Goal: Complete application form

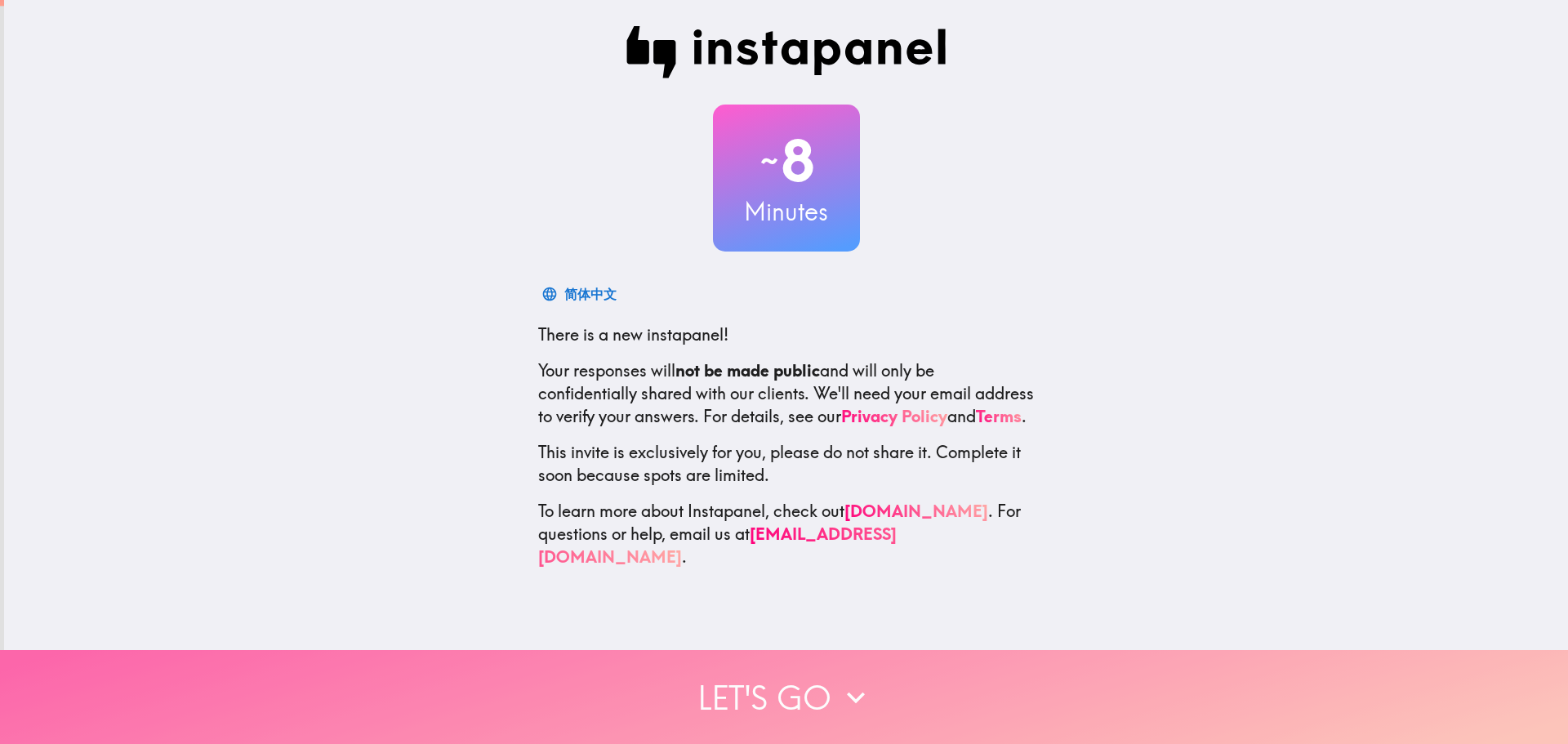
click at [793, 698] on button "Let's go" at bounding box center [784, 697] width 1568 height 93
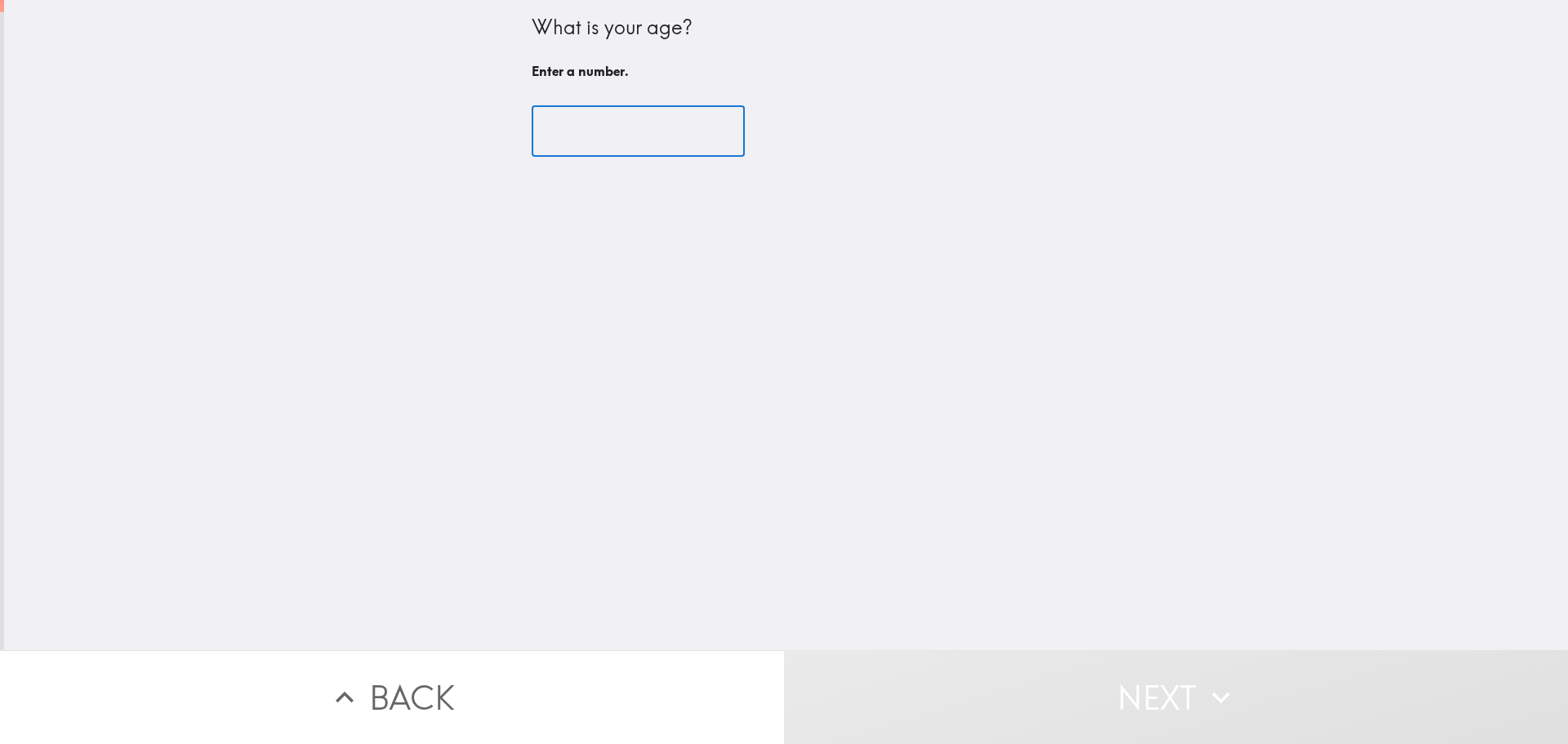
click at [638, 134] on input "number" at bounding box center [638, 131] width 213 height 51
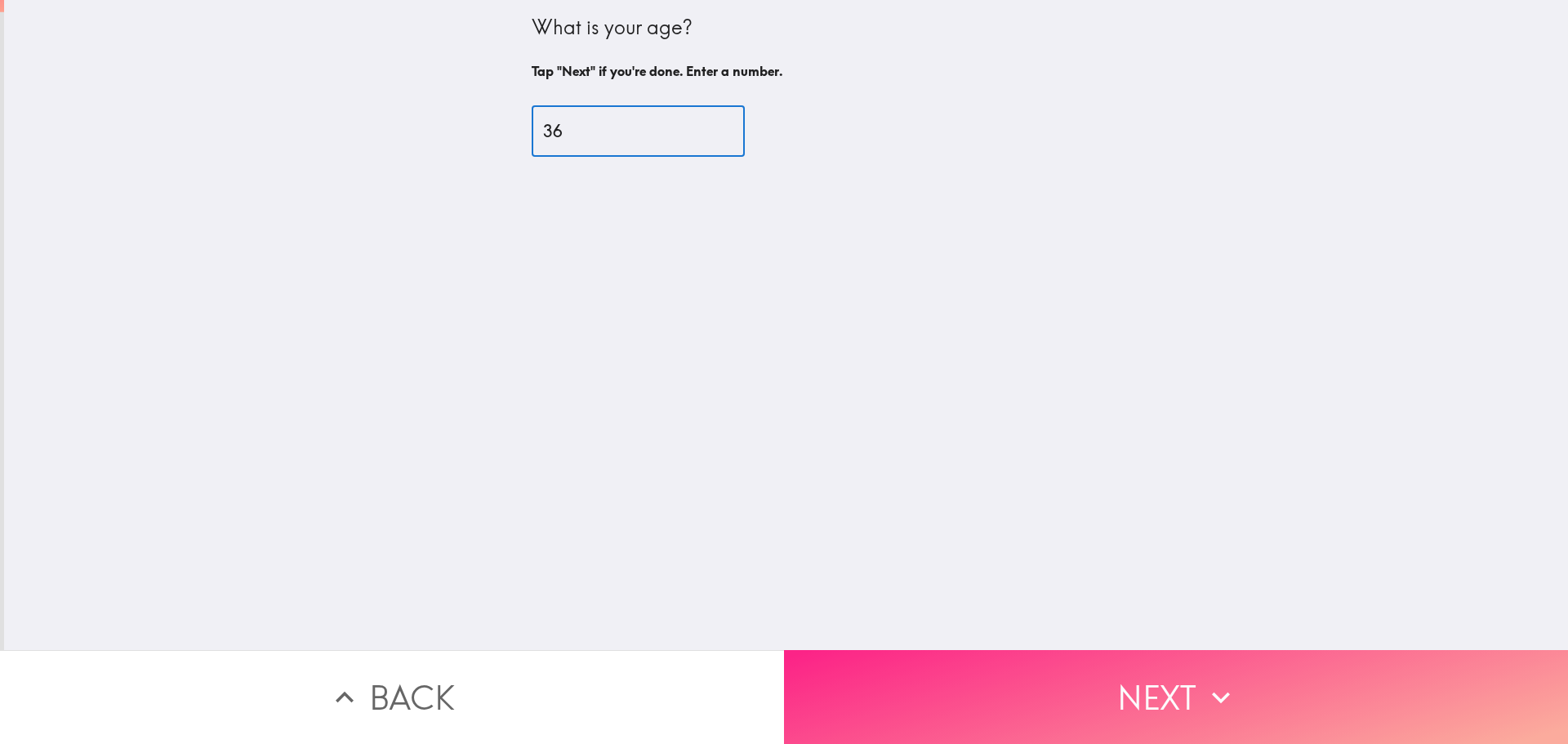
type input "36"
click at [1382, 689] on button "Next" at bounding box center [1175, 697] width 784 height 93
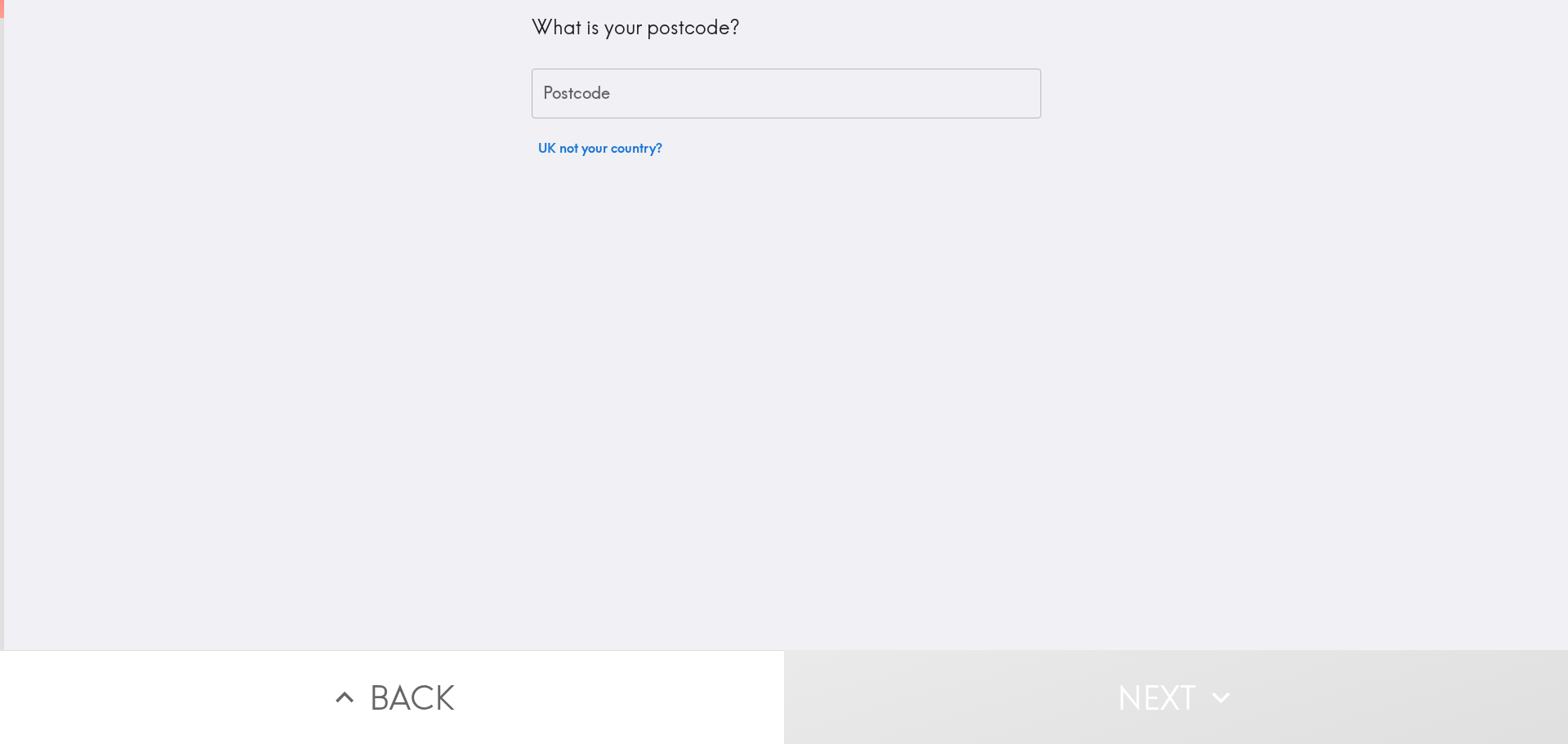
click at [673, 94] on input "Postcode" at bounding box center [786, 93] width 510 height 51
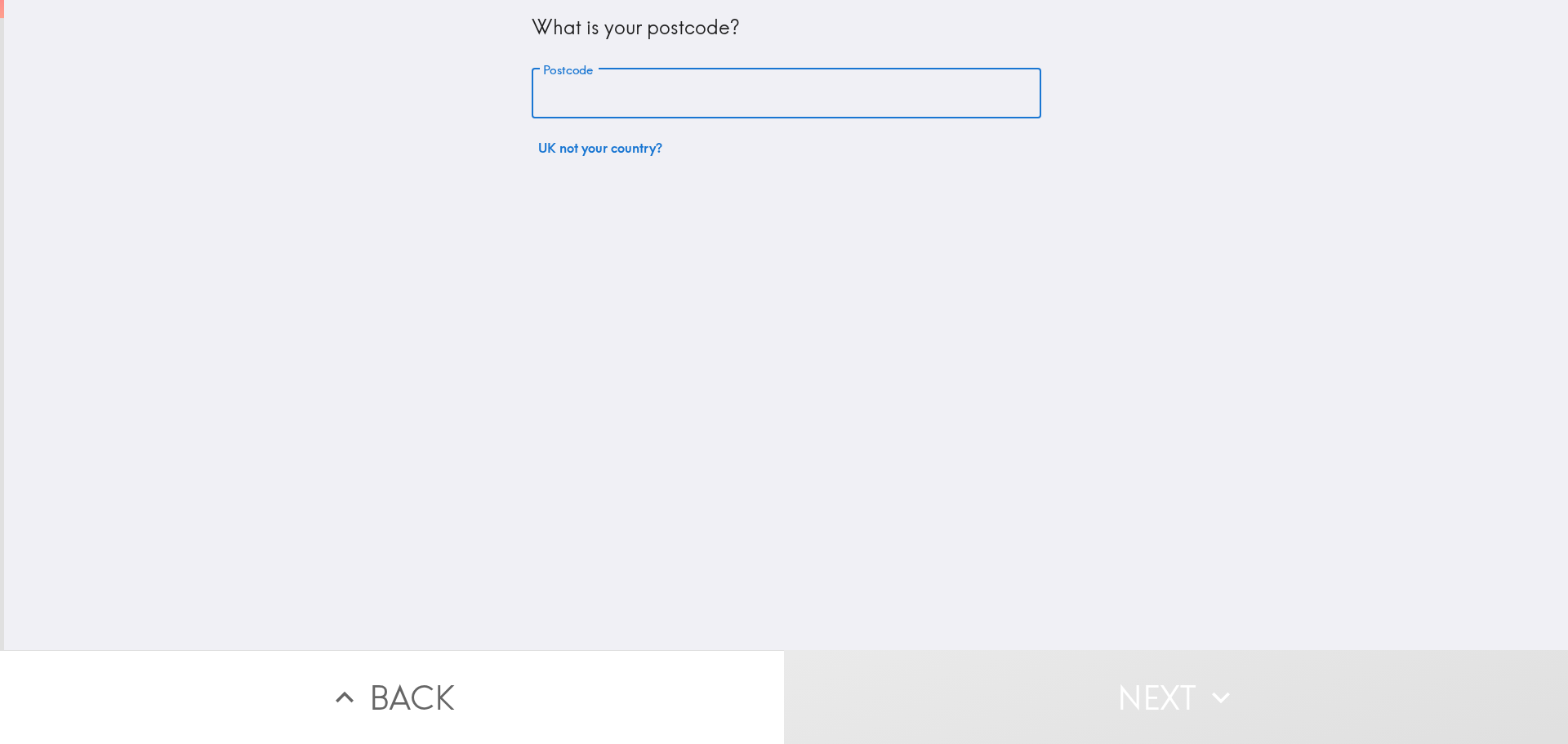
type input "nr171ja"
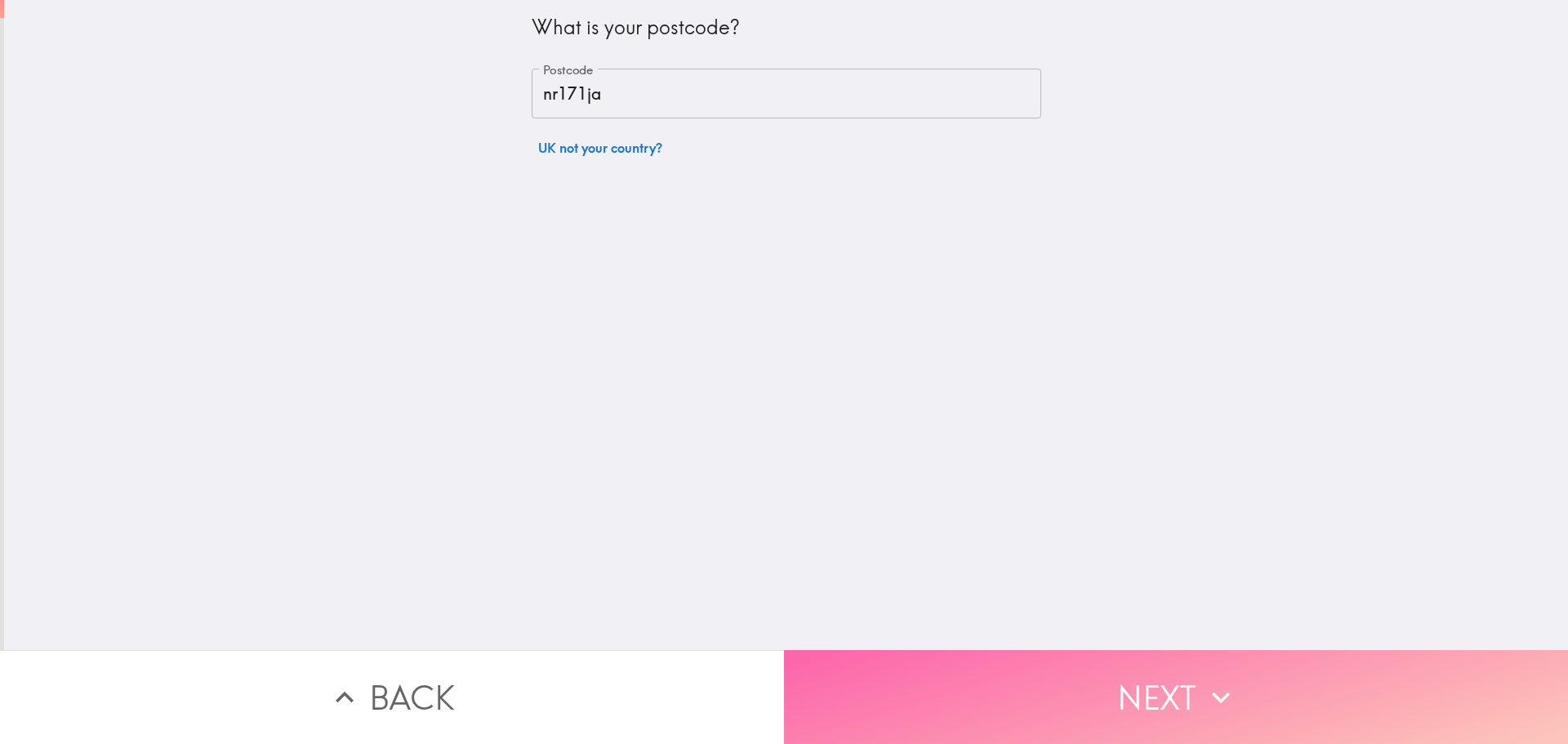
click at [1057, 675] on button "Next" at bounding box center [1175, 697] width 784 height 93
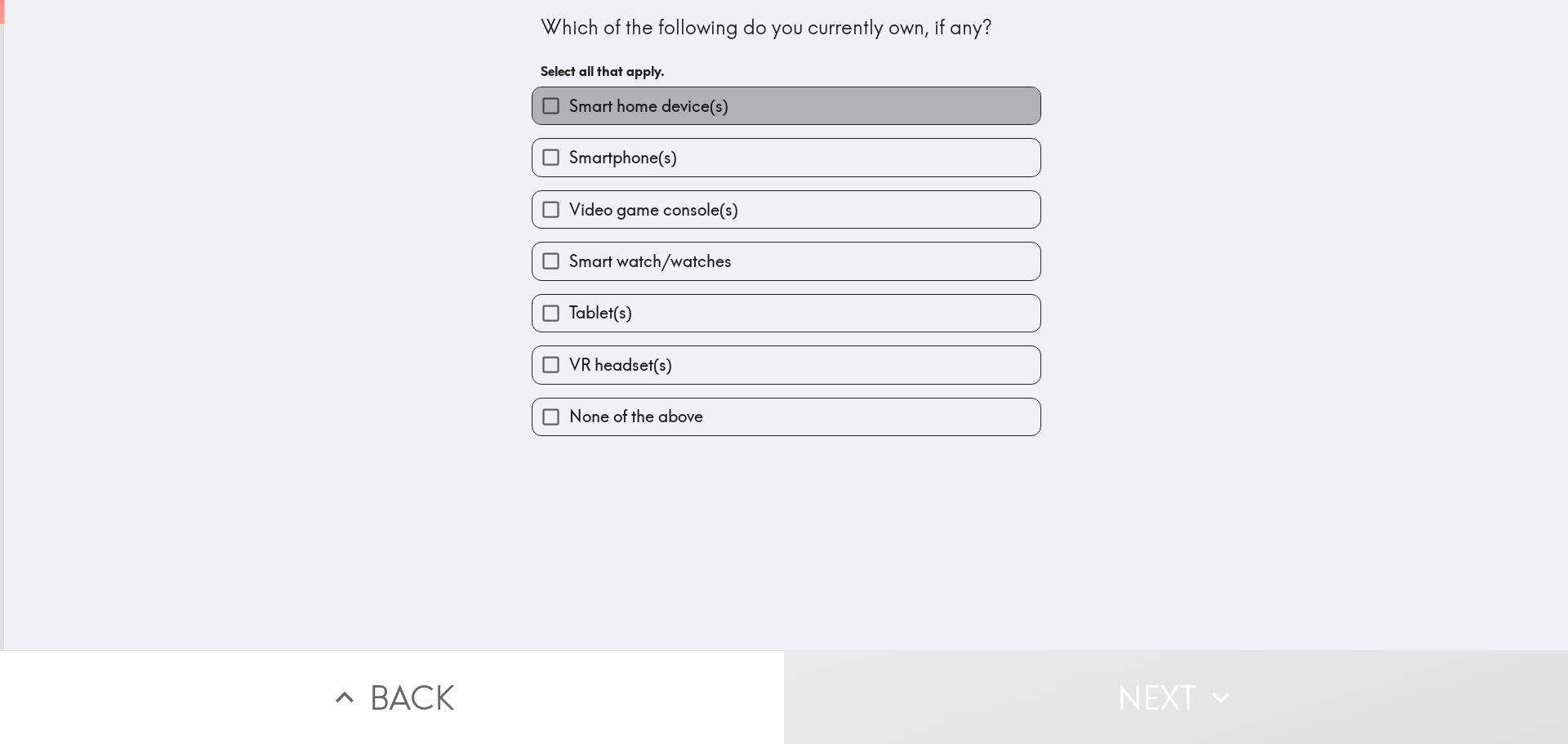
click at [669, 115] on span "Smart home device(s)" at bounding box center [649, 105] width 160 height 22
click at [569, 115] on input "Smart home device(s)" at bounding box center [551, 106] width 37 height 37
checkbox input "true"
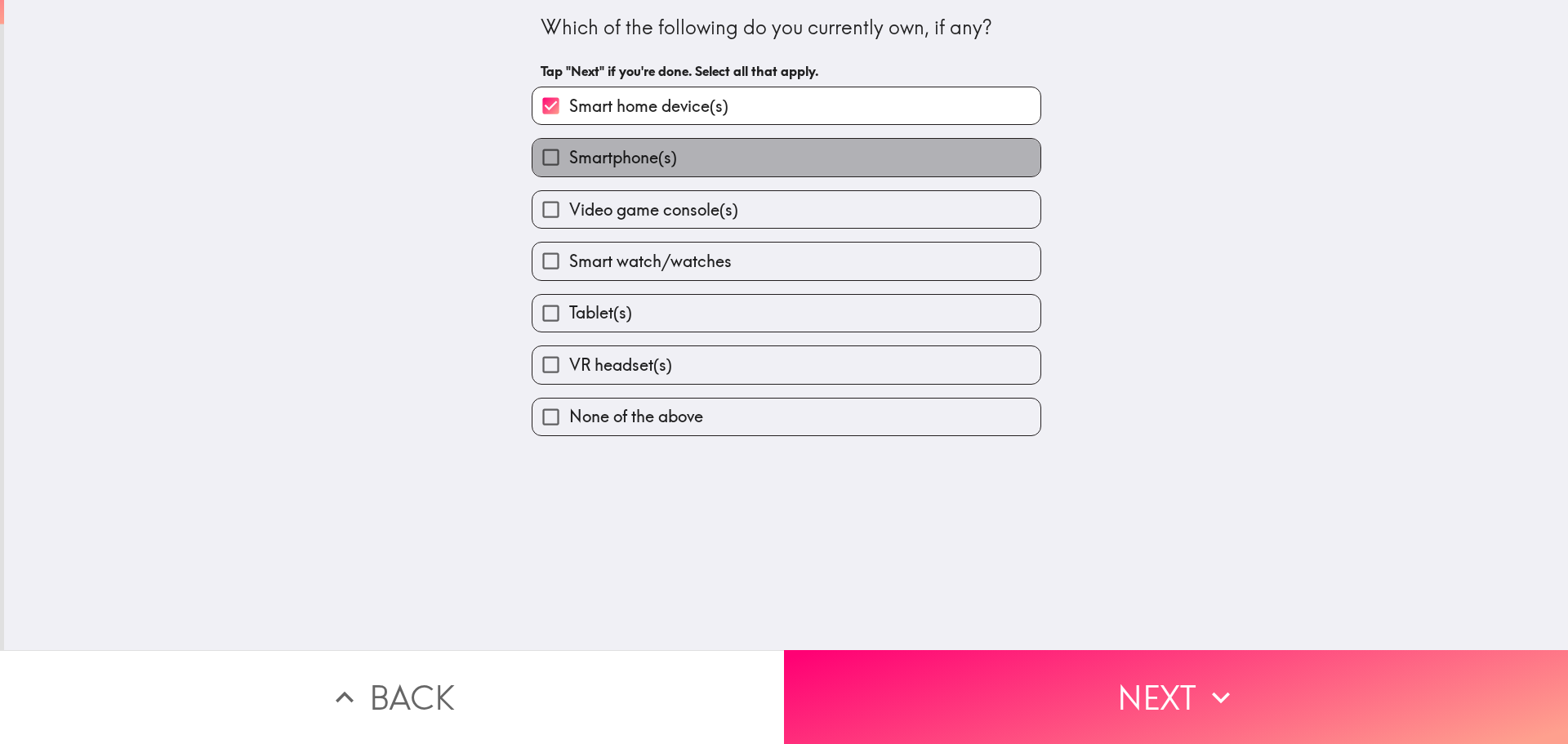
click at [667, 162] on label "Smartphone(s)" at bounding box center [786, 158] width 508 height 37
click at [569, 162] on input "Smartphone(s)" at bounding box center [551, 158] width 37 height 37
checkbox input "true"
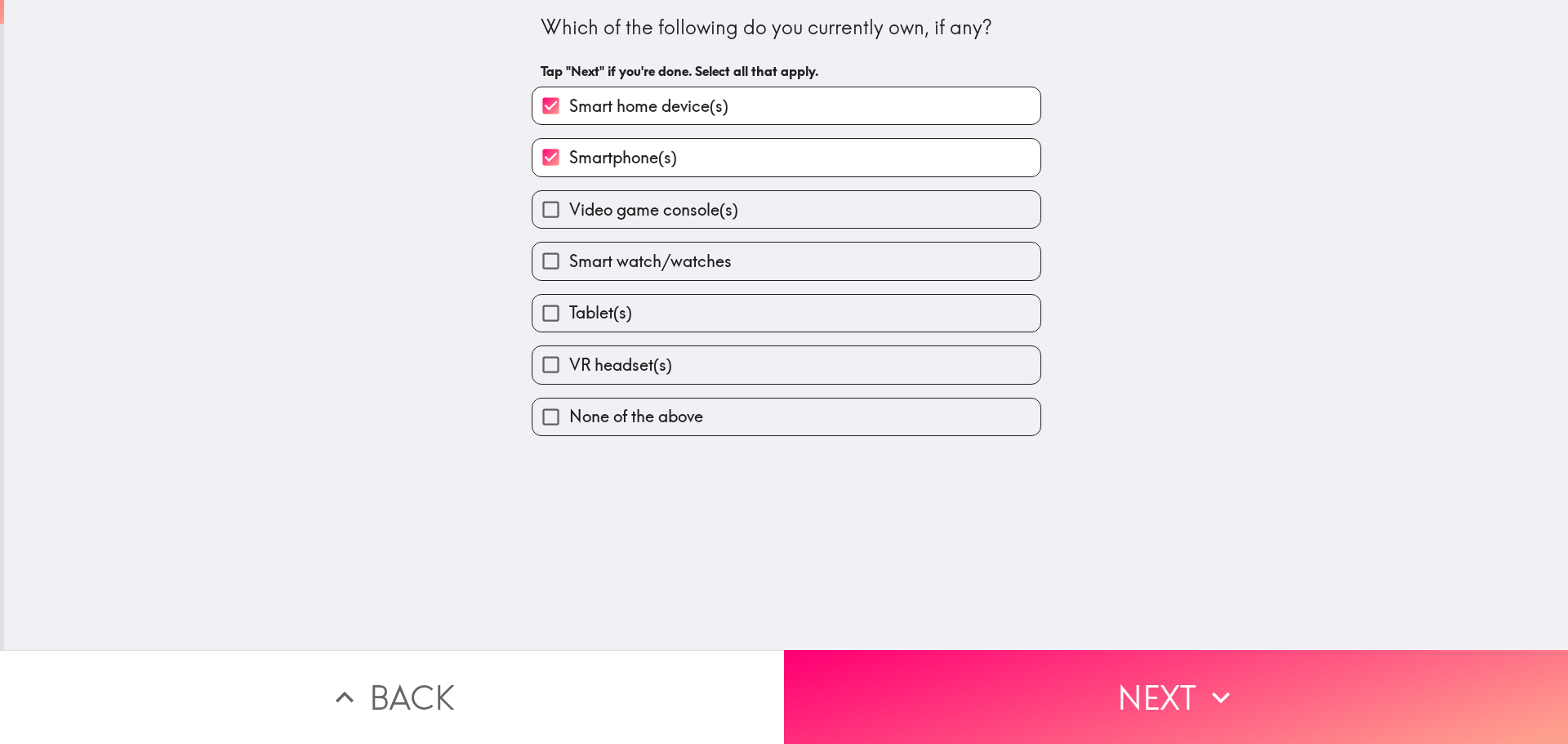
click at [673, 201] on span "Video game console(s)" at bounding box center [654, 209] width 169 height 22
click at [569, 201] on input "Video game console(s)" at bounding box center [551, 209] width 37 height 37
checkbox input "true"
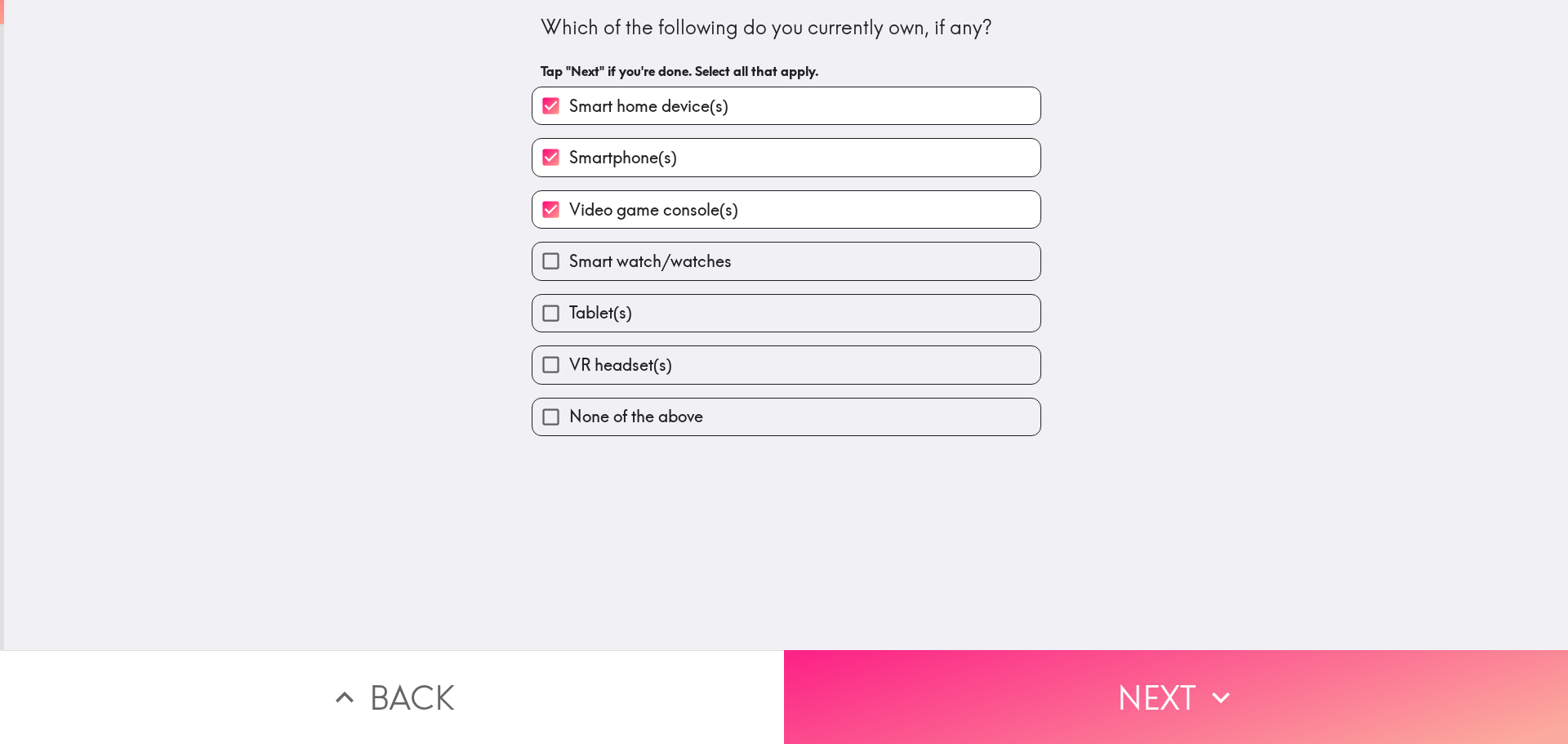
click at [1271, 690] on button "Next" at bounding box center [1175, 697] width 784 height 93
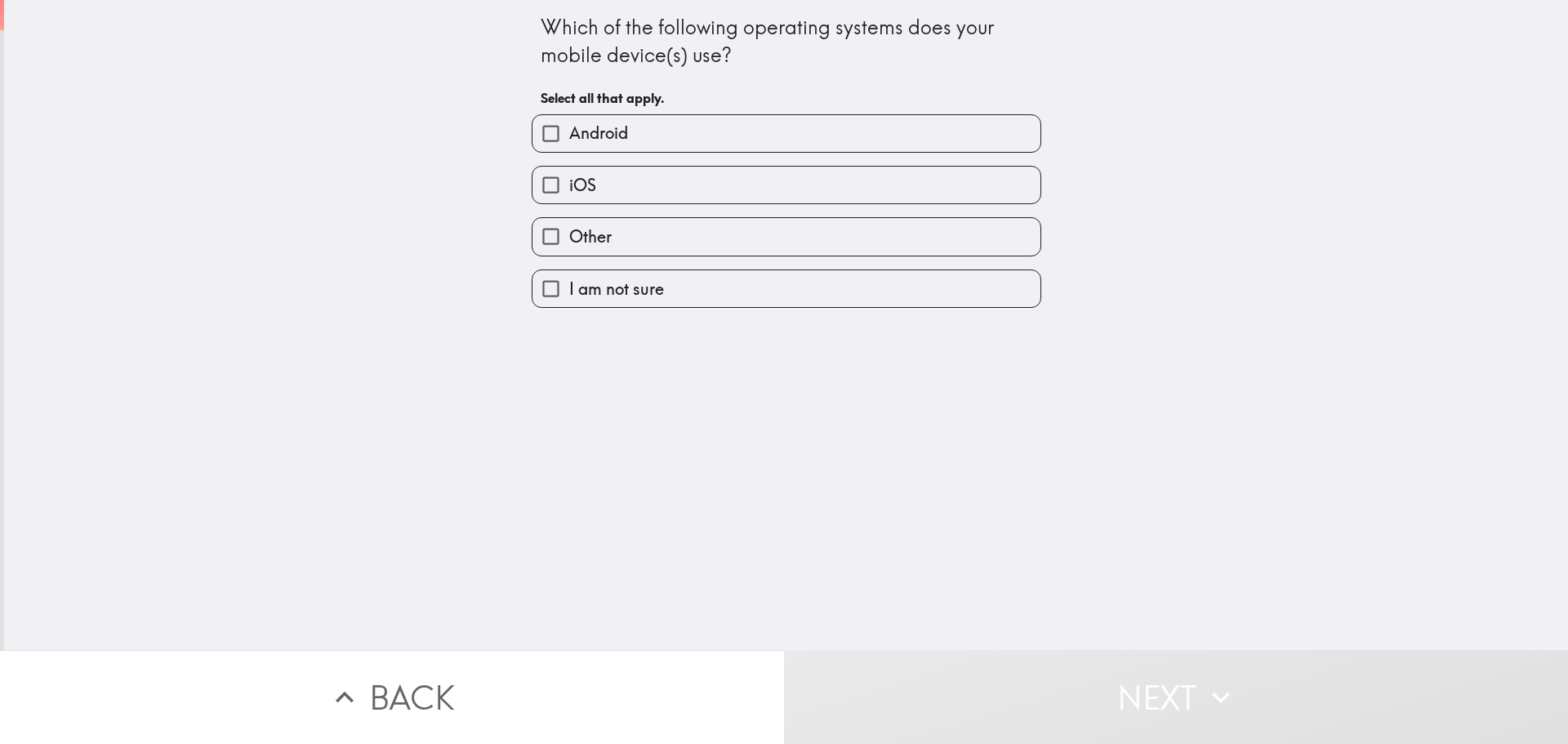
click at [694, 194] on label "iOS" at bounding box center [786, 185] width 508 height 37
click at [569, 194] on input "iOS" at bounding box center [551, 185] width 37 height 37
checkbox input "true"
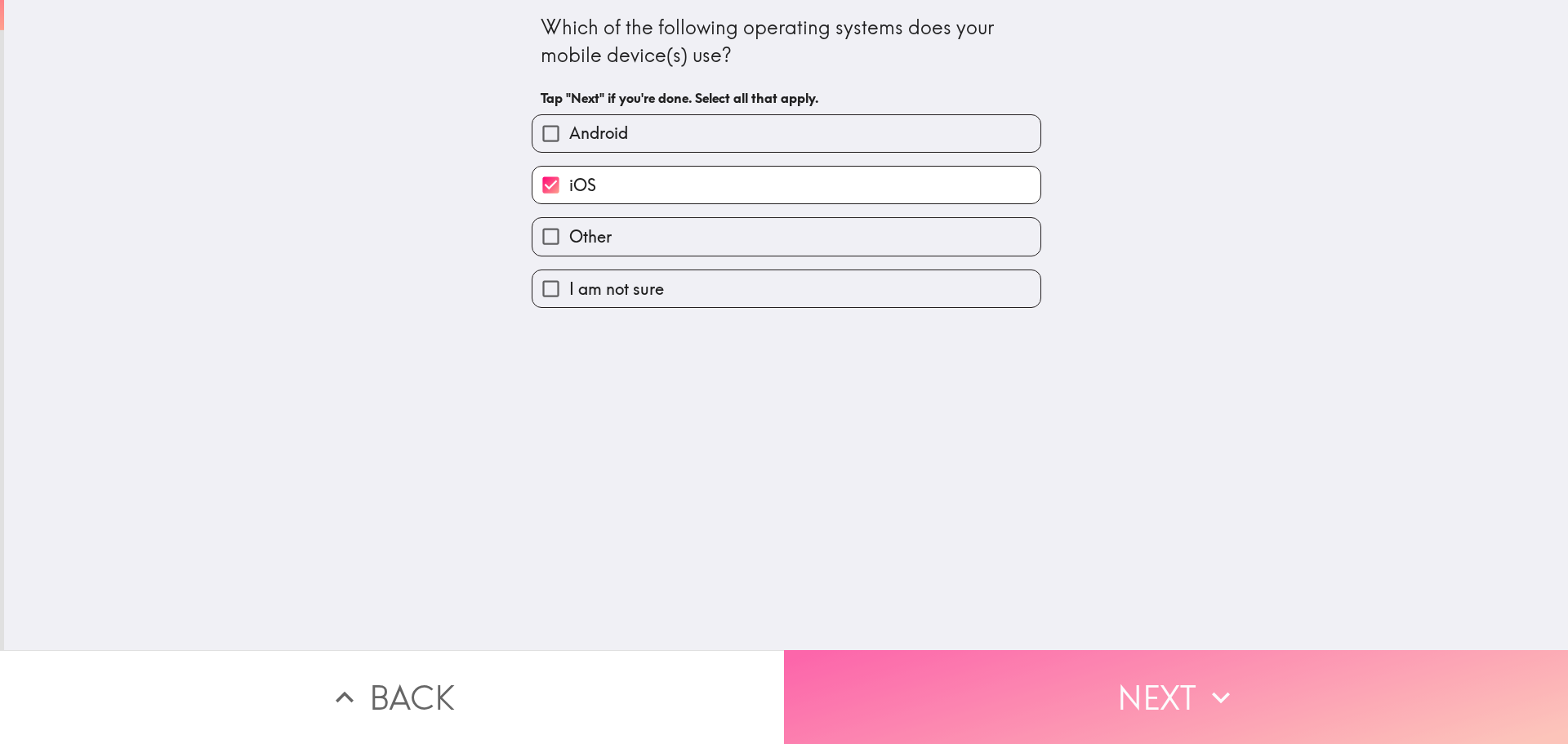
click at [1037, 703] on button "Next" at bounding box center [1175, 697] width 784 height 93
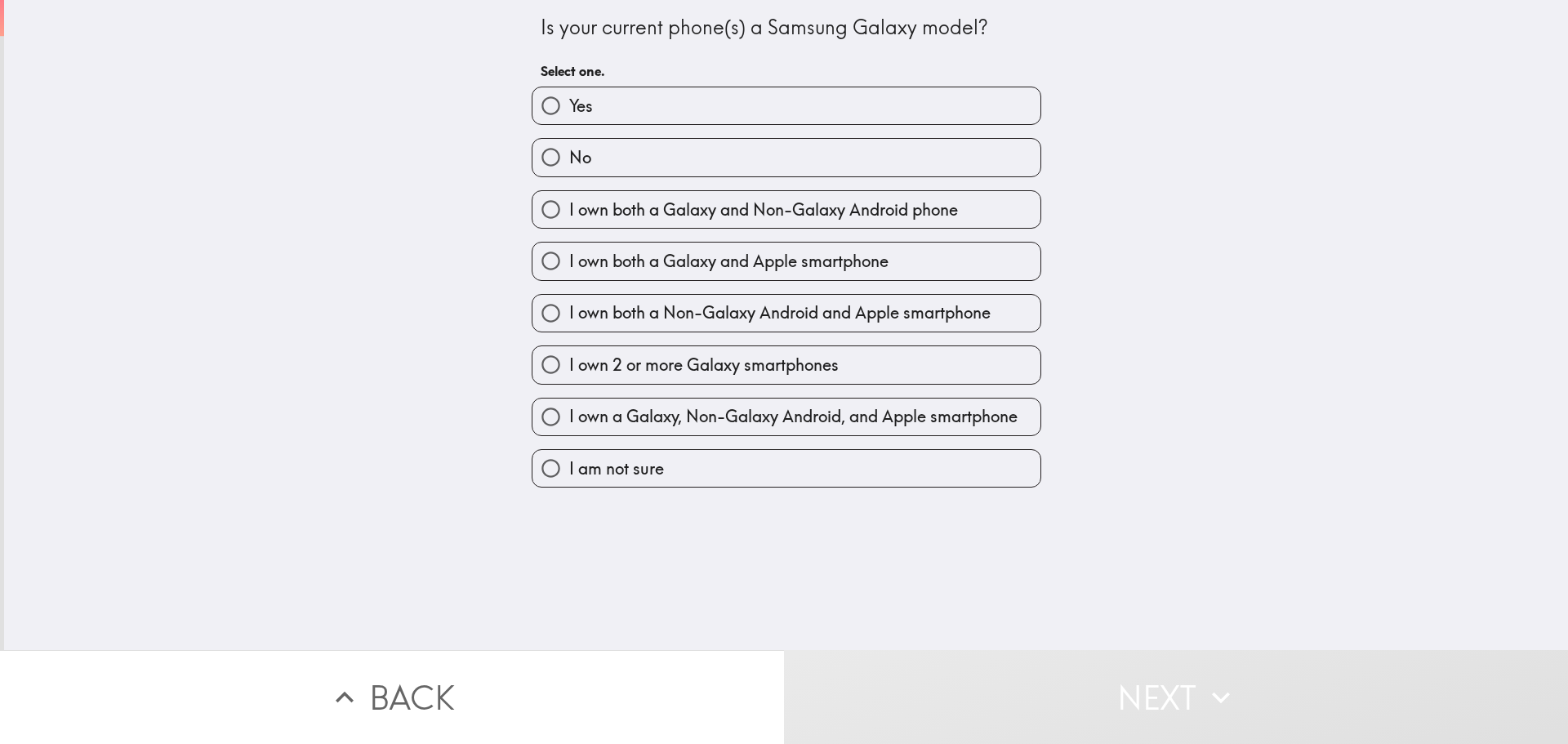
click at [642, 167] on label "No" at bounding box center [786, 158] width 508 height 37
click at [569, 167] on input "No" at bounding box center [551, 158] width 37 height 37
radio input "true"
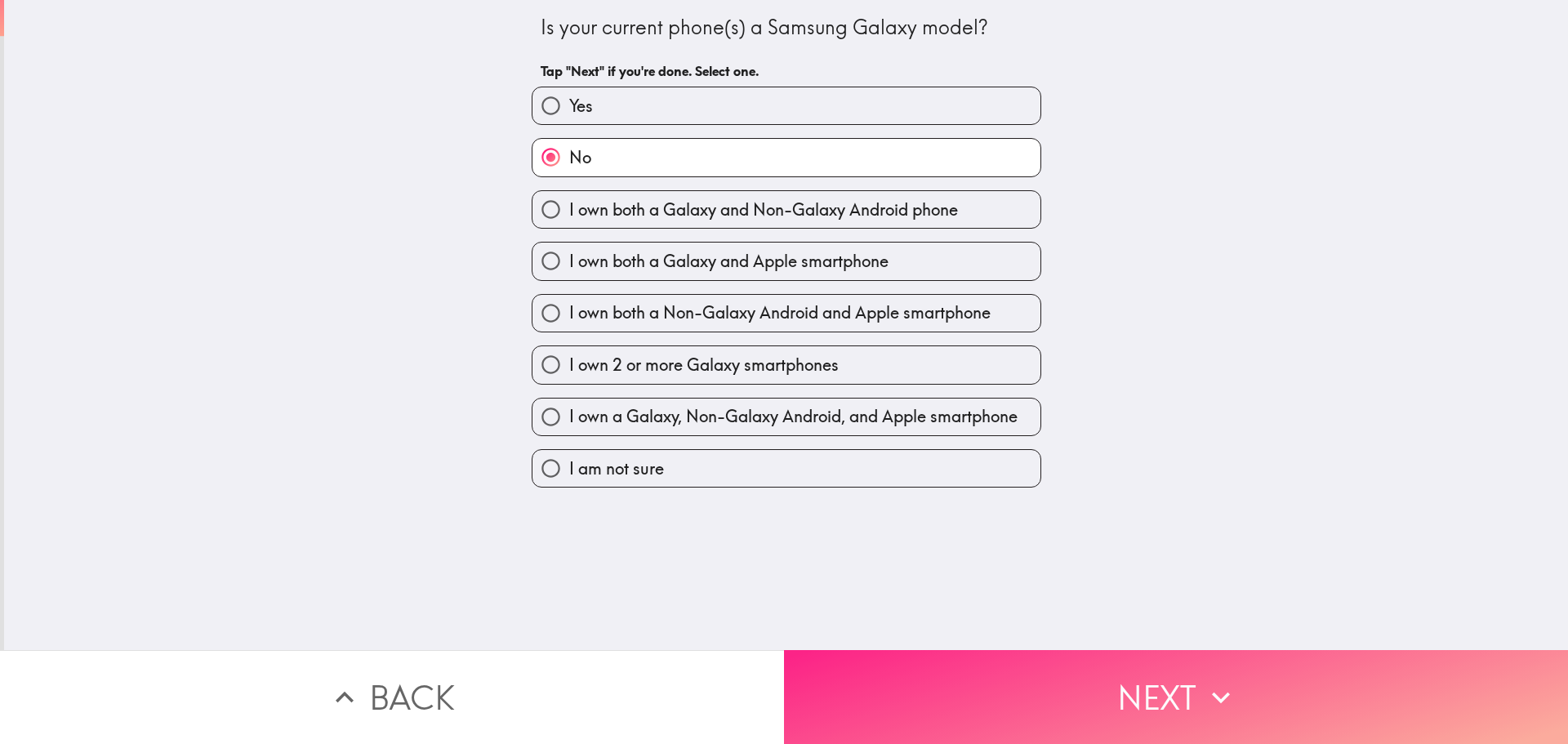
click at [1007, 655] on button "Next" at bounding box center [1175, 697] width 784 height 93
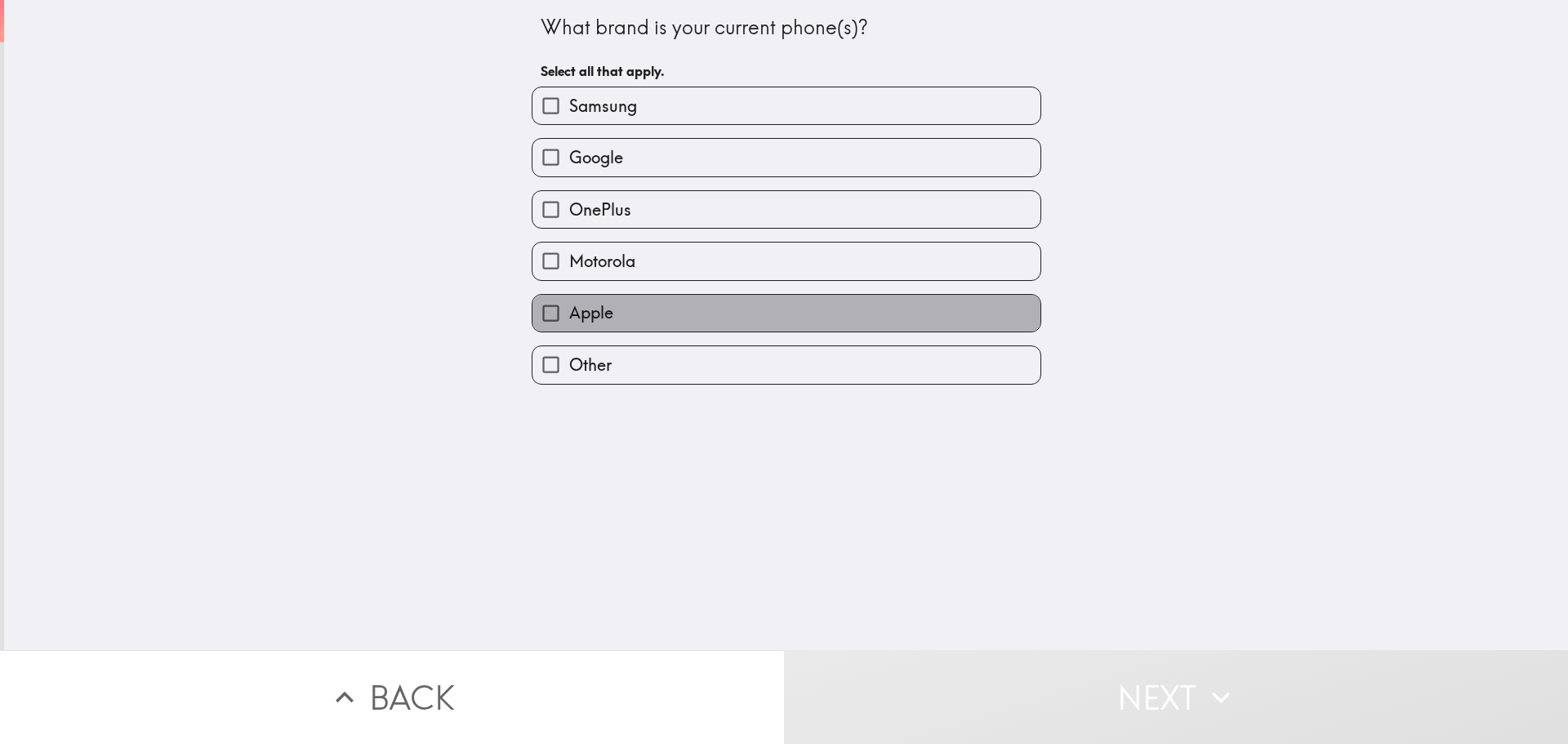
click at [632, 303] on label "Apple" at bounding box center [786, 314] width 508 height 37
click at [569, 303] on input "Apple" at bounding box center [551, 314] width 37 height 37
checkbox input "true"
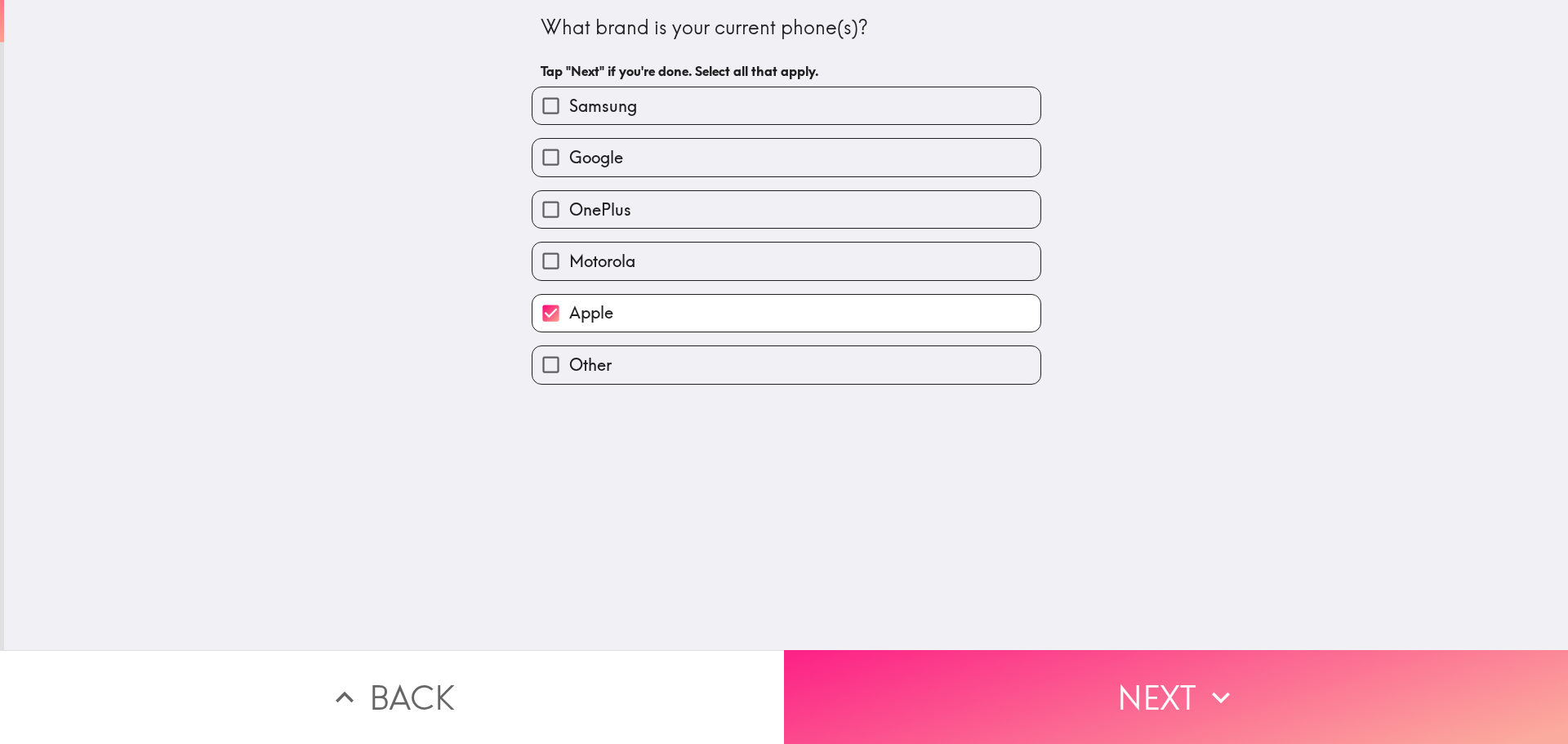
click at [949, 673] on button "Next" at bounding box center [1175, 697] width 784 height 93
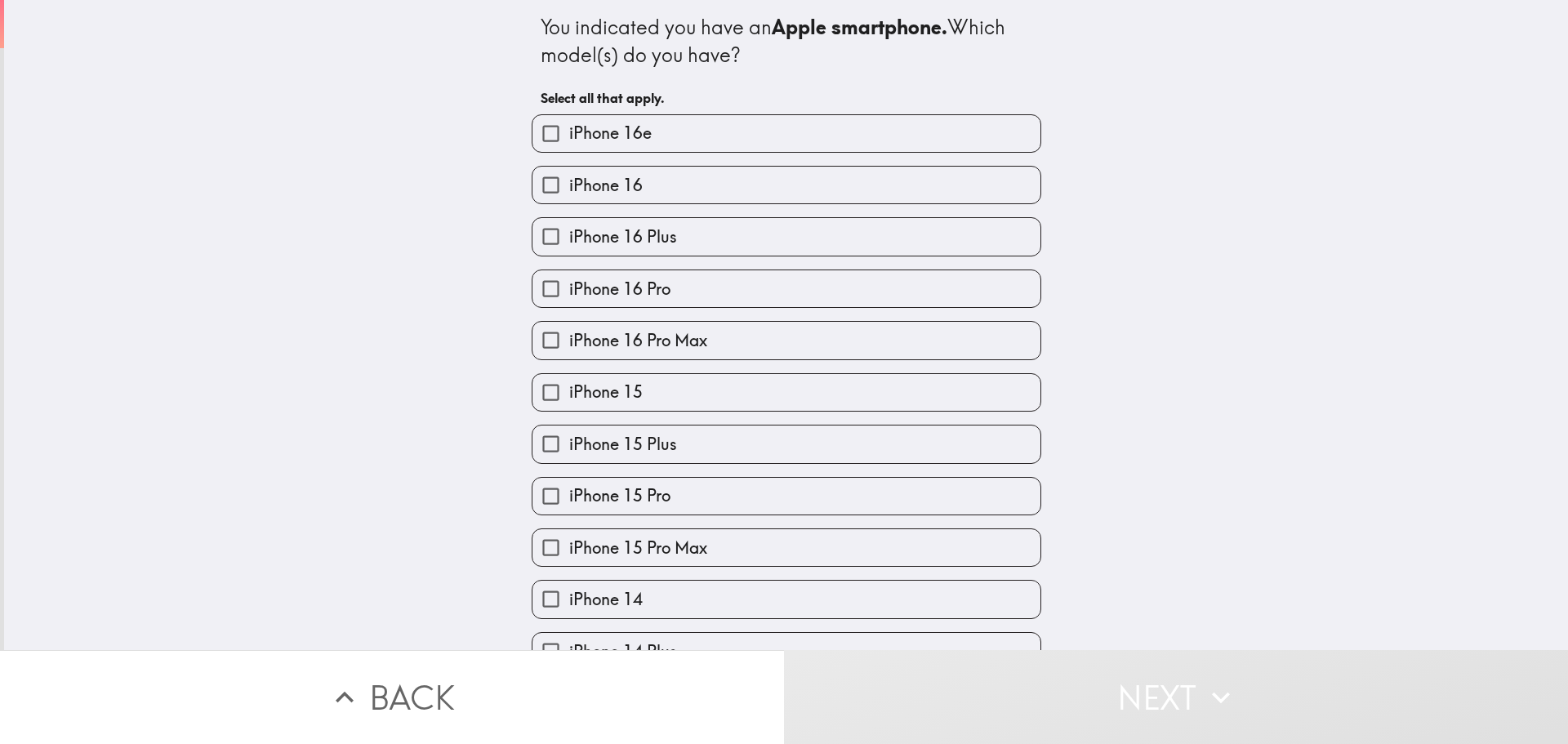
click at [681, 232] on label "iPhone 16 Plus" at bounding box center [786, 237] width 508 height 37
click at [569, 232] on input "iPhone 16 Plus" at bounding box center [551, 237] width 37 height 37
checkbox input "true"
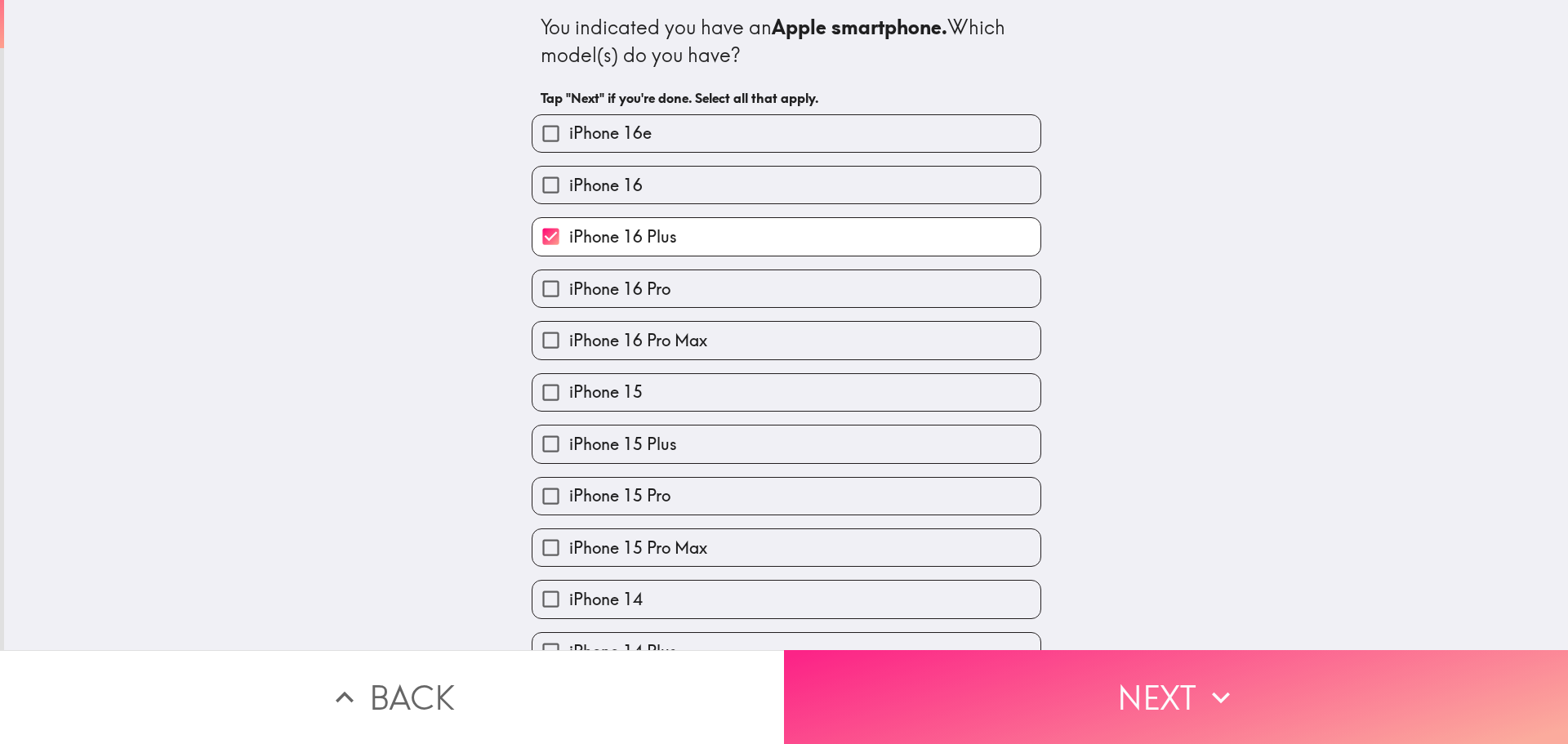
click at [936, 668] on button "Next" at bounding box center [1175, 697] width 784 height 93
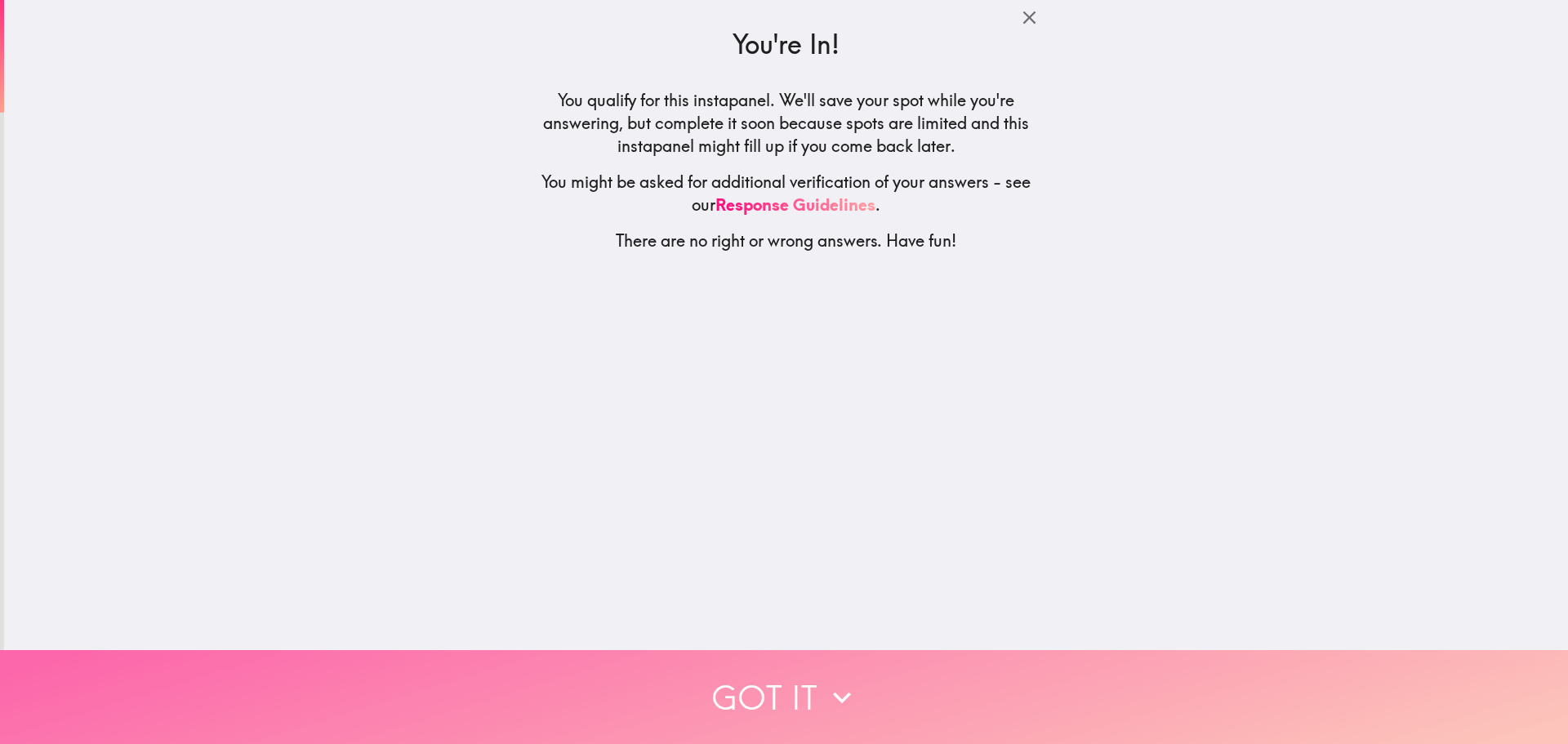
click at [829, 680] on icon "button" at bounding box center [842, 697] width 36 height 36
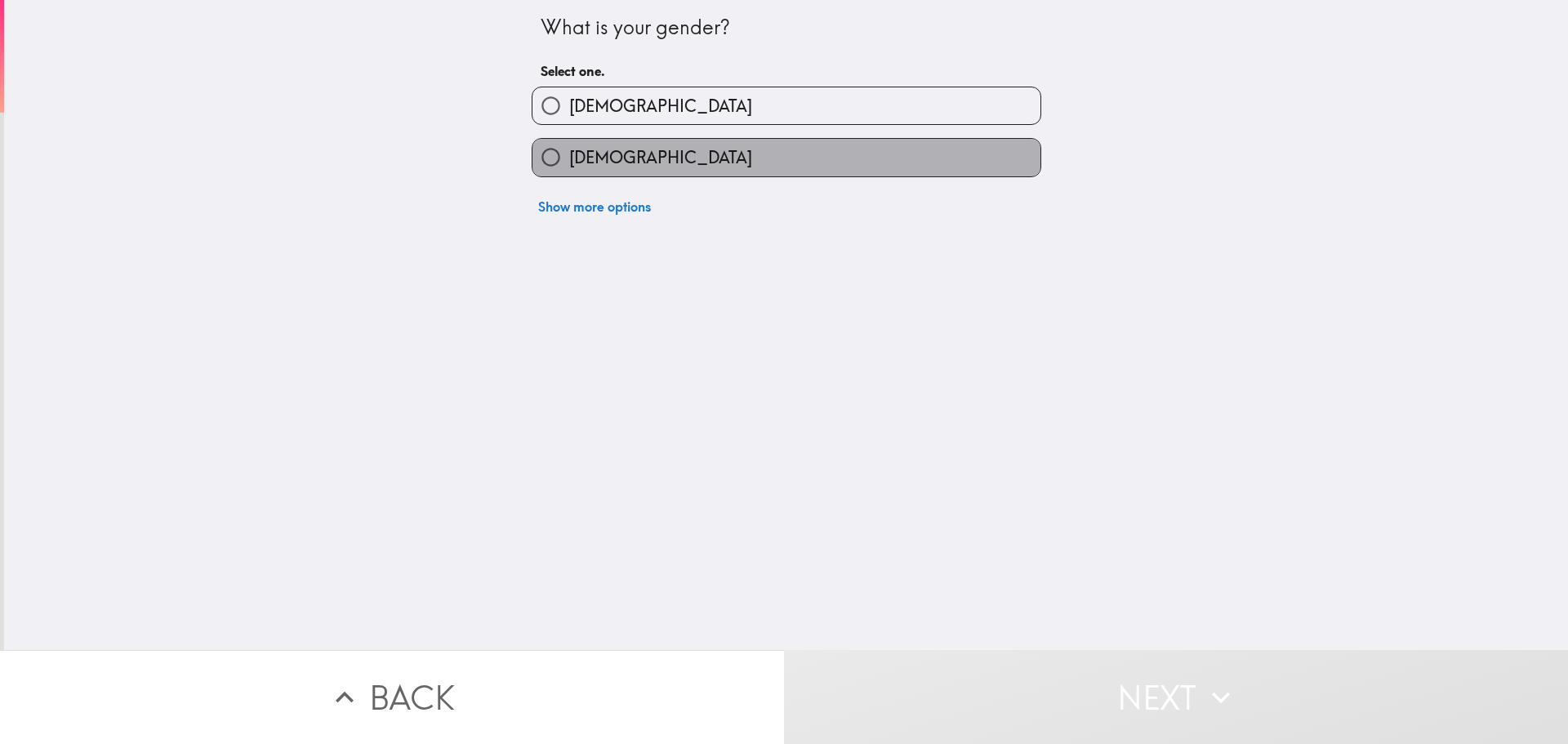
click at [714, 139] on label "[DEMOGRAPHIC_DATA]" at bounding box center [786, 158] width 508 height 37
click at [569, 139] on input "[DEMOGRAPHIC_DATA]" at bounding box center [551, 158] width 37 height 37
radio input "true"
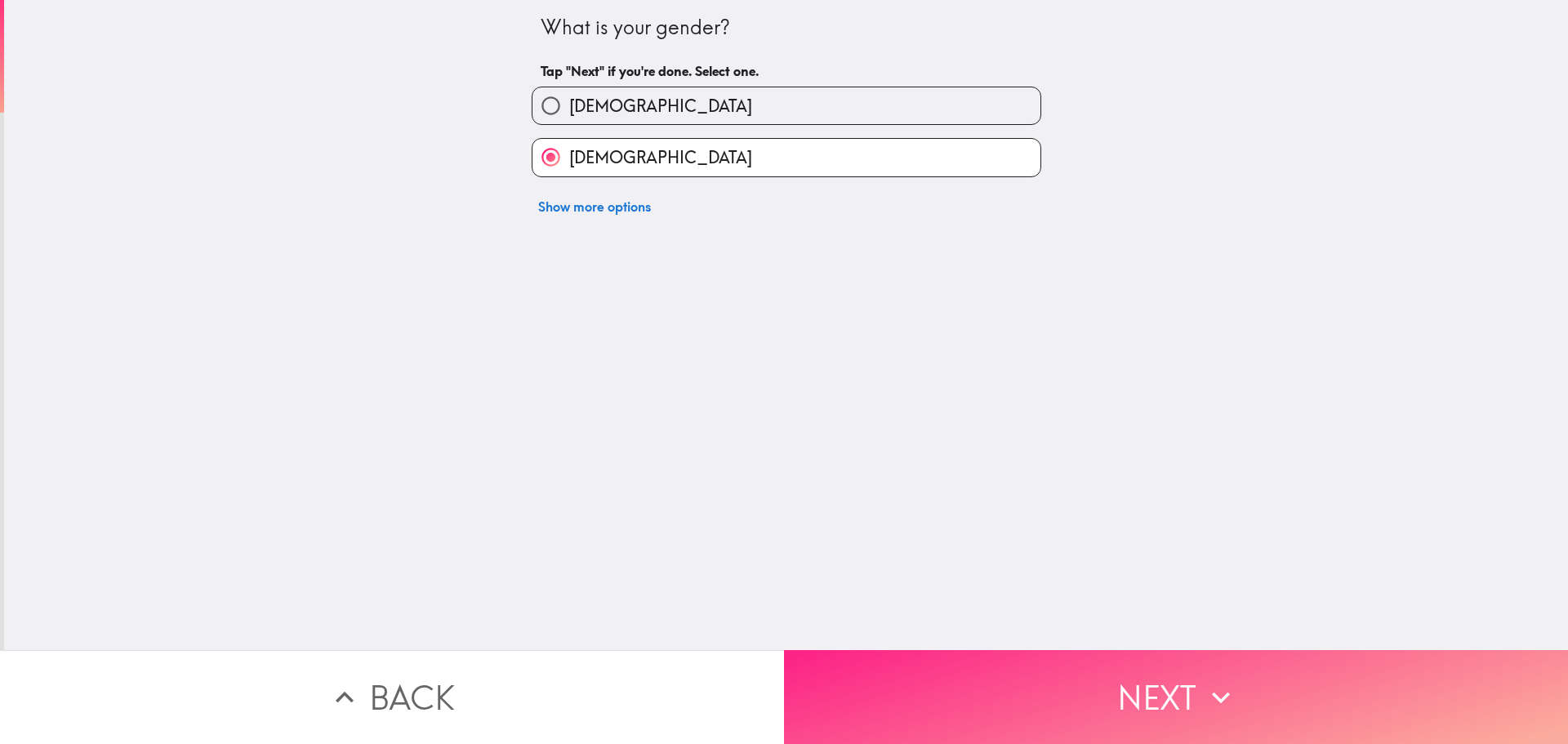
click at [1058, 682] on button "Next" at bounding box center [1175, 697] width 784 height 93
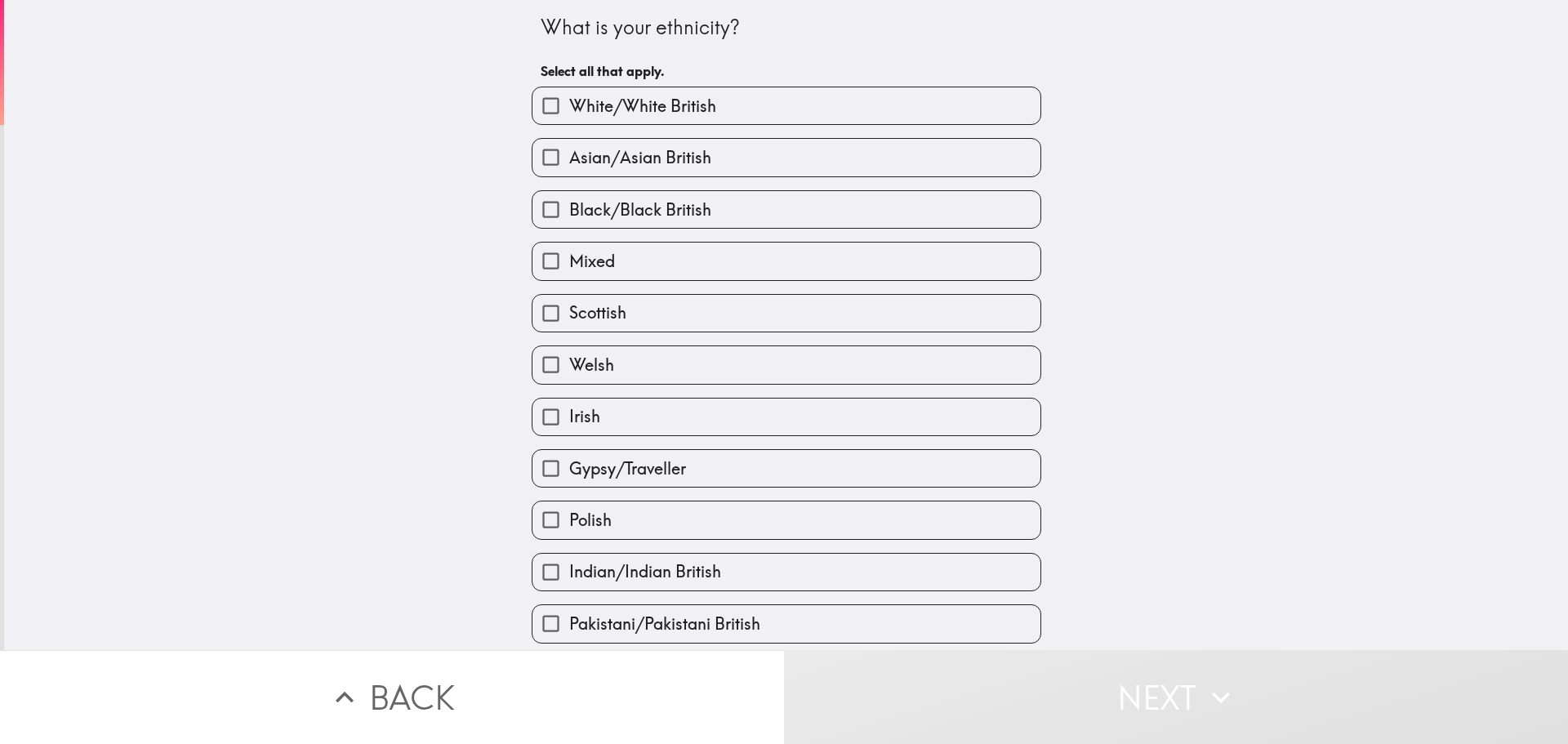
click at [841, 104] on label "White/White British" at bounding box center [786, 106] width 508 height 37
click at [569, 104] on input "White/White British" at bounding box center [551, 106] width 37 height 37
checkbox input "true"
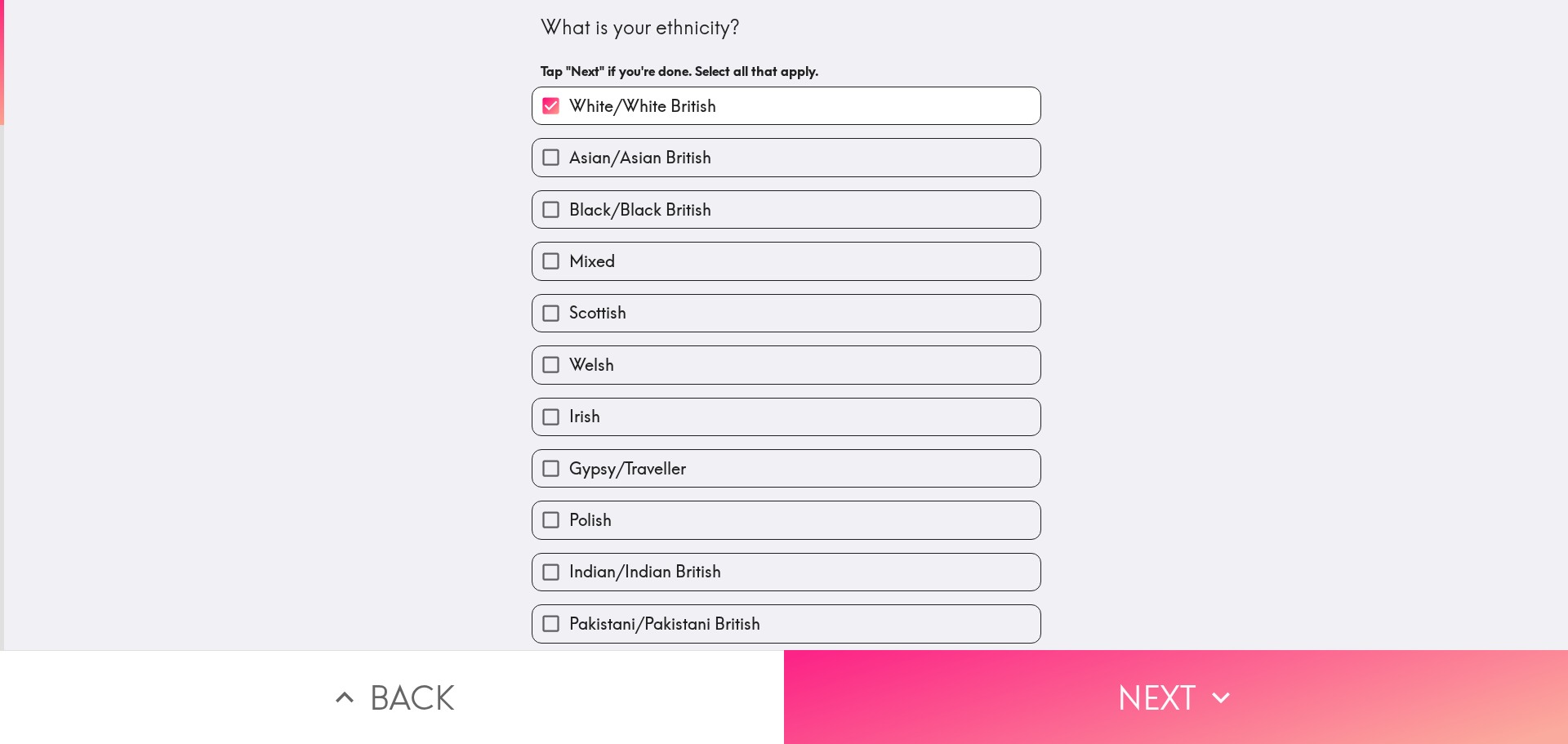
click at [1031, 716] on button "Next" at bounding box center [1175, 697] width 784 height 93
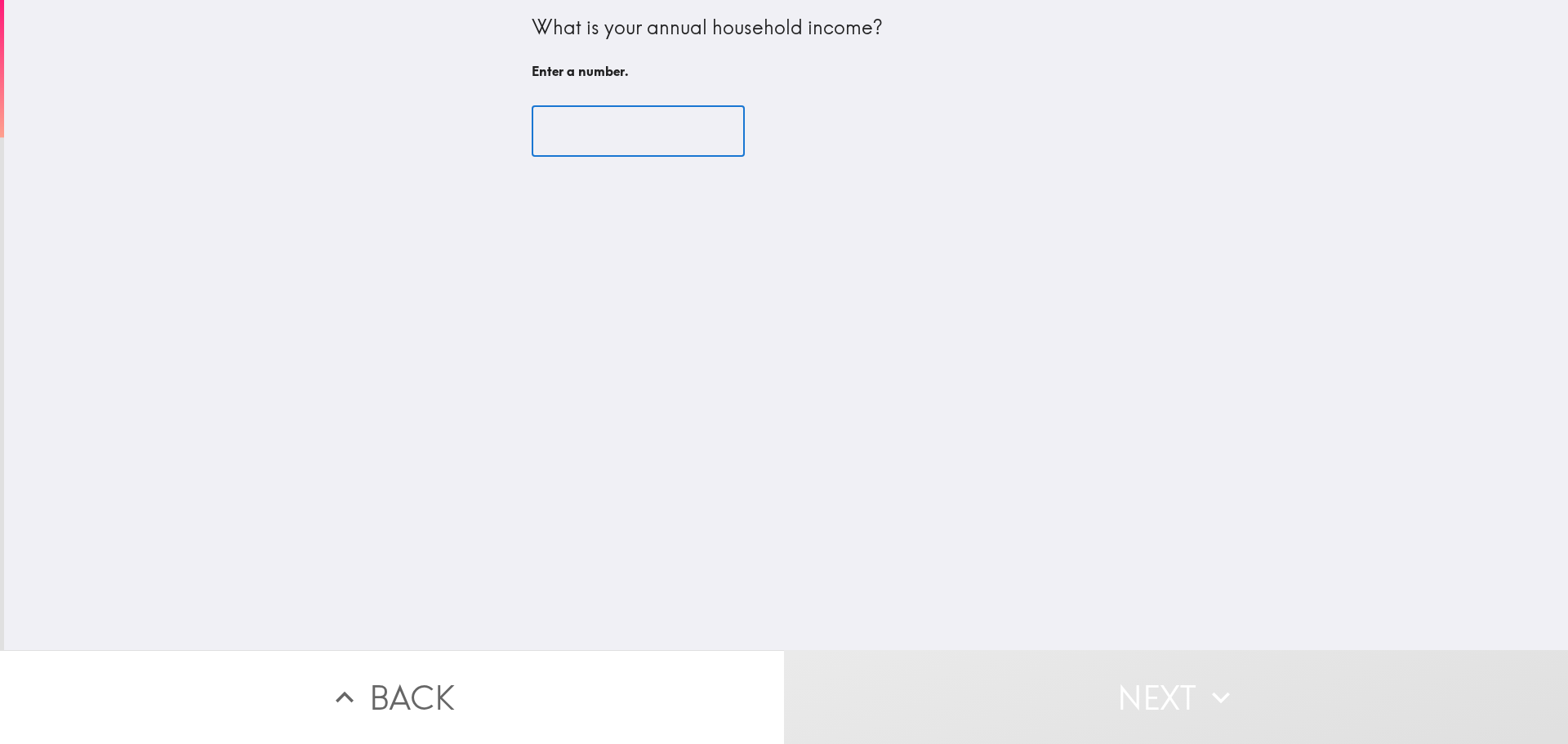
click at [648, 115] on input "number" at bounding box center [638, 131] width 213 height 51
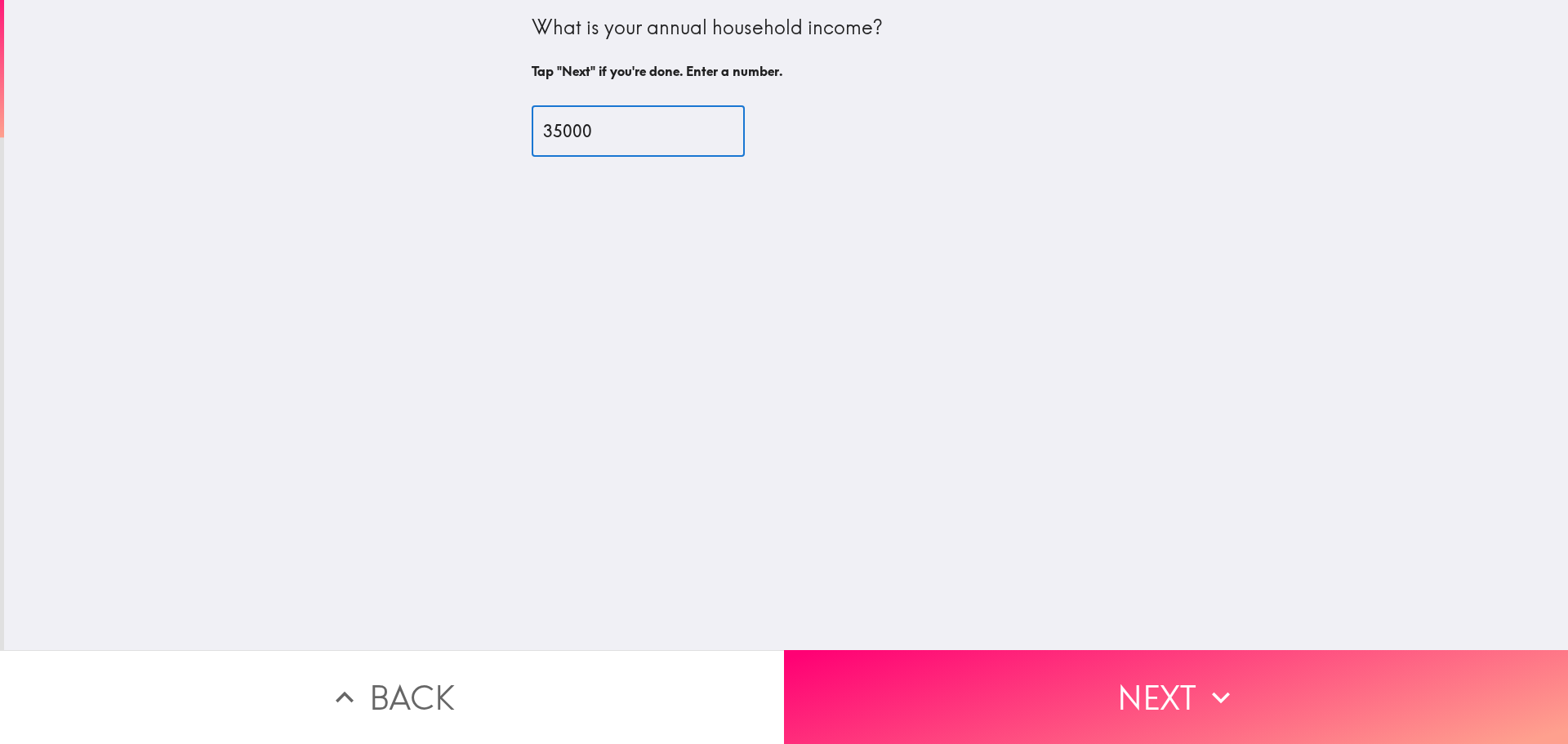
type input "35000"
drag, startPoint x: 921, startPoint y: 489, endPoint x: 955, endPoint y: 569, distance: 86.9
click at [948, 543] on div "What is your annual household income? Tap "Next" if you're done. Enter a number…" at bounding box center [785, 325] width 1564 height 651
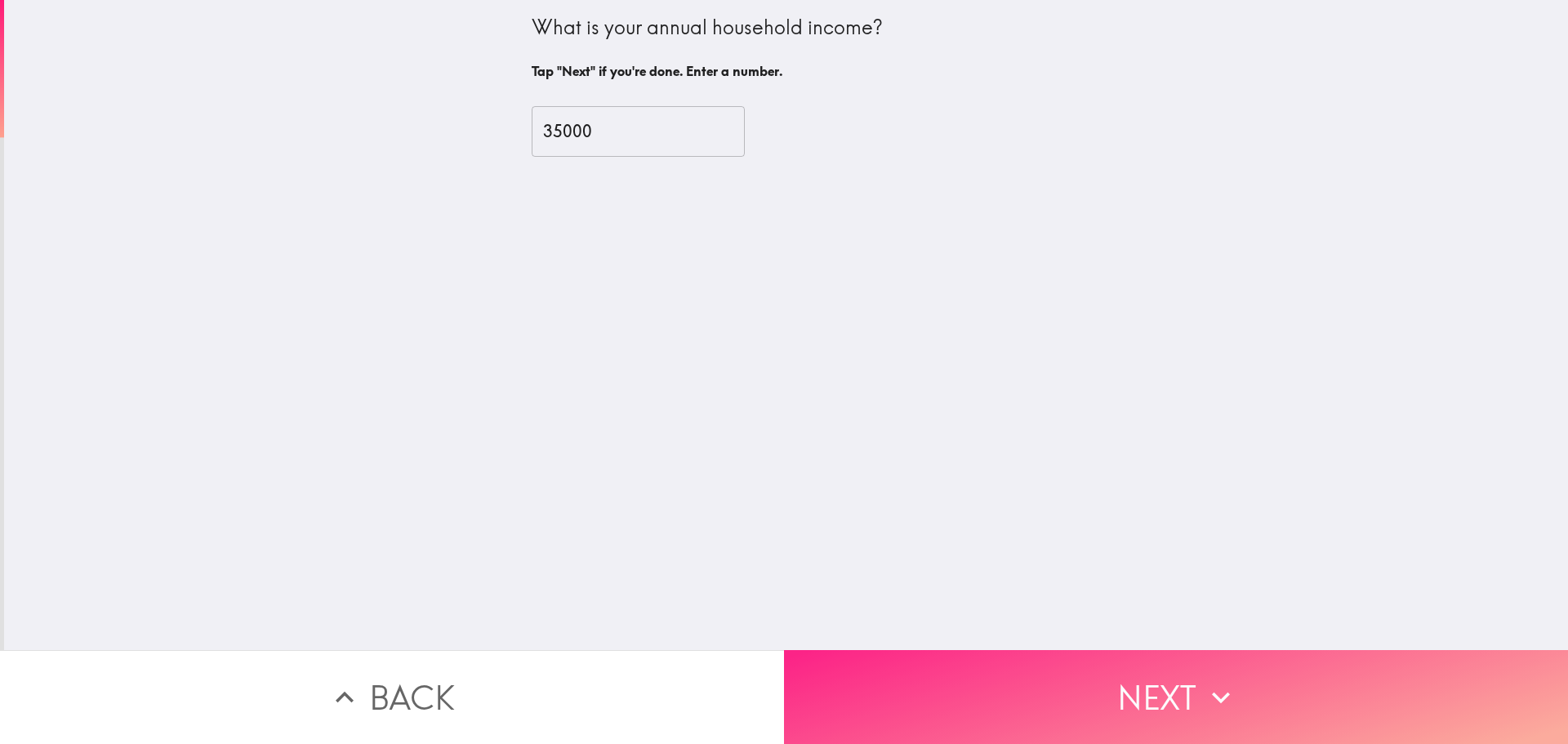
click at [958, 668] on button "Next" at bounding box center [1175, 697] width 784 height 93
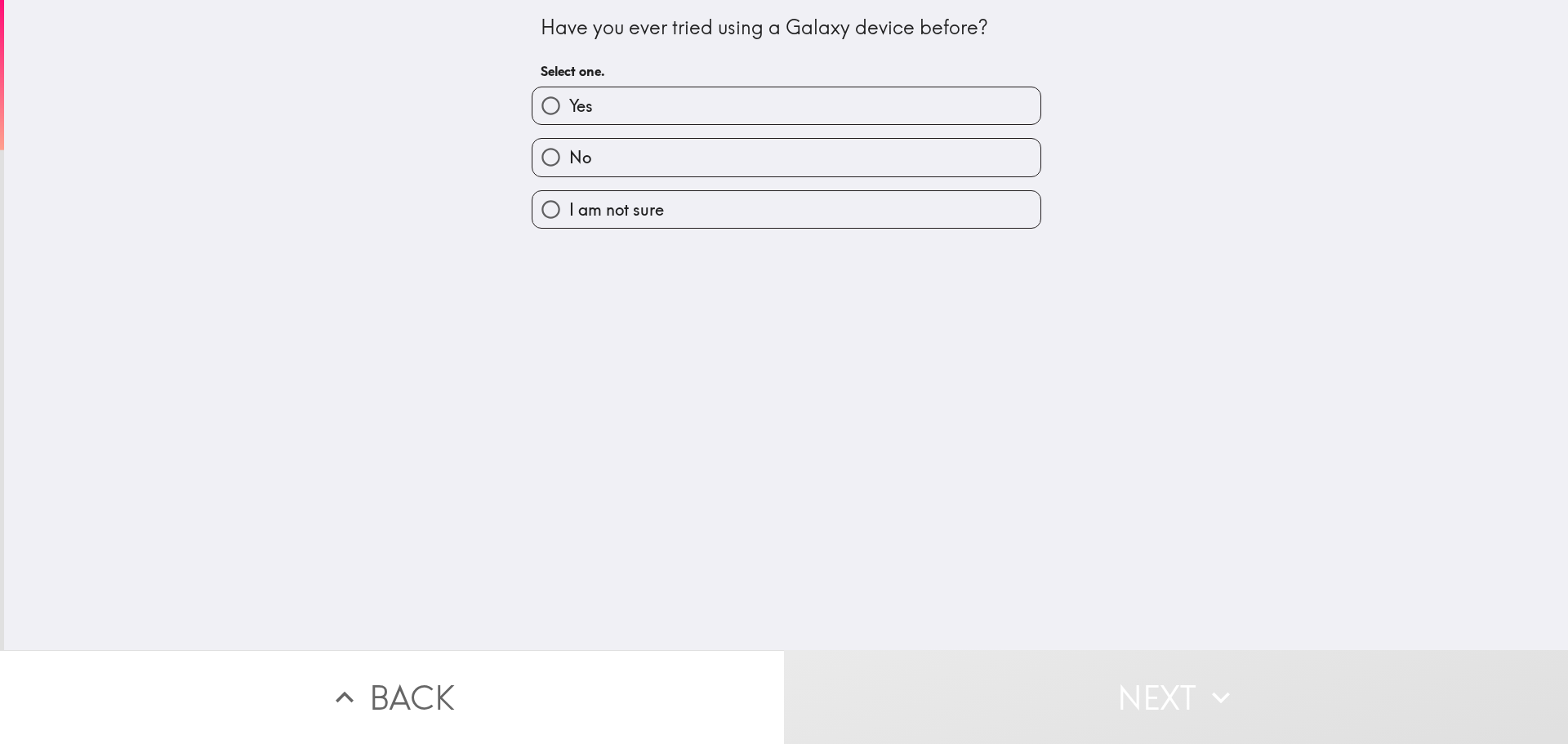
click at [724, 157] on label "No" at bounding box center [786, 158] width 508 height 37
click at [569, 157] on input "No" at bounding box center [551, 158] width 37 height 37
radio input "true"
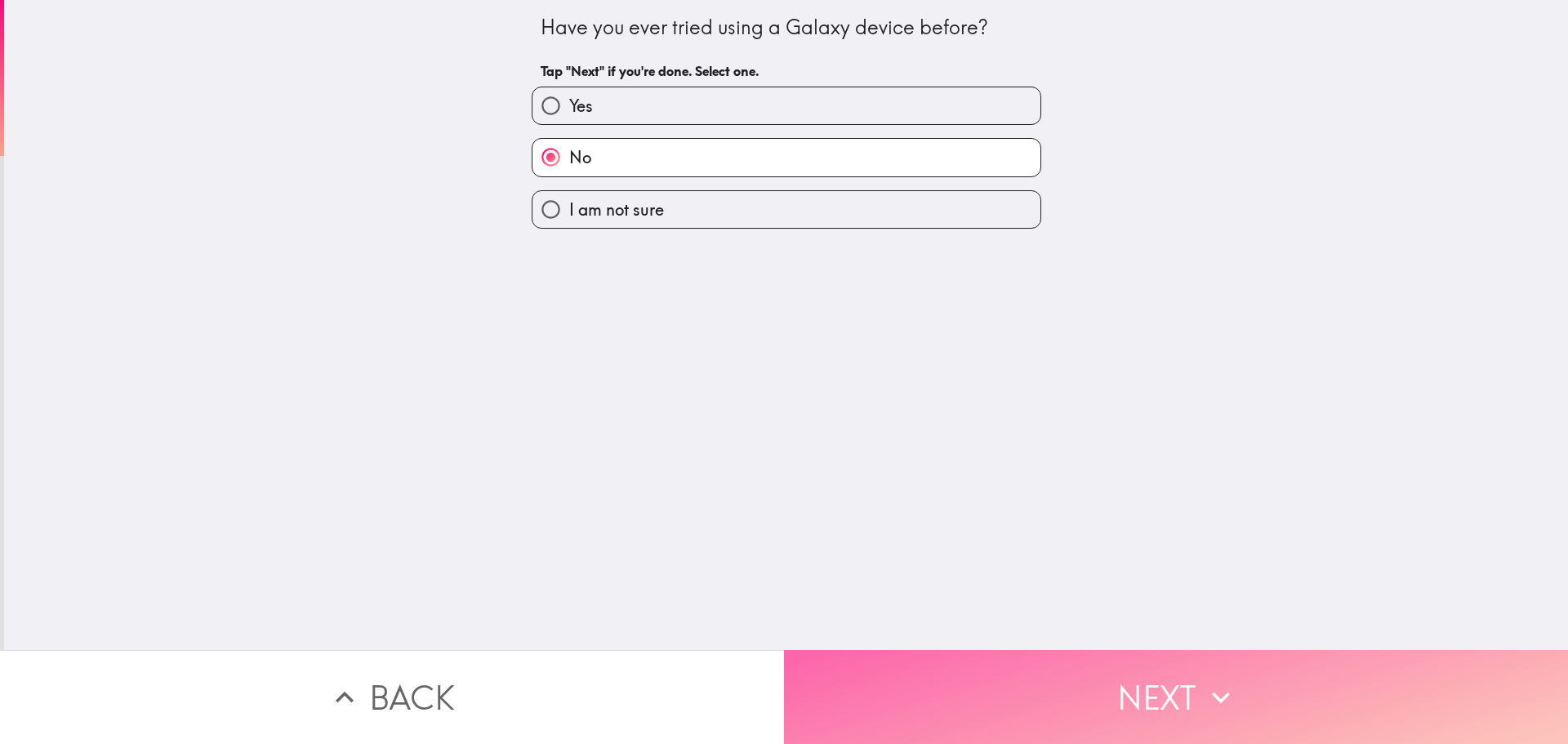
click at [997, 656] on button "Next" at bounding box center [1175, 697] width 784 height 93
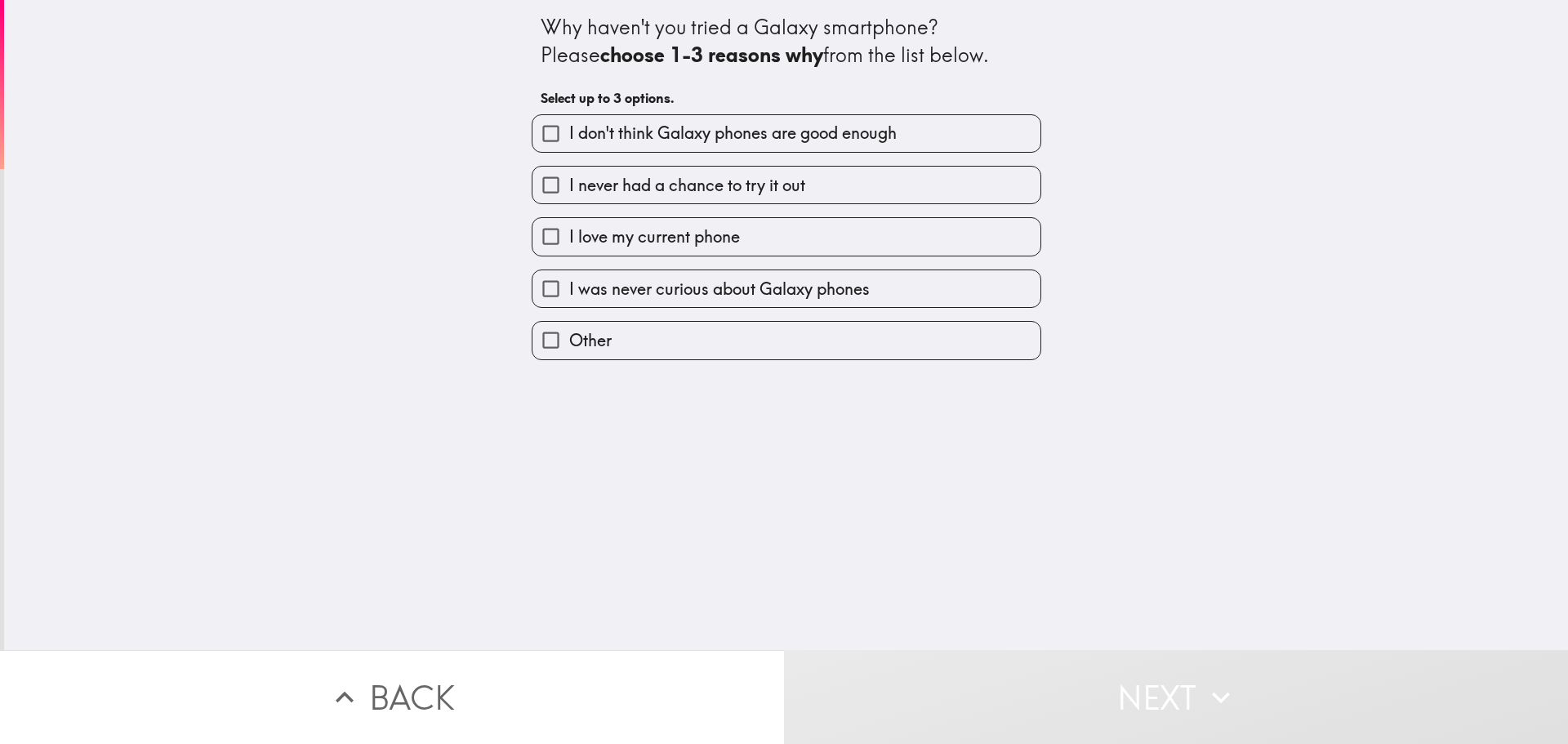
click at [732, 197] on label "I never had a chance to try it out" at bounding box center [786, 185] width 508 height 37
click at [569, 197] on input "I never had a chance to try it out" at bounding box center [551, 185] width 37 height 37
checkbox input "true"
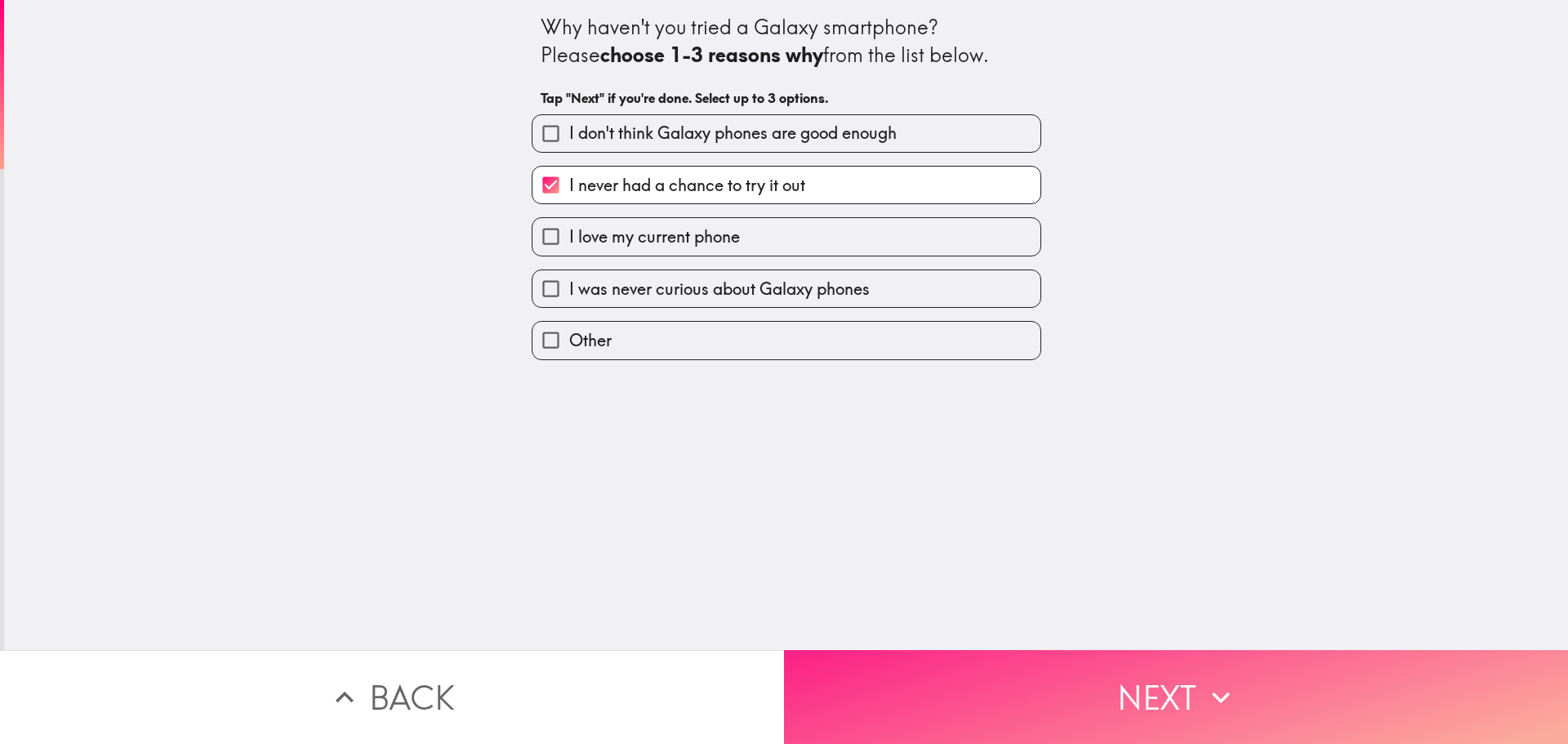
click at [917, 675] on button "Next" at bounding box center [1175, 697] width 784 height 93
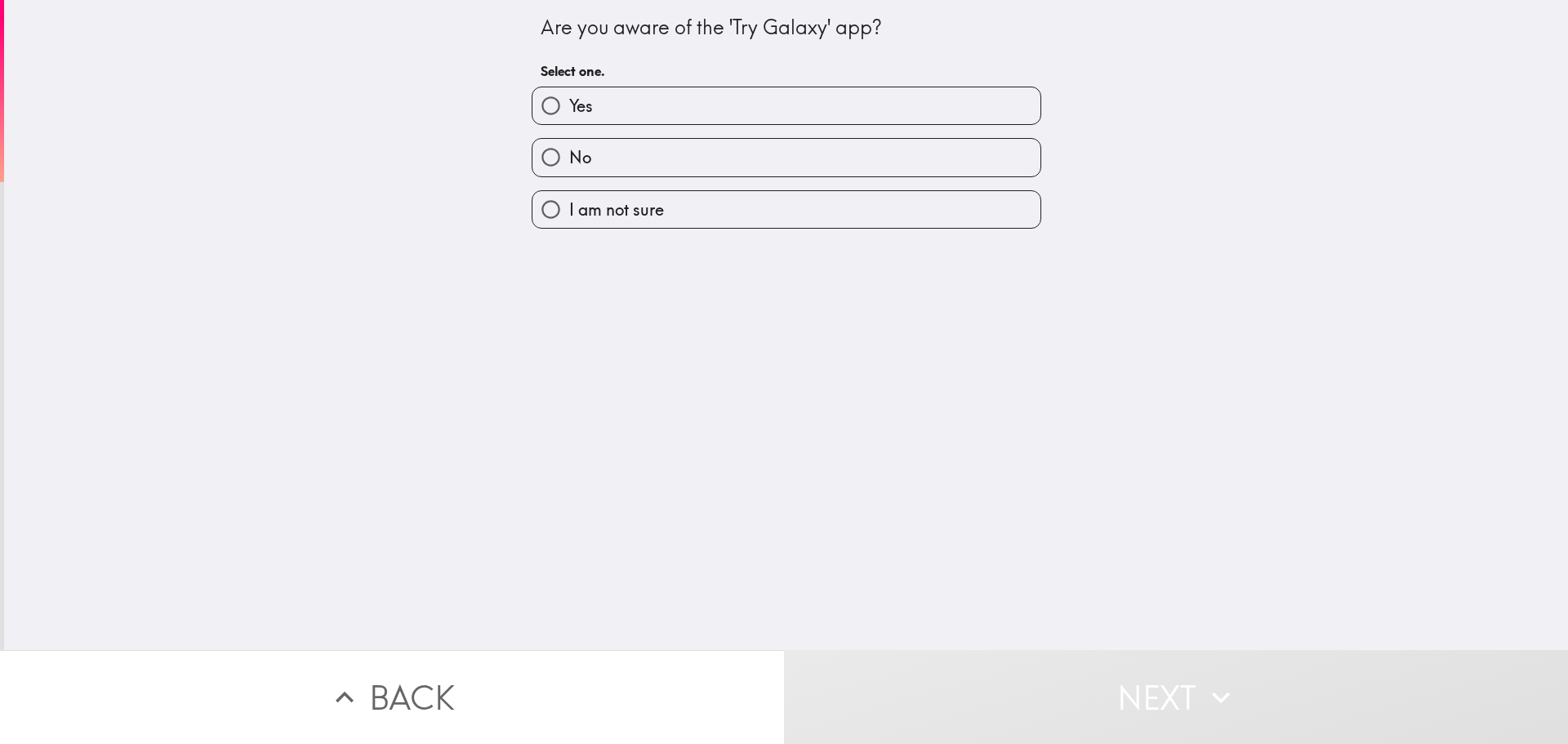
click at [696, 150] on label "No" at bounding box center [786, 158] width 508 height 37
click at [569, 150] on input "No" at bounding box center [551, 158] width 37 height 37
radio input "true"
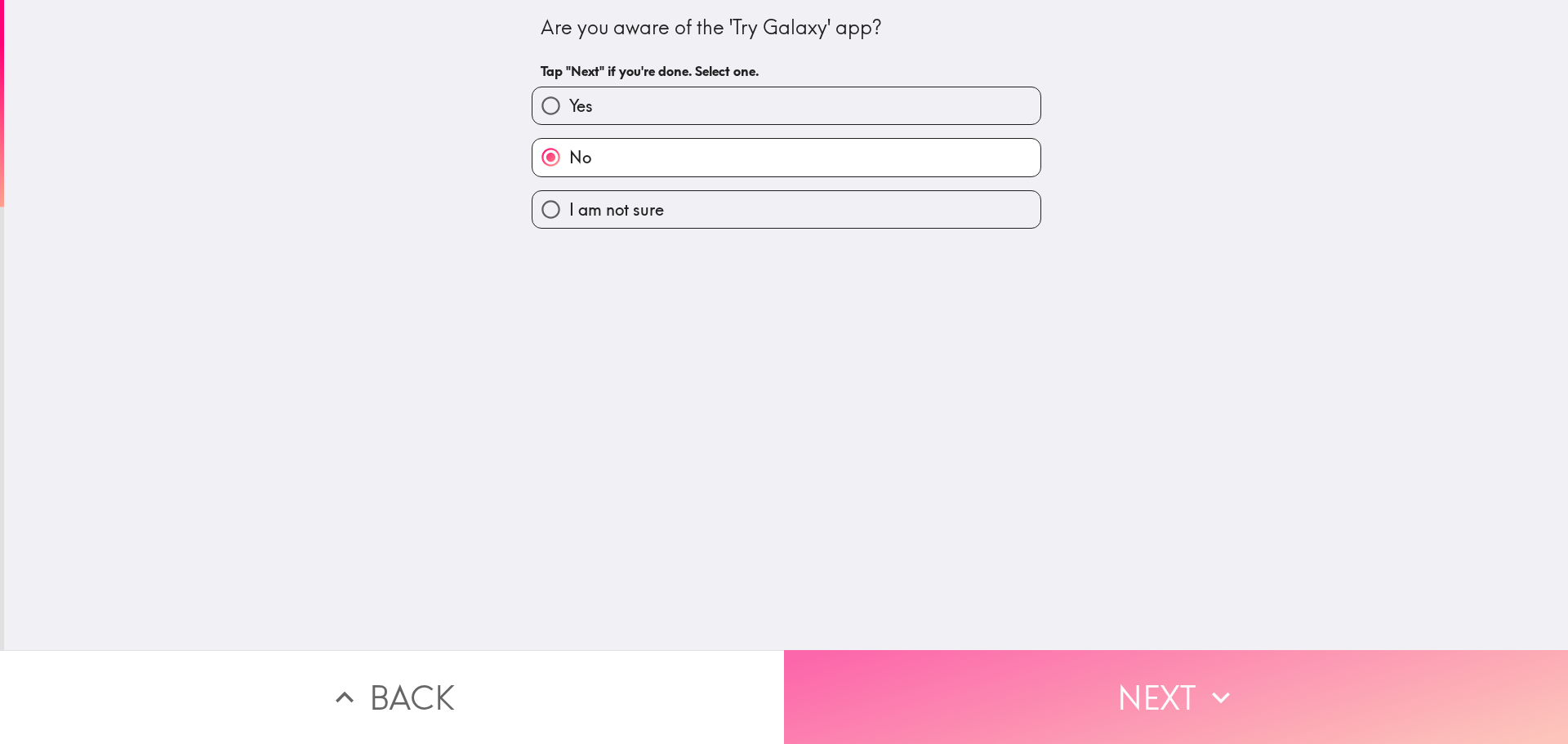
click at [1078, 673] on button "Next" at bounding box center [1175, 697] width 784 height 93
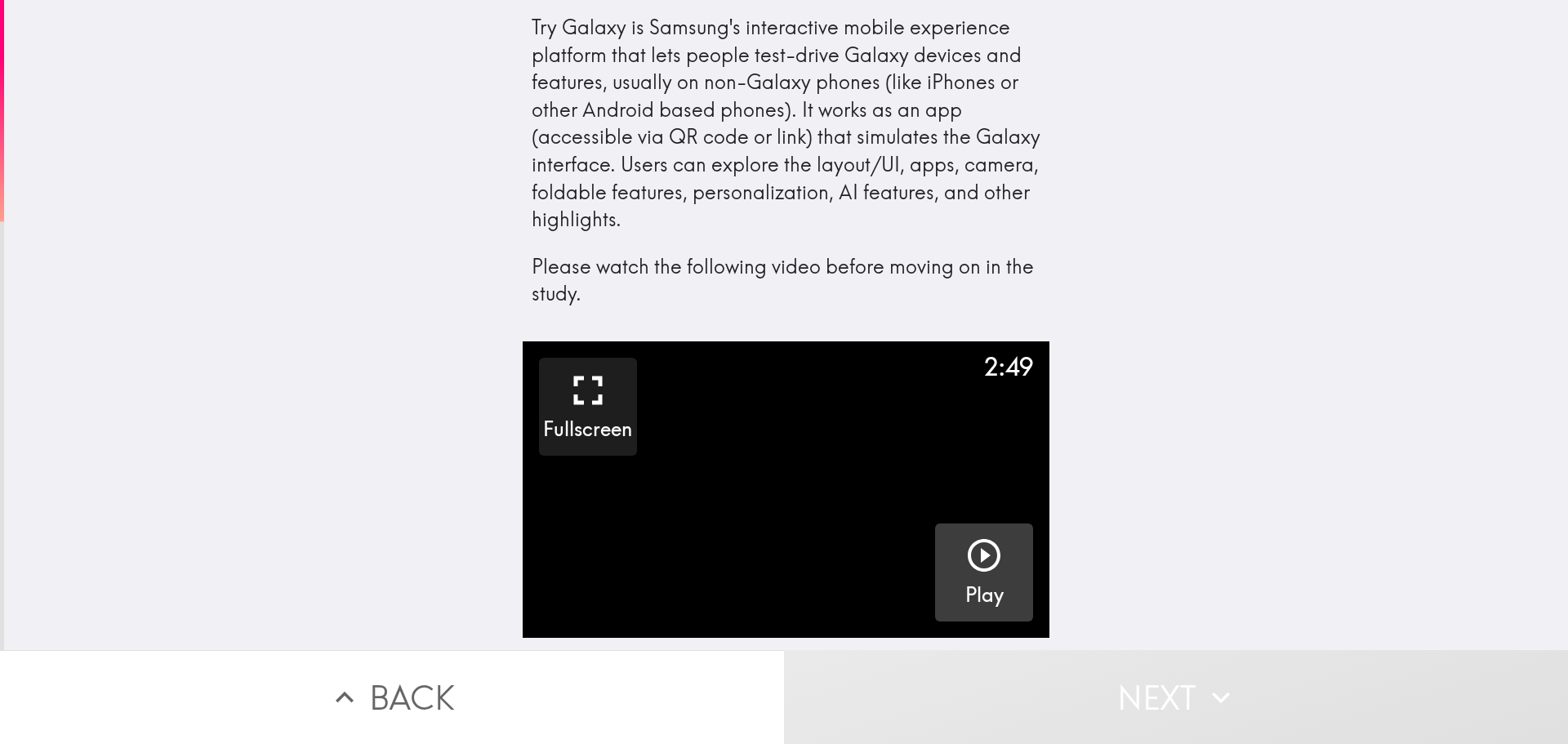
click at [995, 597] on button "Play" at bounding box center [984, 573] width 98 height 98
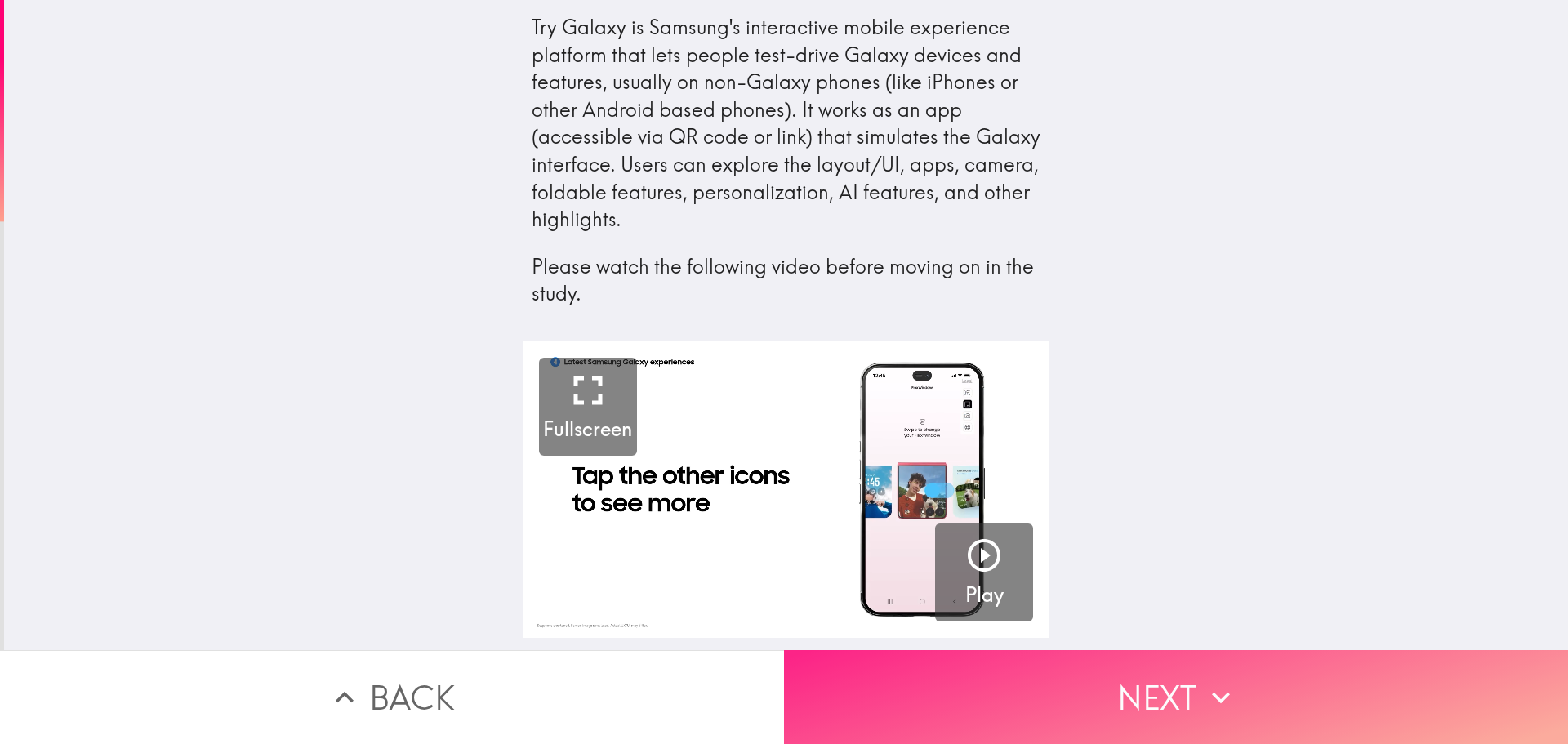
click at [1188, 693] on button "Next" at bounding box center [1175, 697] width 784 height 93
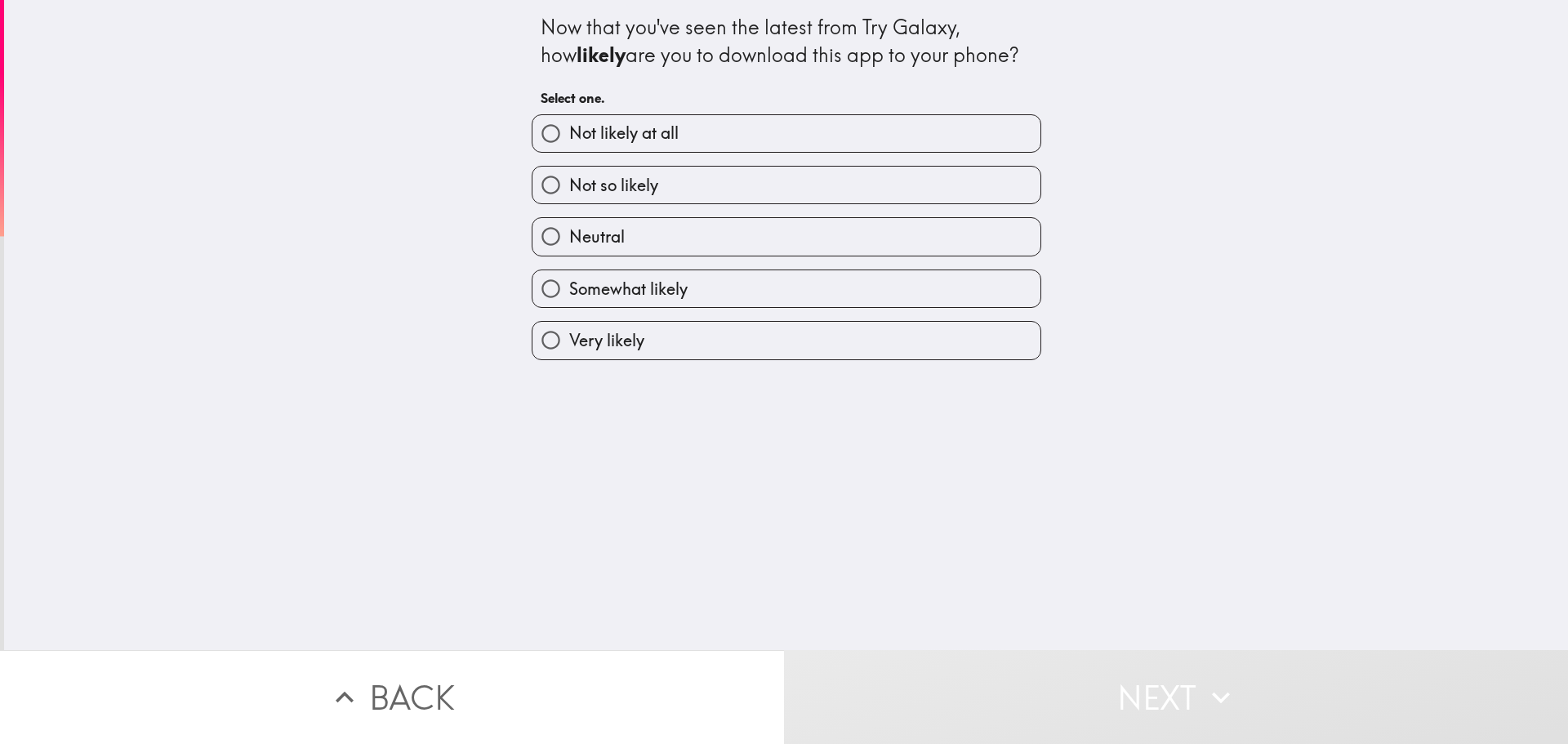
click at [728, 140] on label "Not likely at all" at bounding box center [786, 133] width 508 height 37
click at [569, 140] on input "Not likely at all" at bounding box center [551, 133] width 37 height 37
radio input "true"
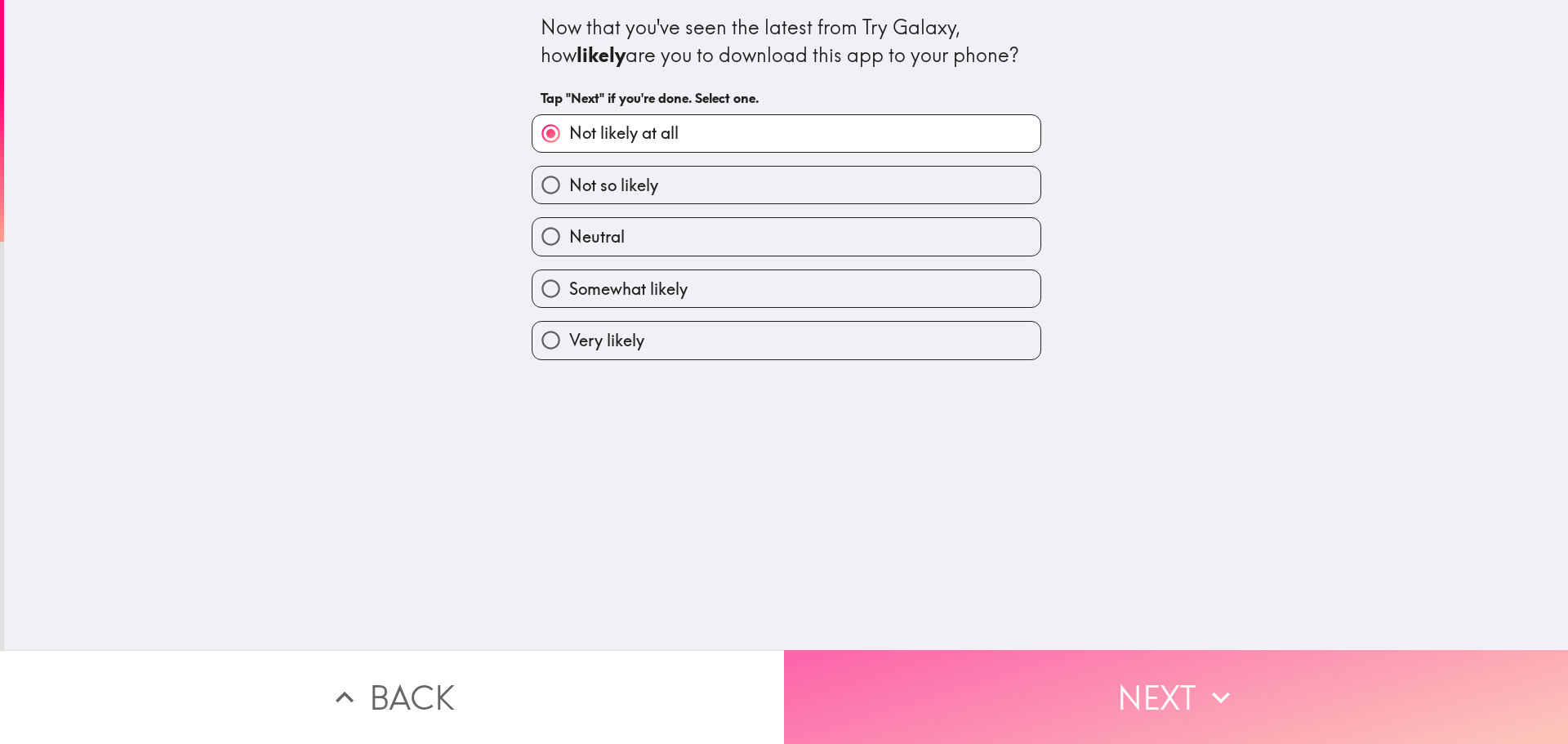
click at [1059, 703] on button "Next" at bounding box center [1175, 697] width 784 height 93
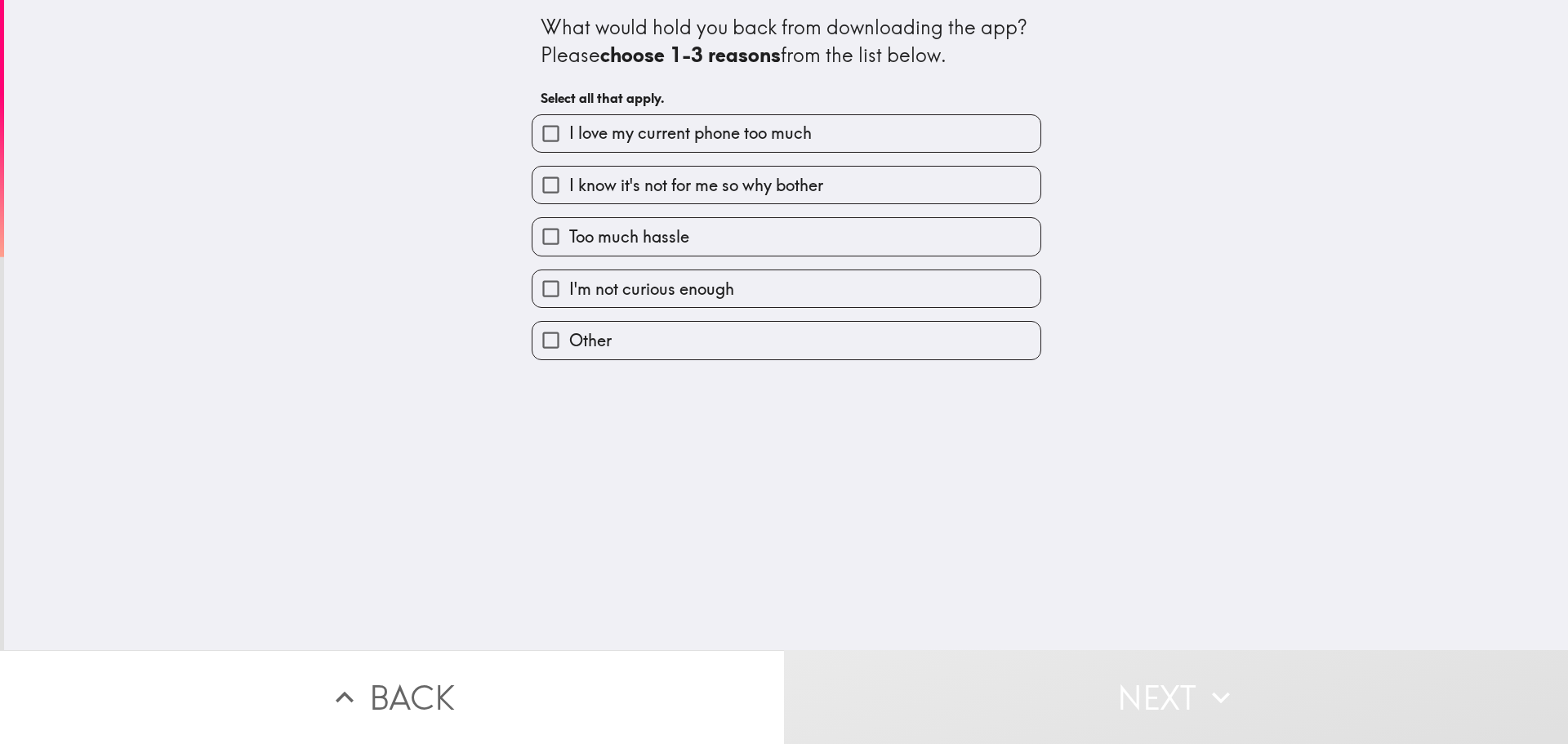
click at [663, 234] on span "Too much hassle" at bounding box center [629, 237] width 120 height 22
click at [569, 234] on input "Too much hassle" at bounding box center [551, 237] width 37 height 37
checkbox input "true"
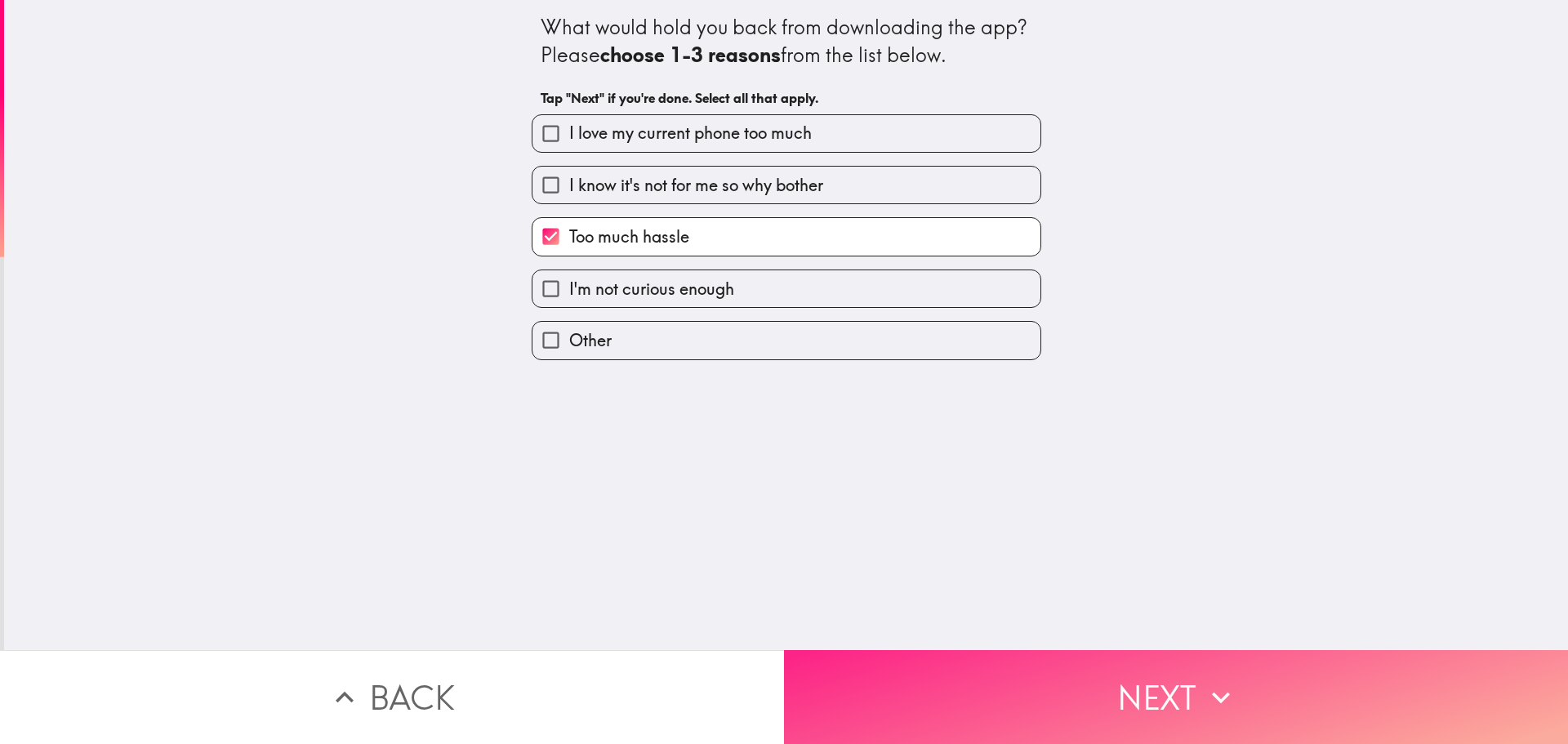
click at [939, 680] on button "Next" at bounding box center [1175, 697] width 784 height 93
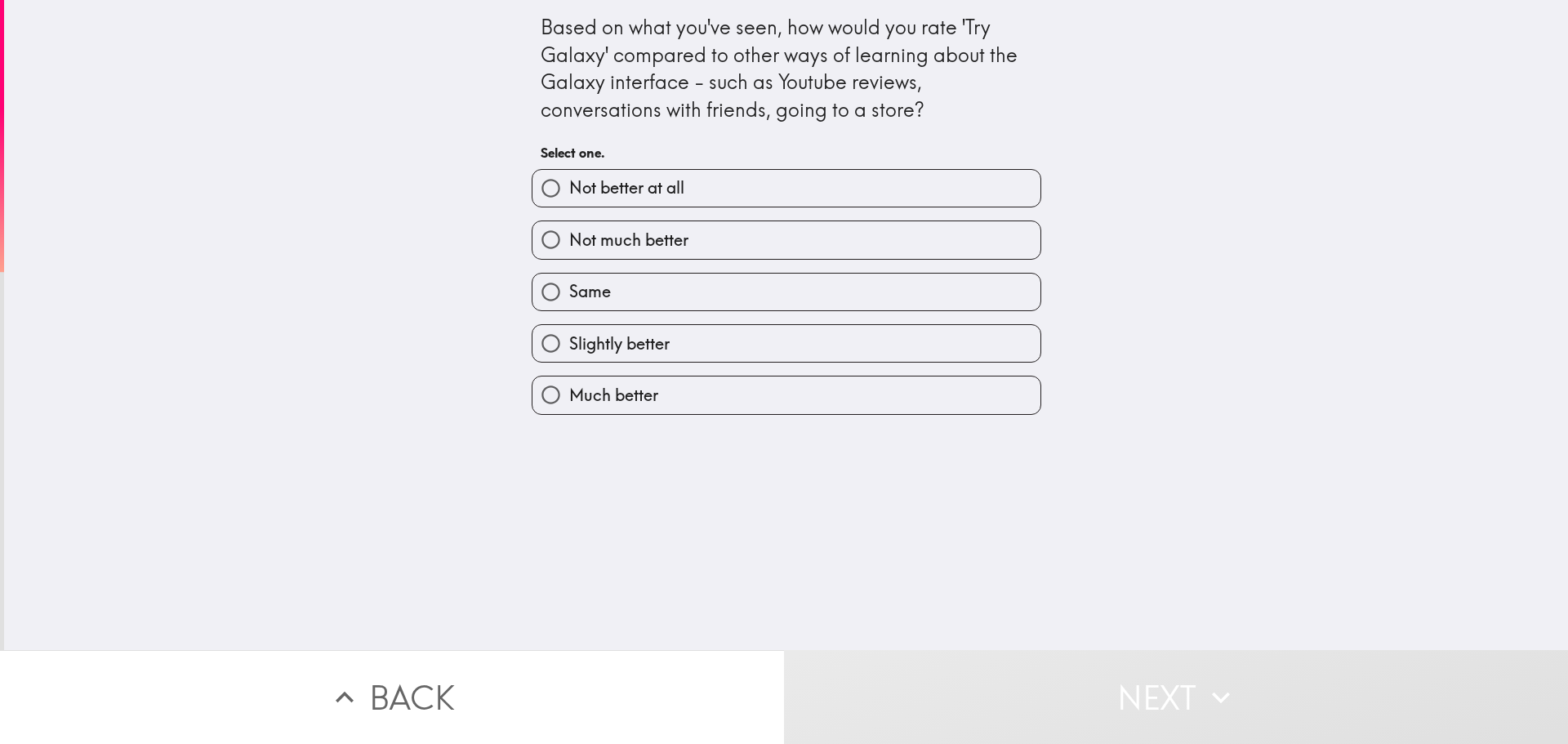
click at [672, 242] on span "Not much better" at bounding box center [629, 240] width 119 height 22
click at [569, 242] on input "Not much better" at bounding box center [551, 240] width 37 height 37
radio input "true"
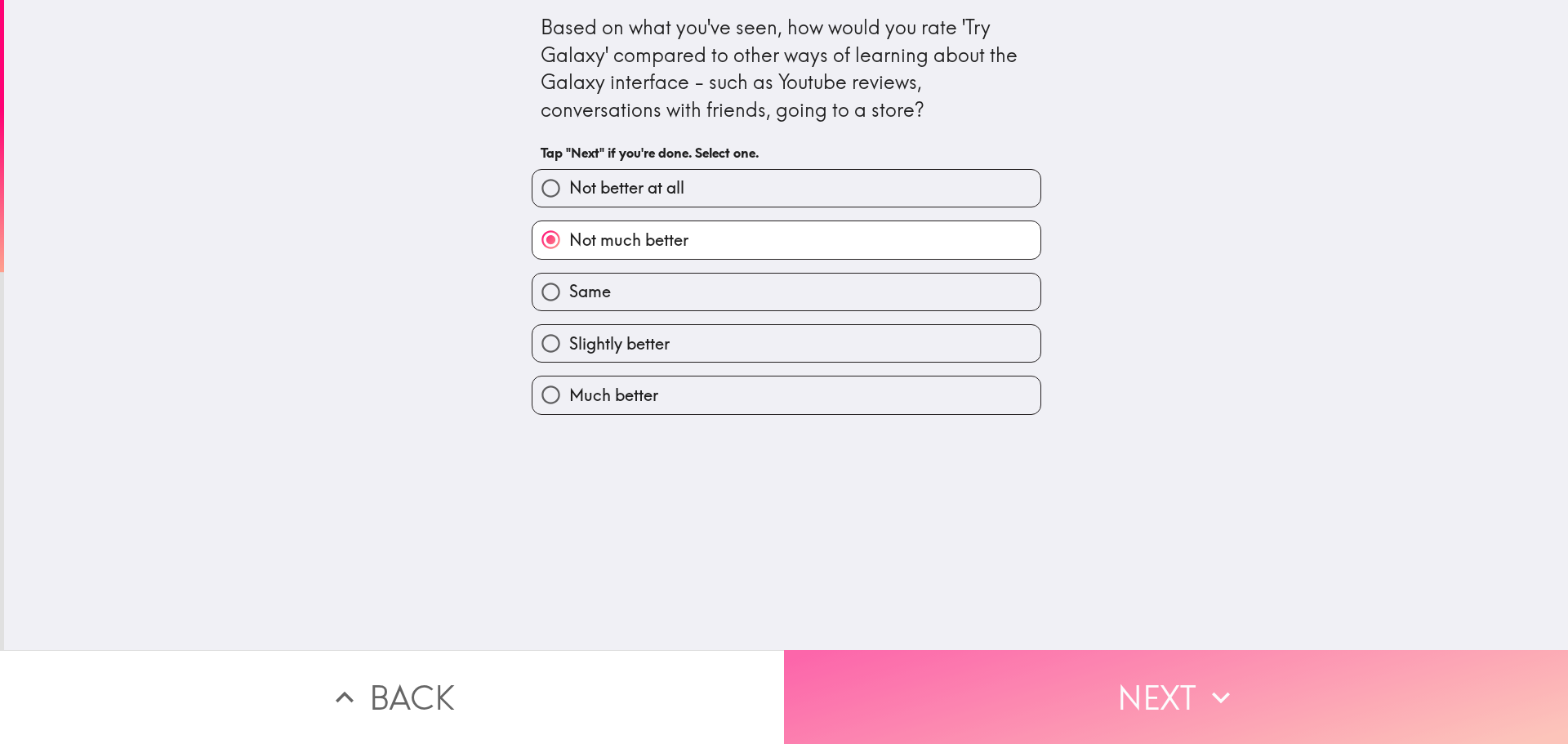
click at [945, 674] on button "Next" at bounding box center [1175, 697] width 784 height 93
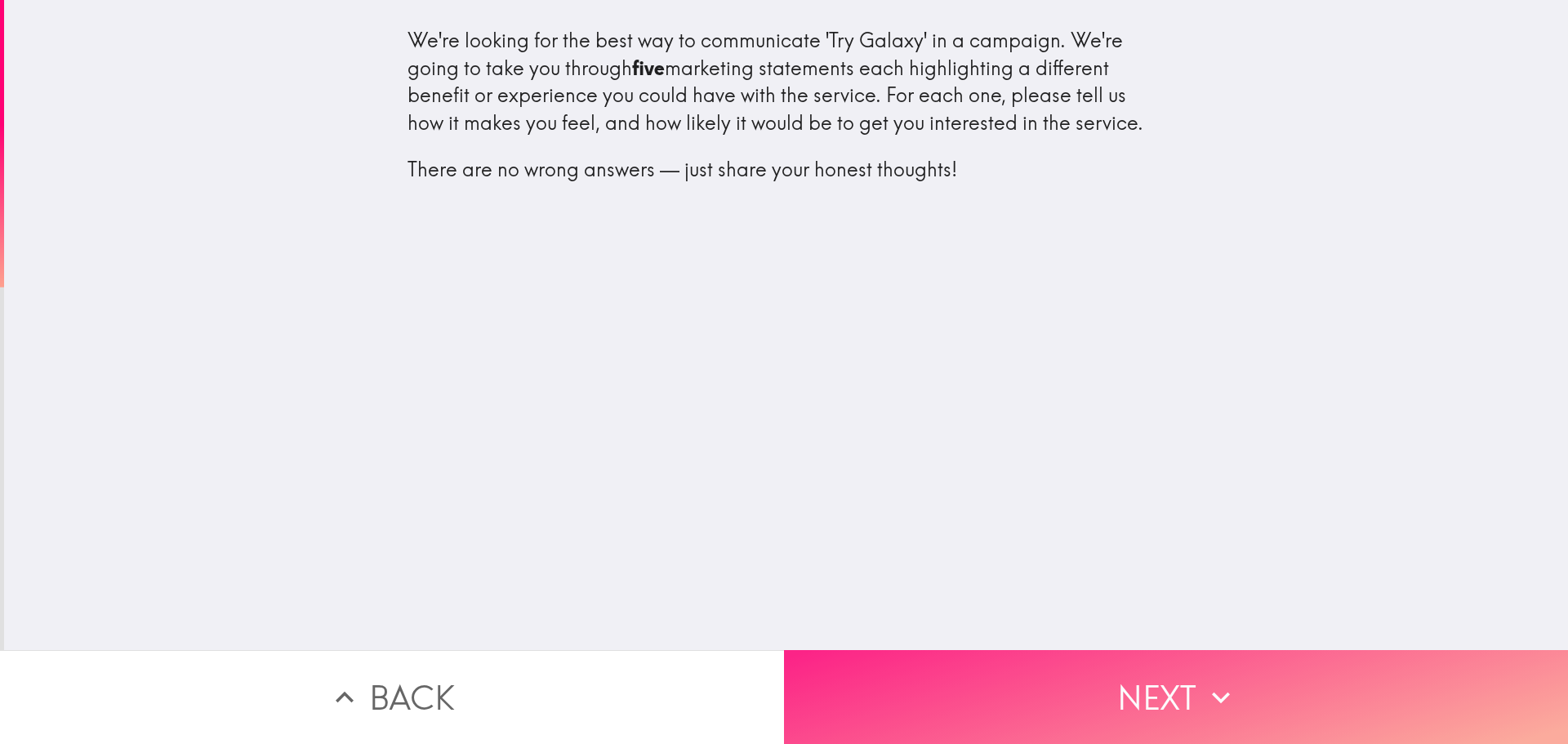
click at [1032, 651] on button "Next" at bounding box center [1175, 697] width 784 height 93
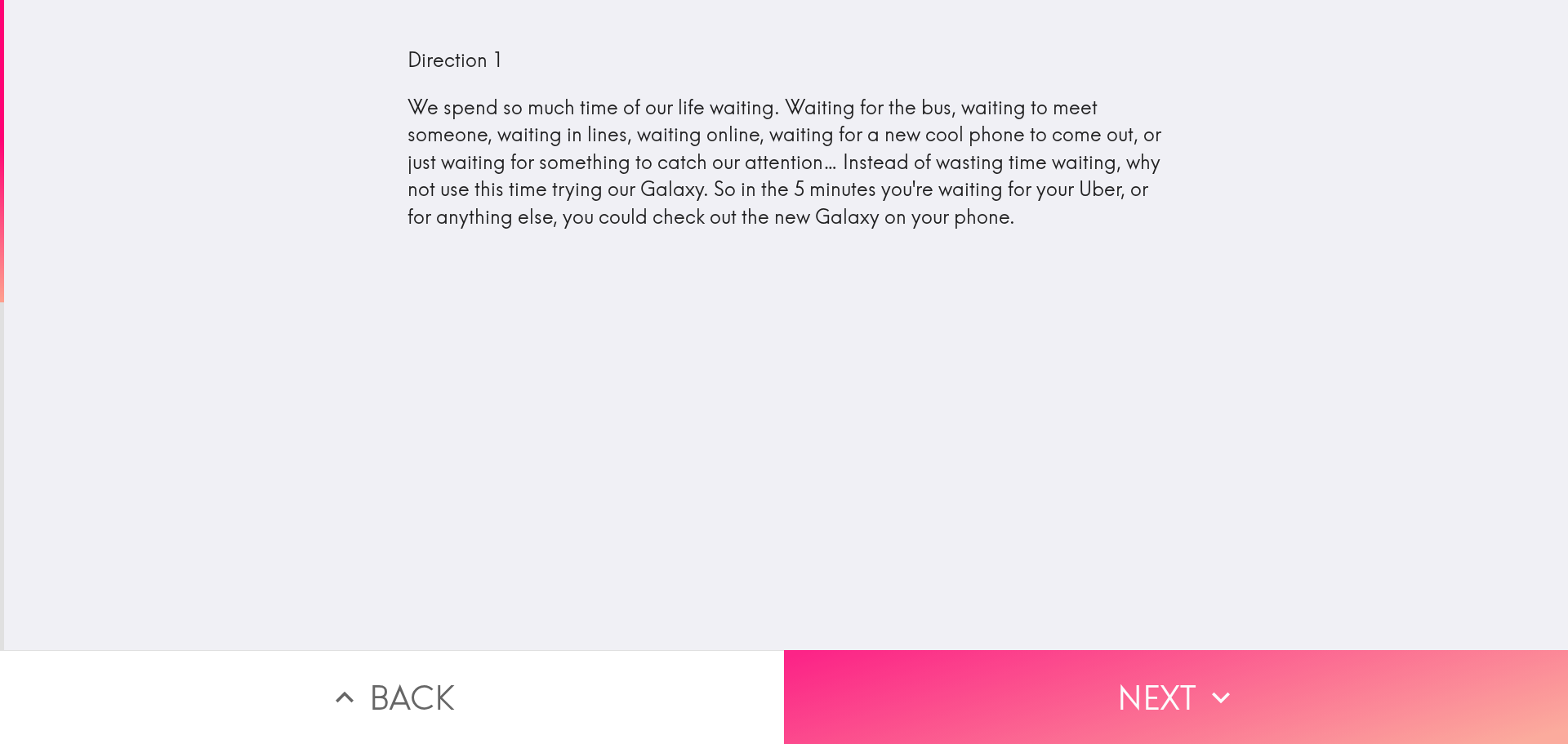
click at [937, 688] on button "Next" at bounding box center [1175, 697] width 784 height 93
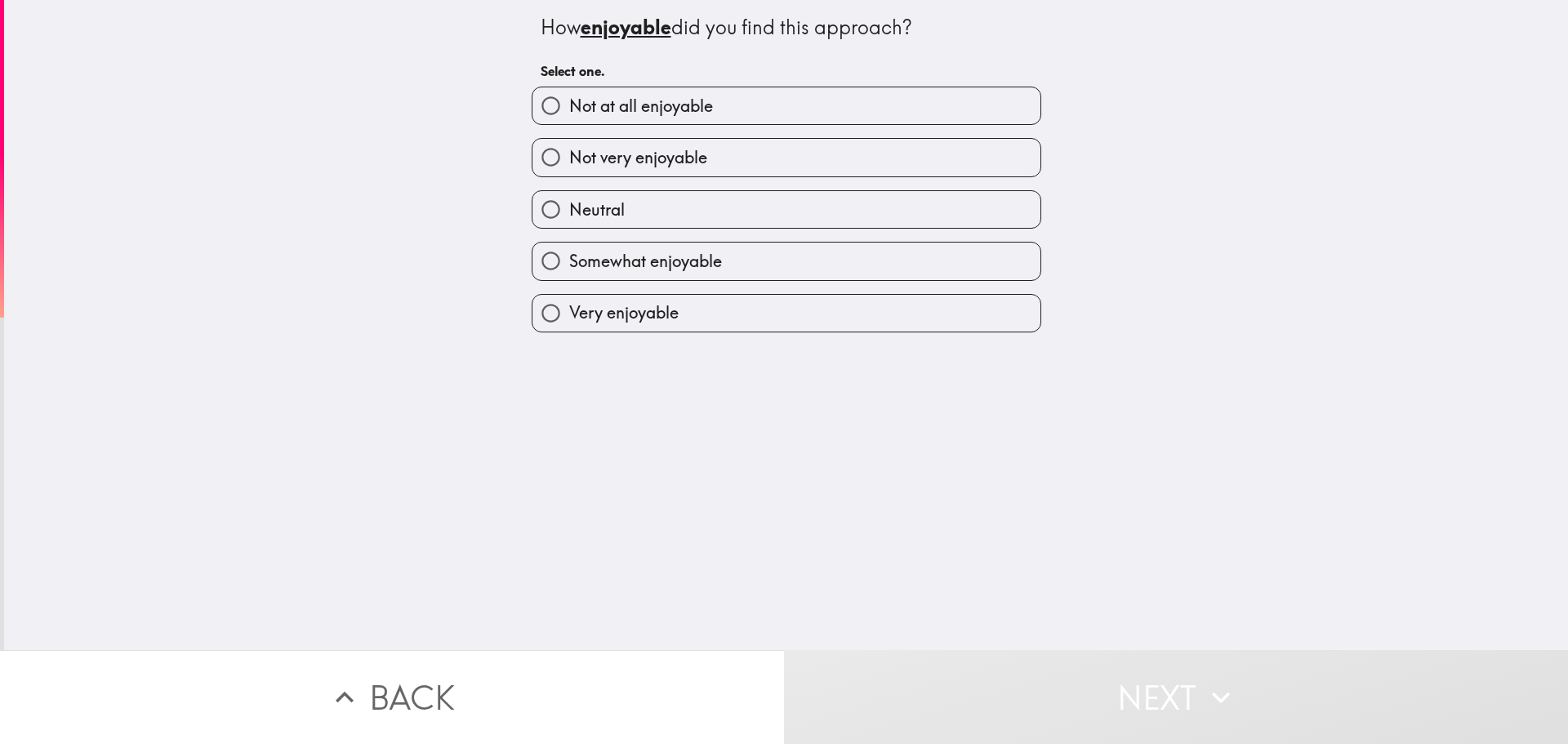
click at [638, 202] on label "Neutral" at bounding box center [786, 209] width 508 height 37
click at [569, 202] on input "Neutral" at bounding box center [551, 209] width 37 height 37
radio input "true"
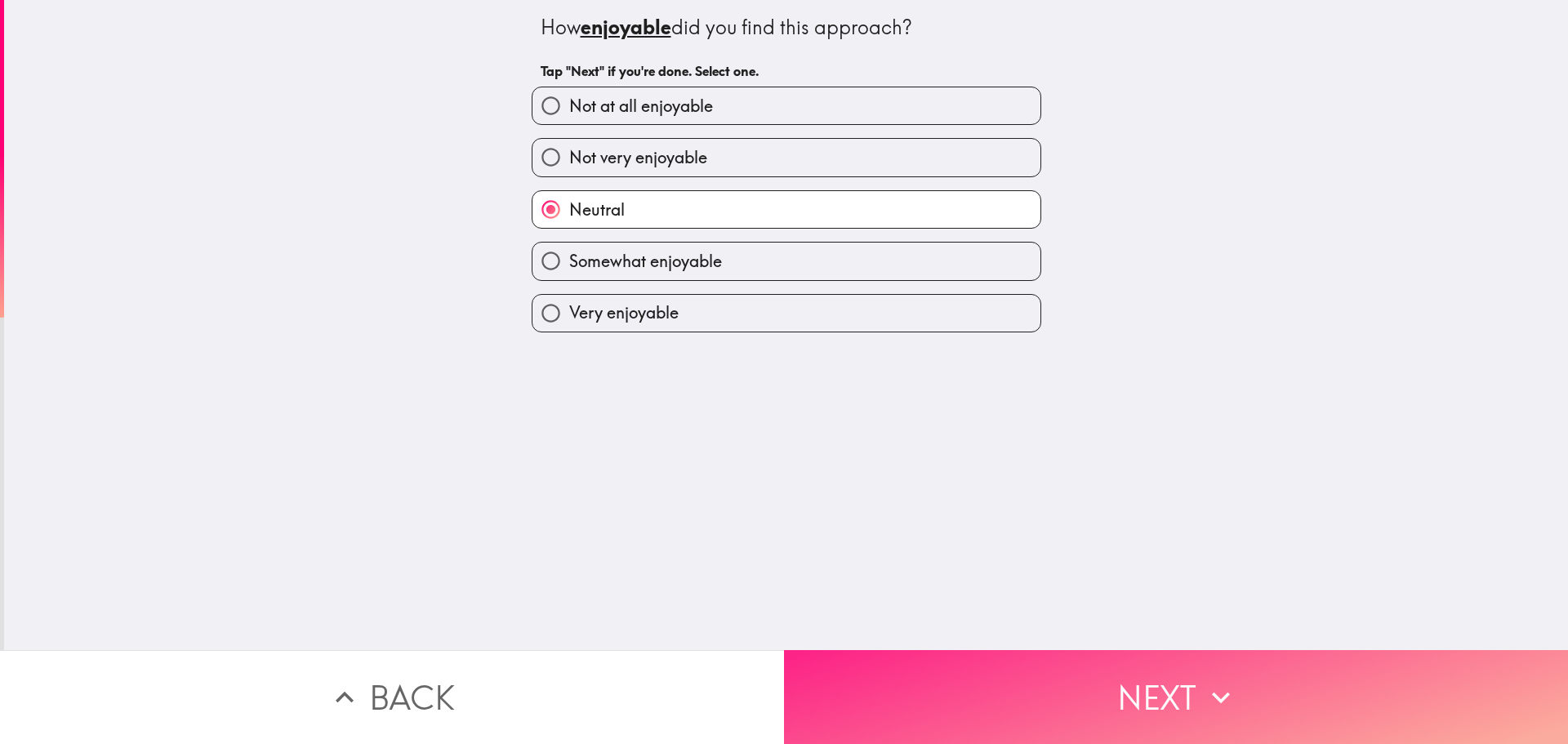
click at [1034, 695] on button "Next" at bounding box center [1175, 697] width 784 height 93
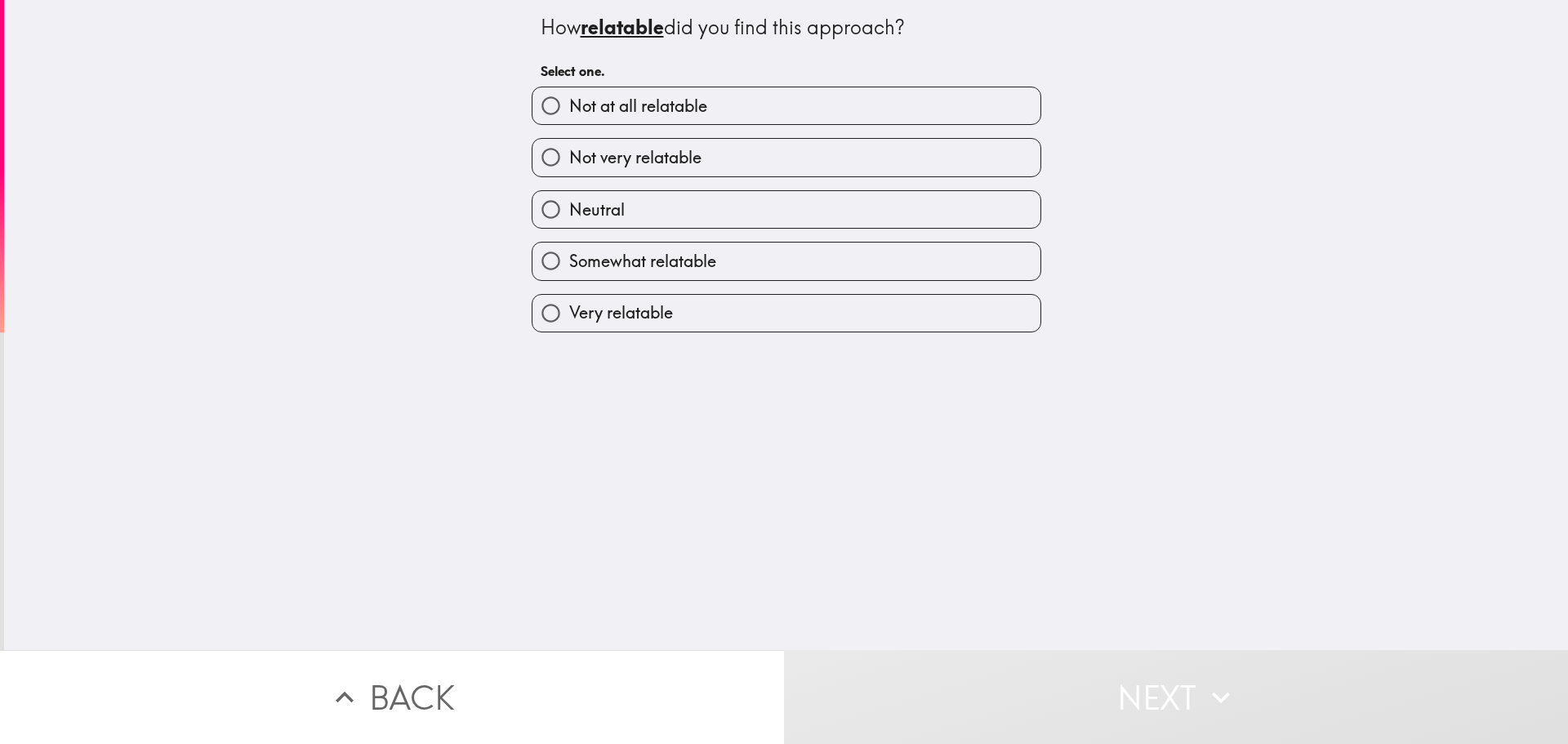
click at [687, 246] on label "Somewhat relatable" at bounding box center [786, 261] width 508 height 37
click at [569, 246] on input "Somewhat relatable" at bounding box center [551, 261] width 37 height 37
radio input "true"
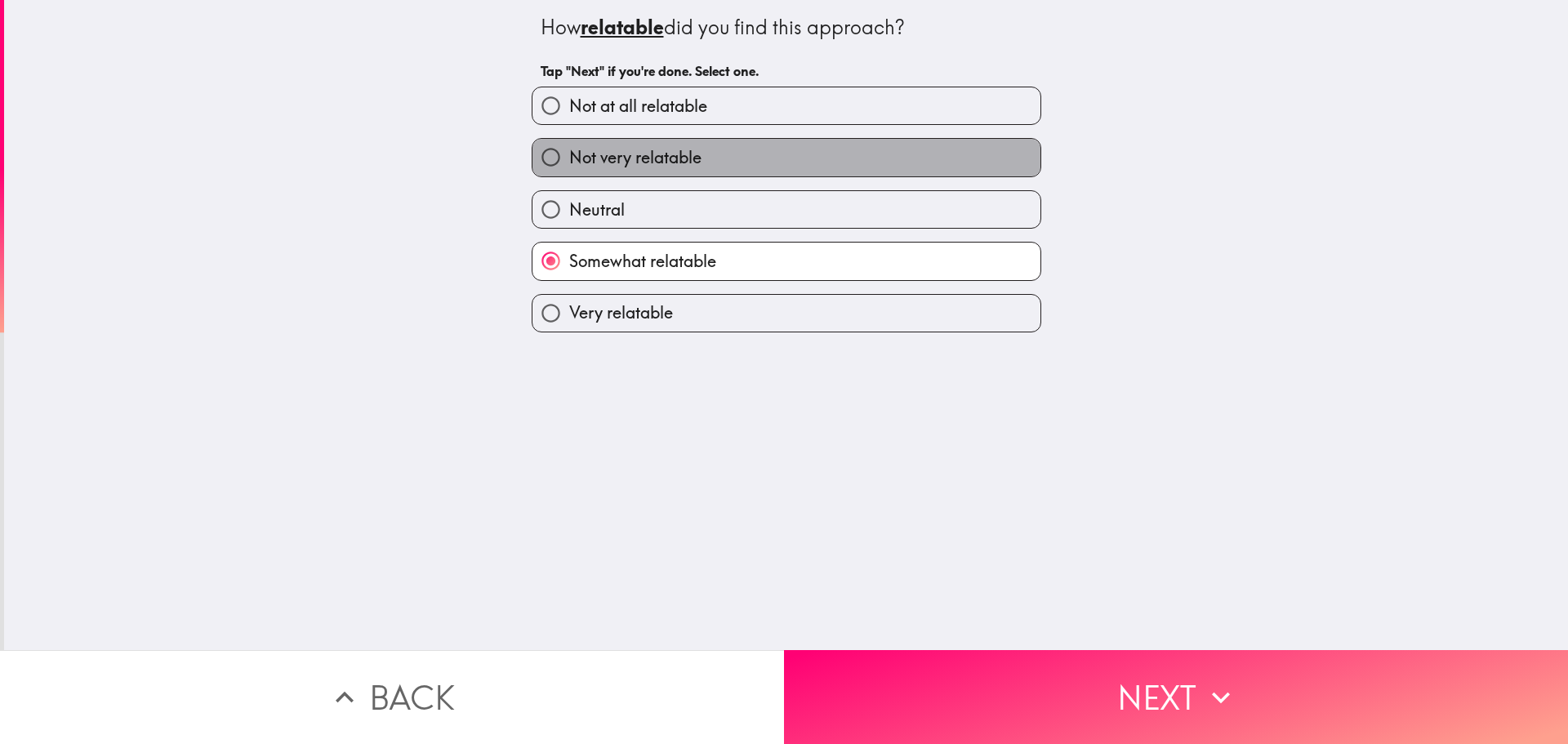
click at [776, 142] on label "Not very relatable" at bounding box center [786, 158] width 508 height 37
click at [569, 142] on input "Not very relatable" at bounding box center [551, 158] width 37 height 37
radio input "true"
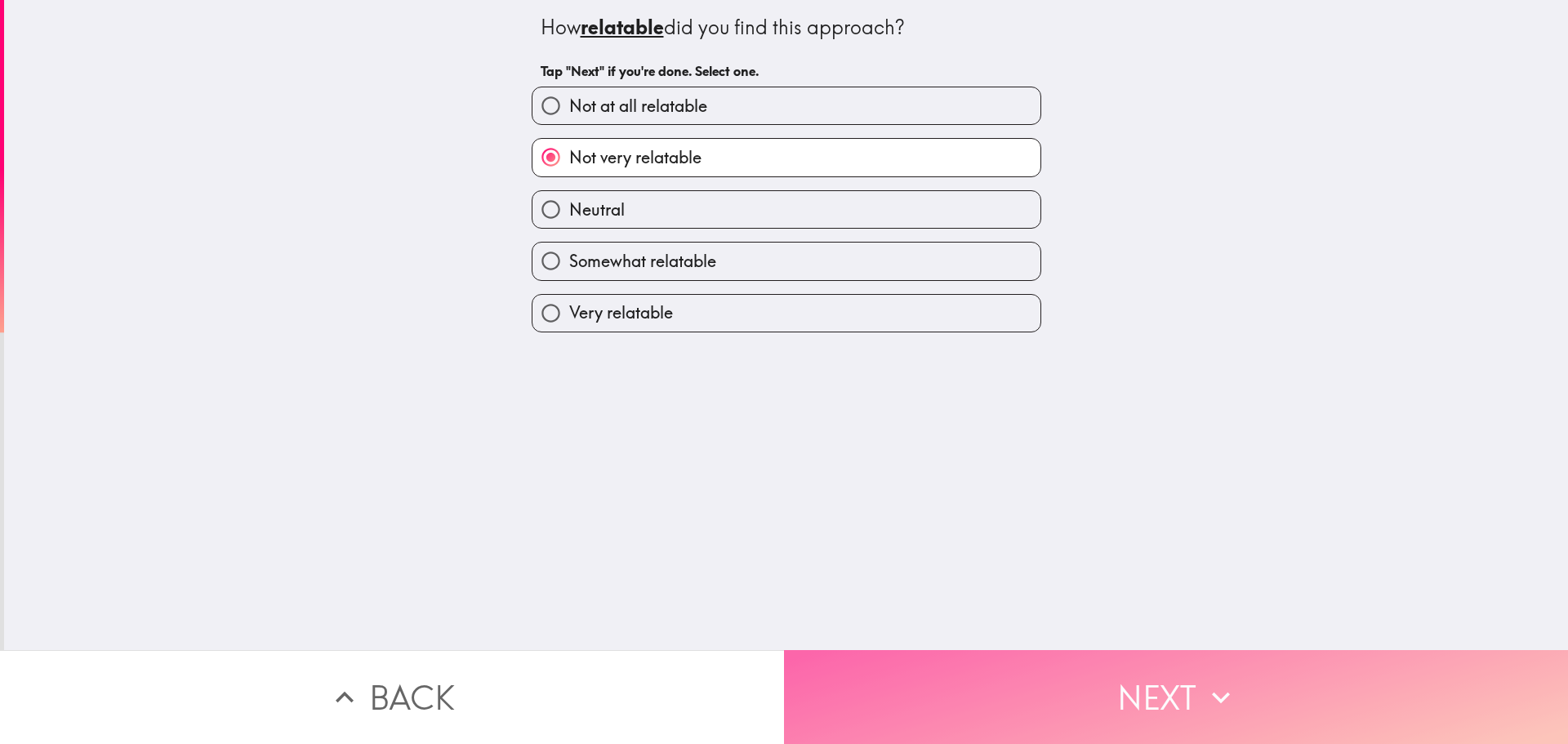
click at [965, 651] on button "Next" at bounding box center [1175, 697] width 784 height 93
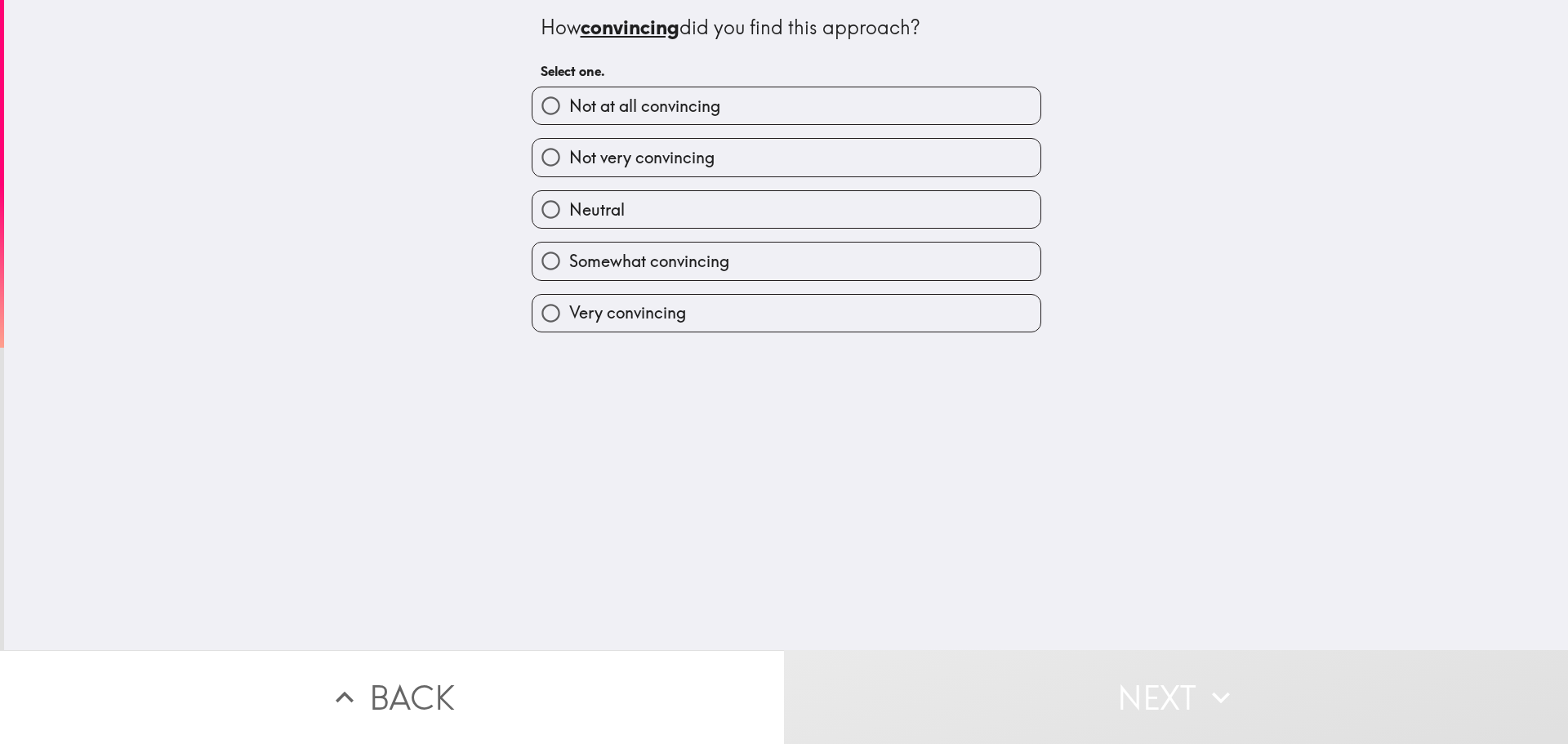
click at [641, 108] on span "Not at all convincing" at bounding box center [644, 105] width 151 height 22
click at [569, 108] on input "Not at all convincing" at bounding box center [551, 106] width 37 height 37
radio input "true"
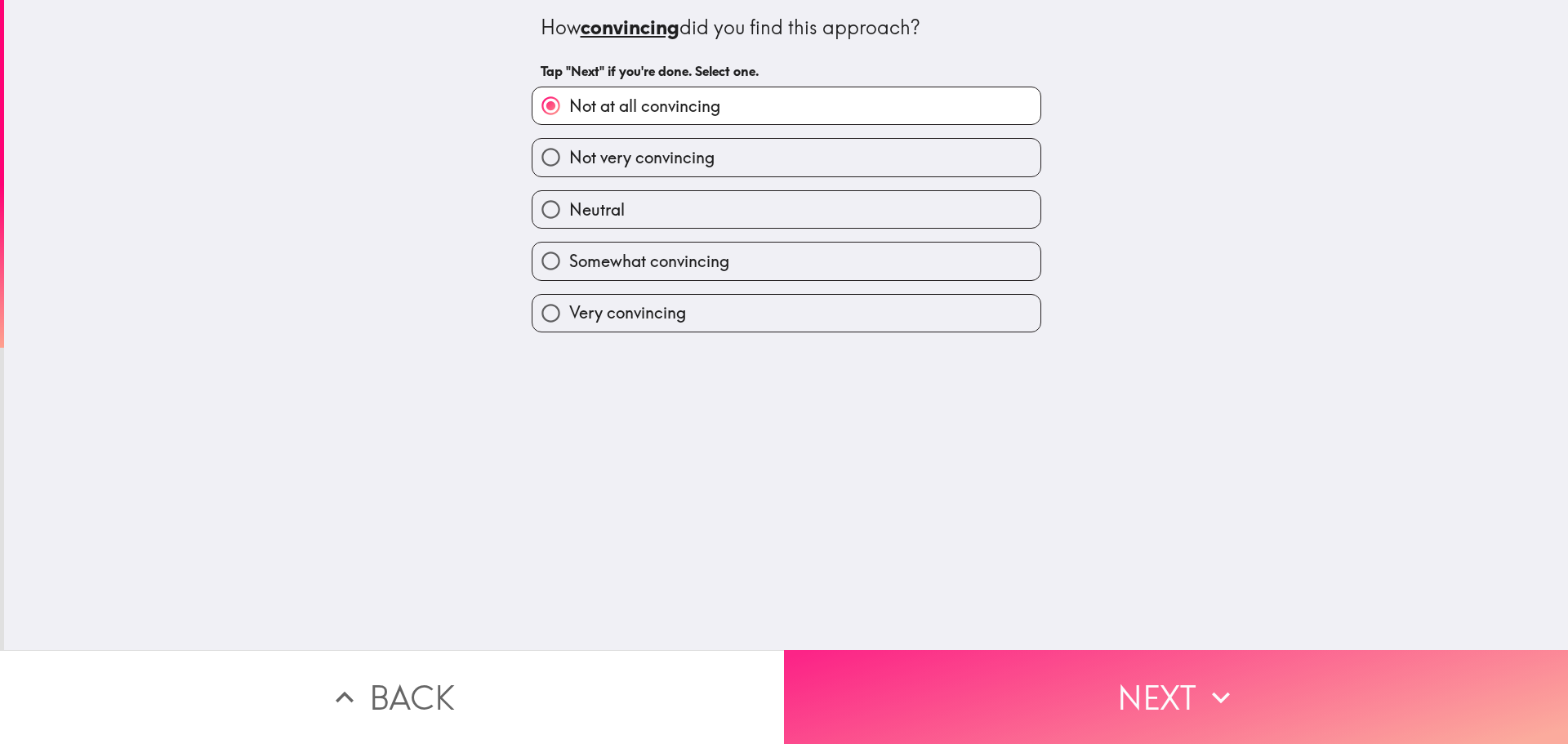
click at [974, 679] on button "Next" at bounding box center [1175, 697] width 784 height 93
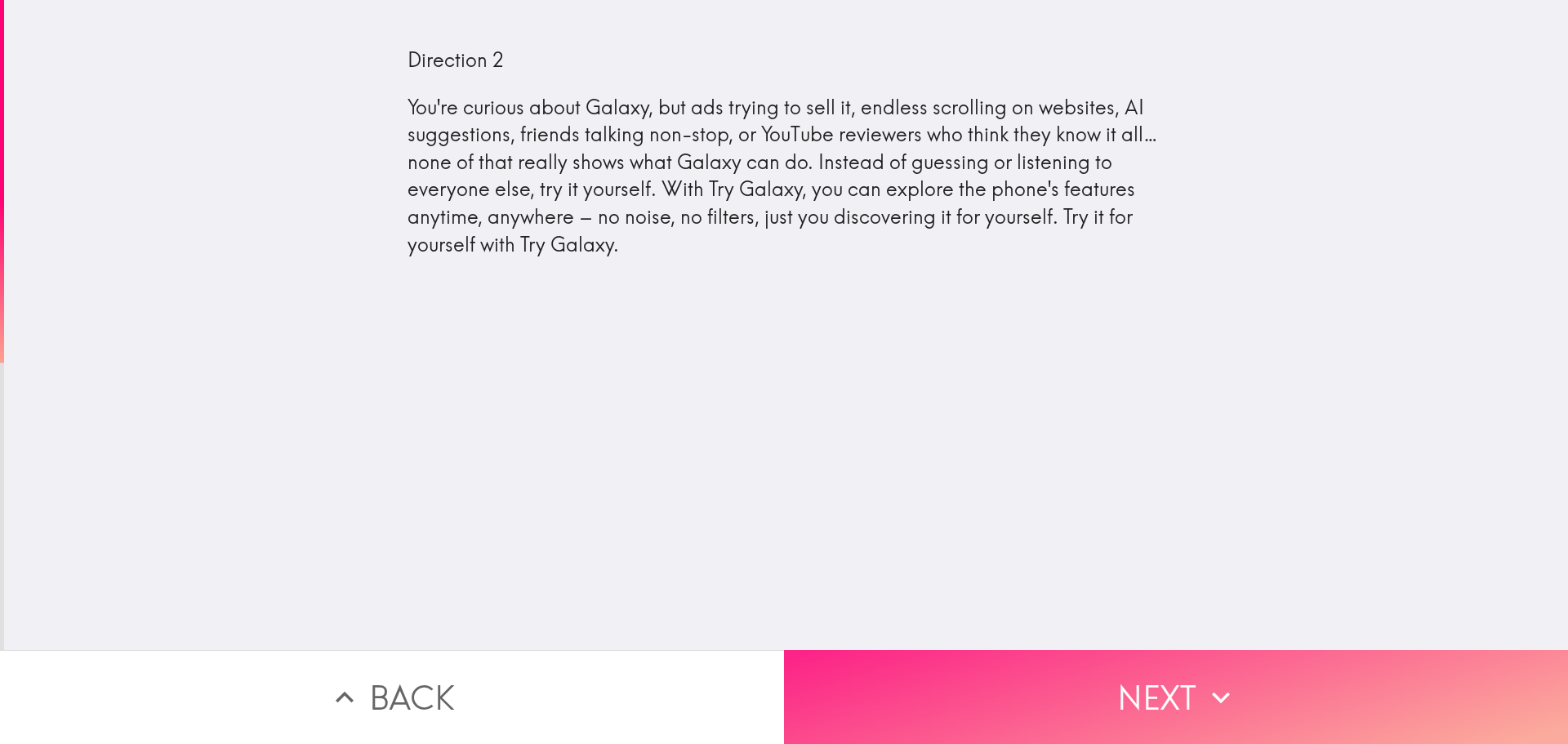
click at [891, 659] on button "Next" at bounding box center [1175, 697] width 784 height 93
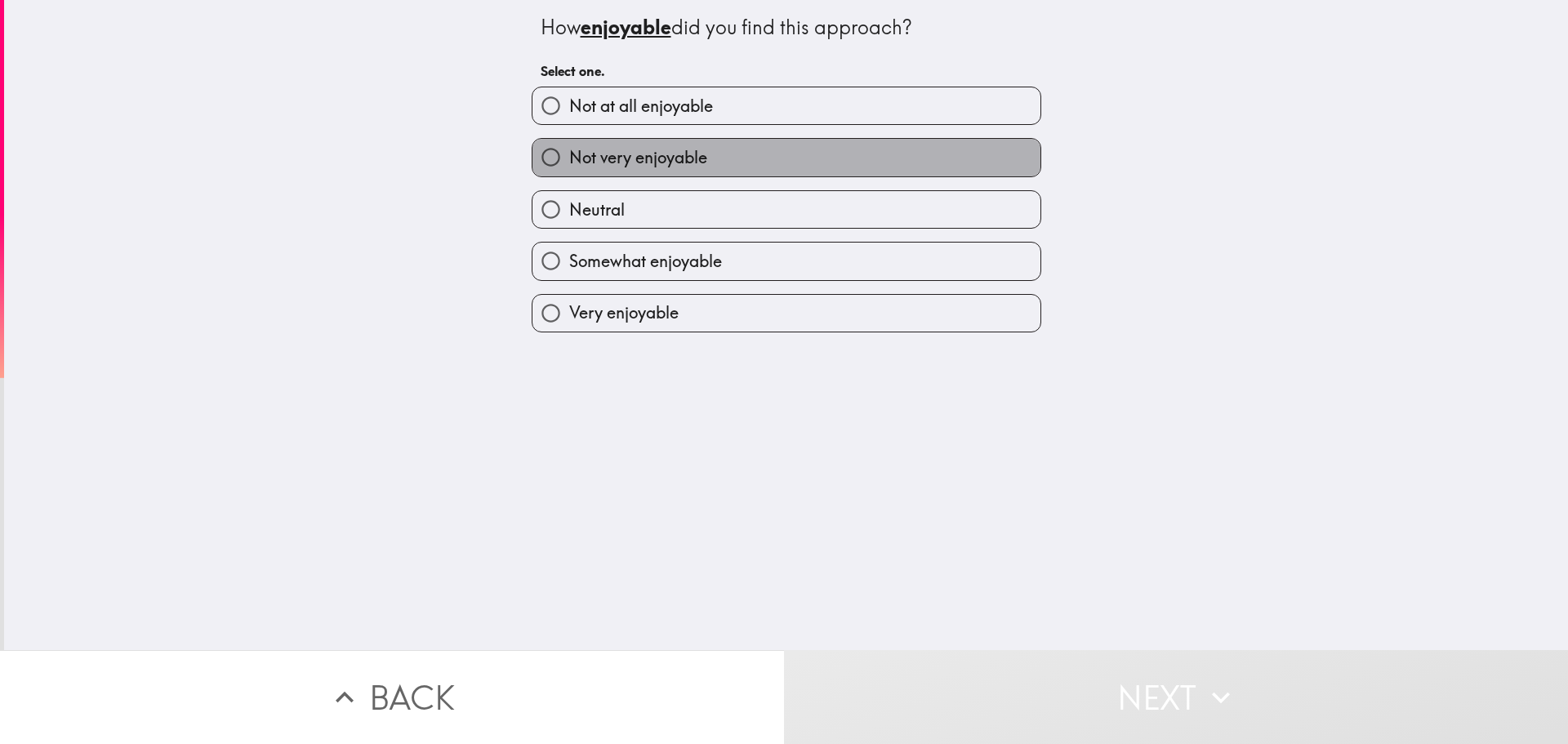
click at [706, 159] on label "Not very enjoyable" at bounding box center [786, 158] width 508 height 37
click at [569, 159] on input "Not very enjoyable" at bounding box center [551, 158] width 37 height 37
radio input "true"
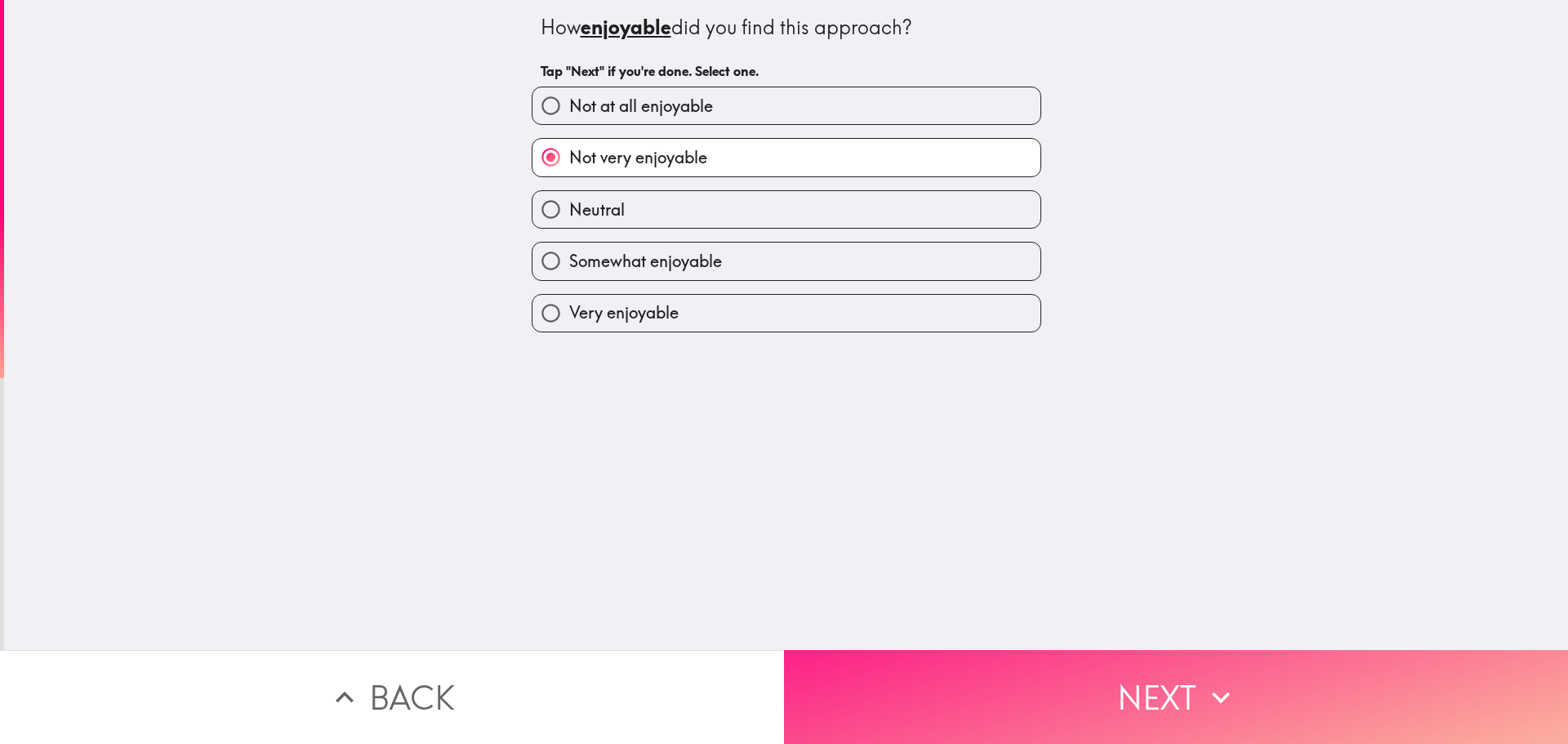
click at [954, 699] on button "Next" at bounding box center [1175, 697] width 784 height 93
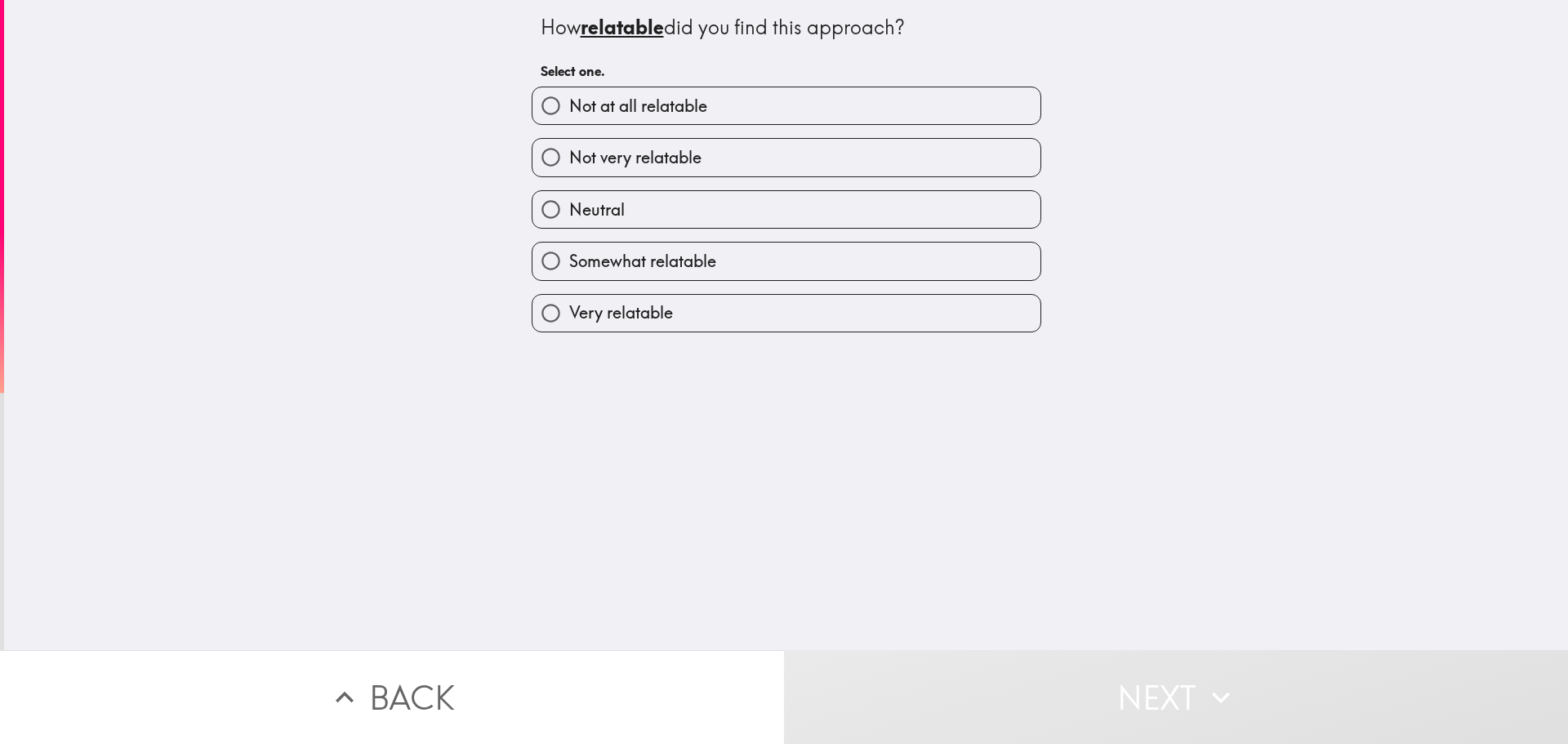
click at [678, 154] on span "Not very relatable" at bounding box center [636, 157] width 132 height 22
click at [569, 154] on input "Not very relatable" at bounding box center [551, 158] width 37 height 37
radio input "true"
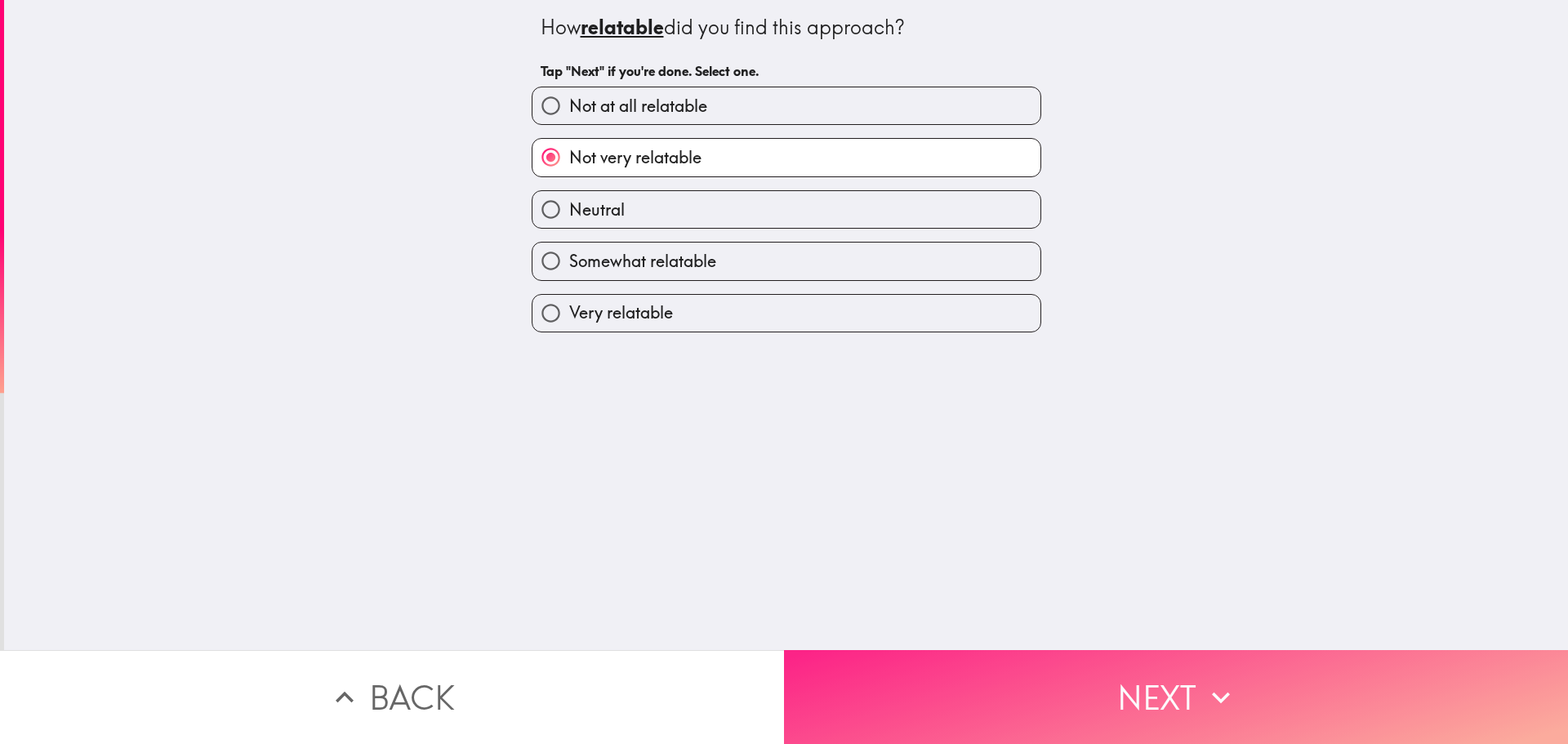
click at [956, 675] on button "Next" at bounding box center [1175, 697] width 784 height 93
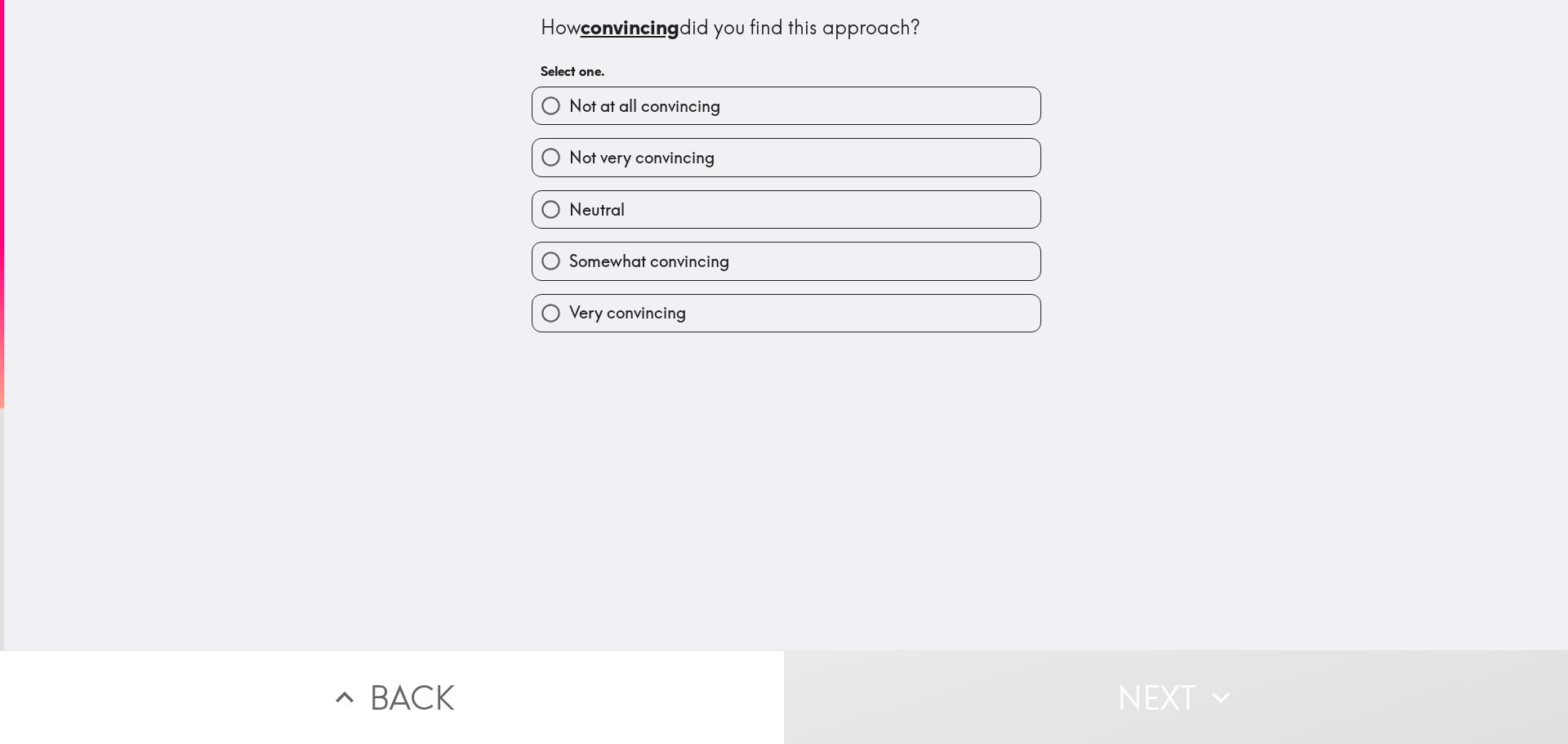
click at [744, 171] on label "Not very convincing" at bounding box center [786, 158] width 508 height 37
click at [569, 171] on input "Not very convincing" at bounding box center [551, 158] width 37 height 37
radio input "true"
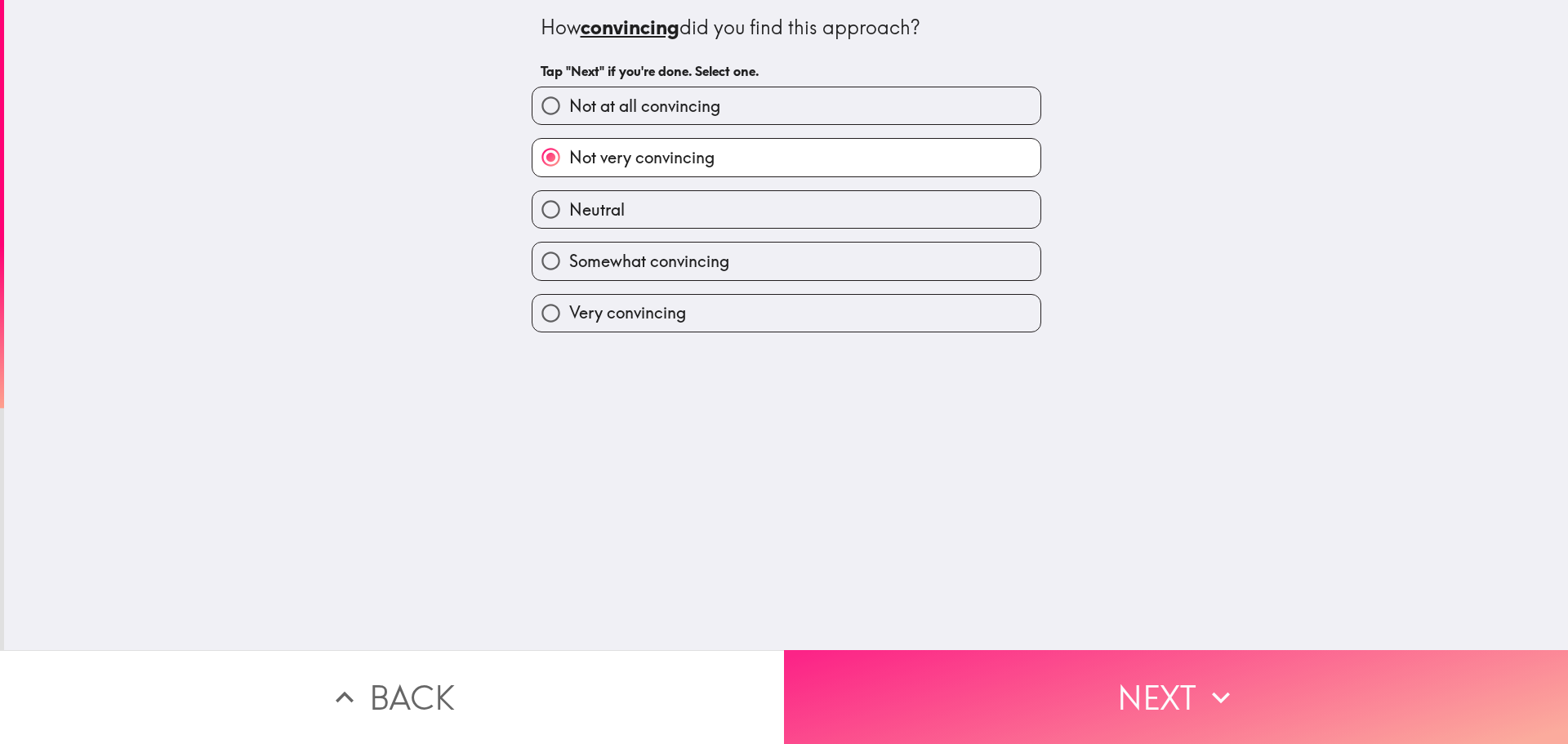
click at [961, 667] on button "Next" at bounding box center [1175, 697] width 784 height 93
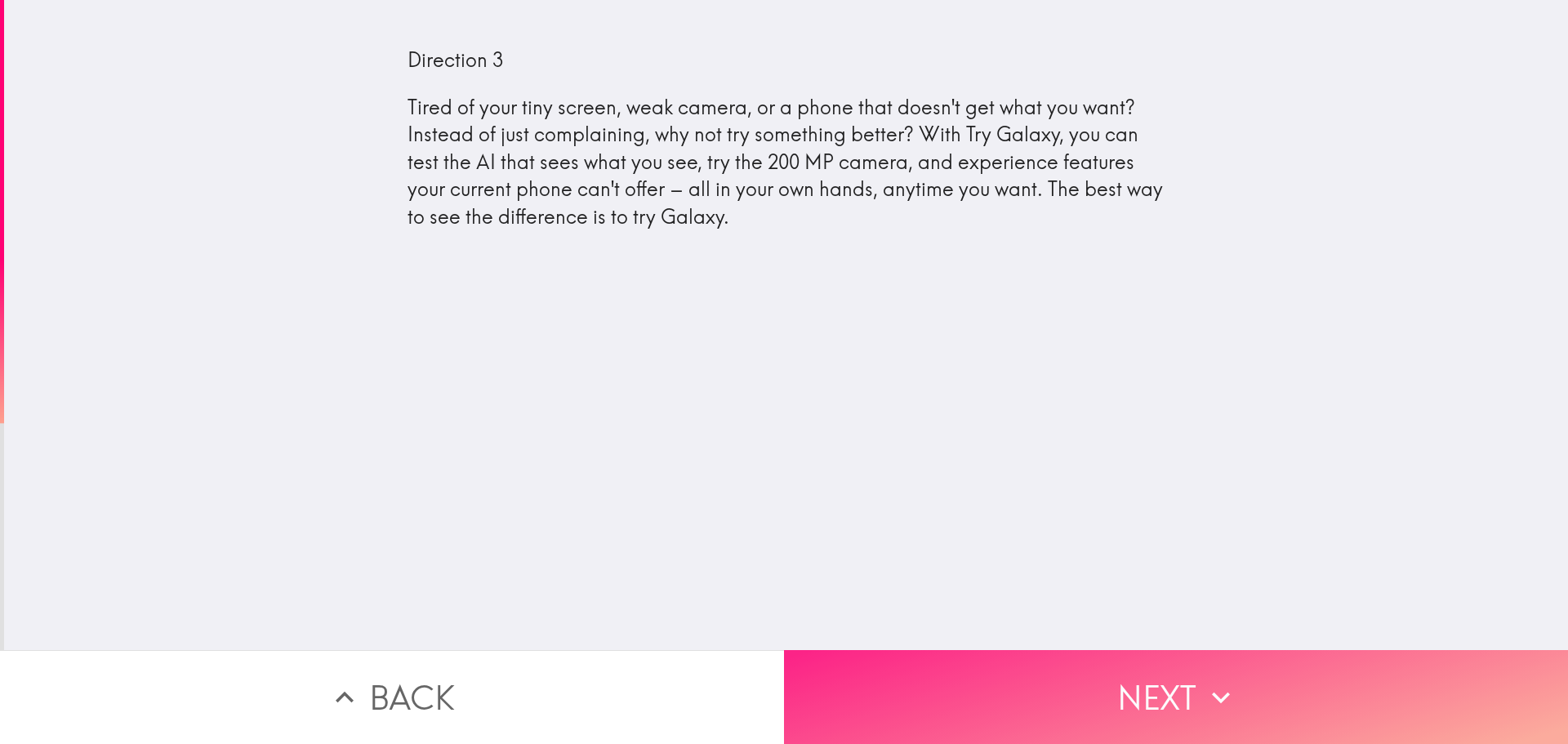
click at [917, 668] on button "Next" at bounding box center [1175, 697] width 784 height 93
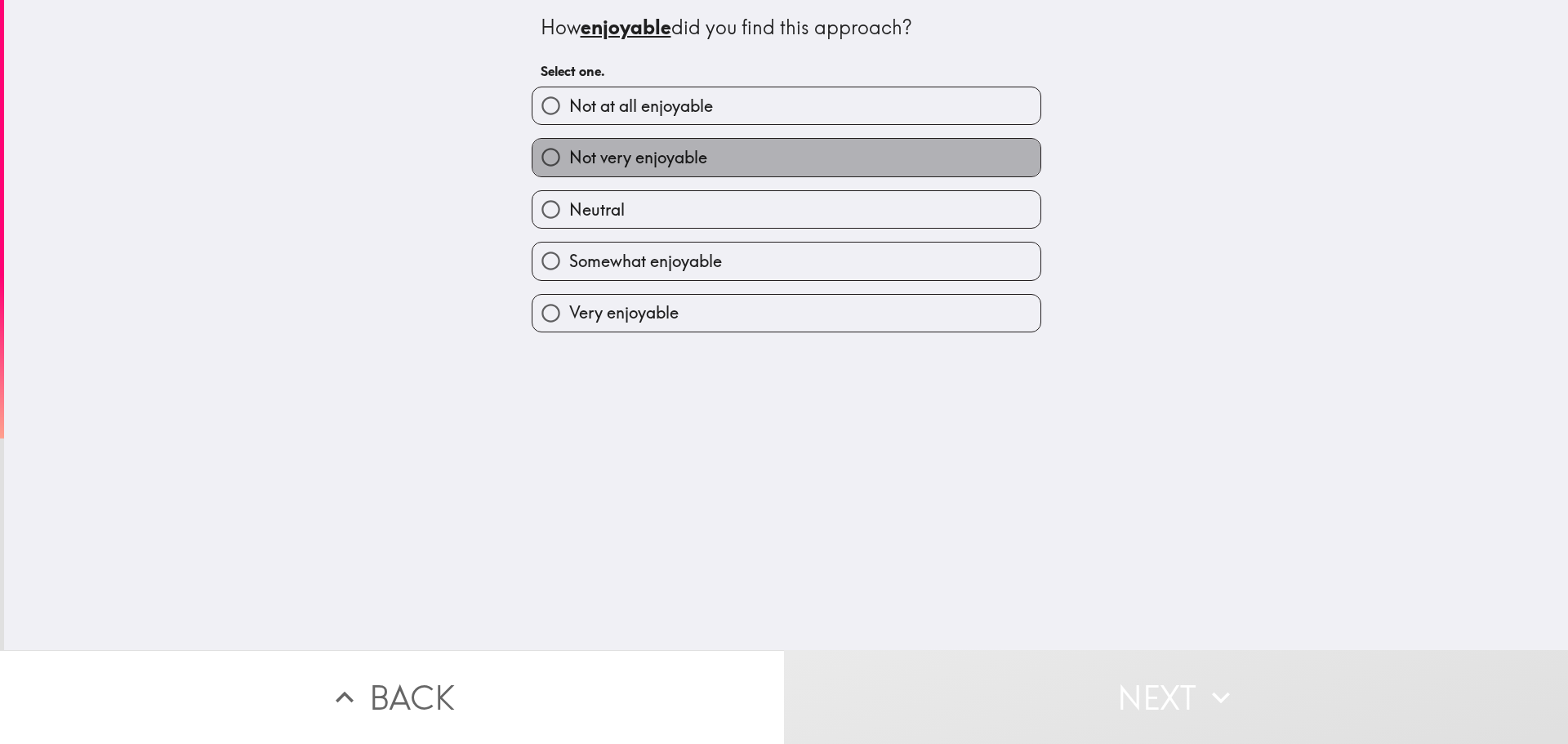
click at [673, 160] on span "Not very enjoyable" at bounding box center [638, 157] width 138 height 22
click at [569, 160] on input "Not very enjoyable" at bounding box center [551, 158] width 37 height 37
radio input "true"
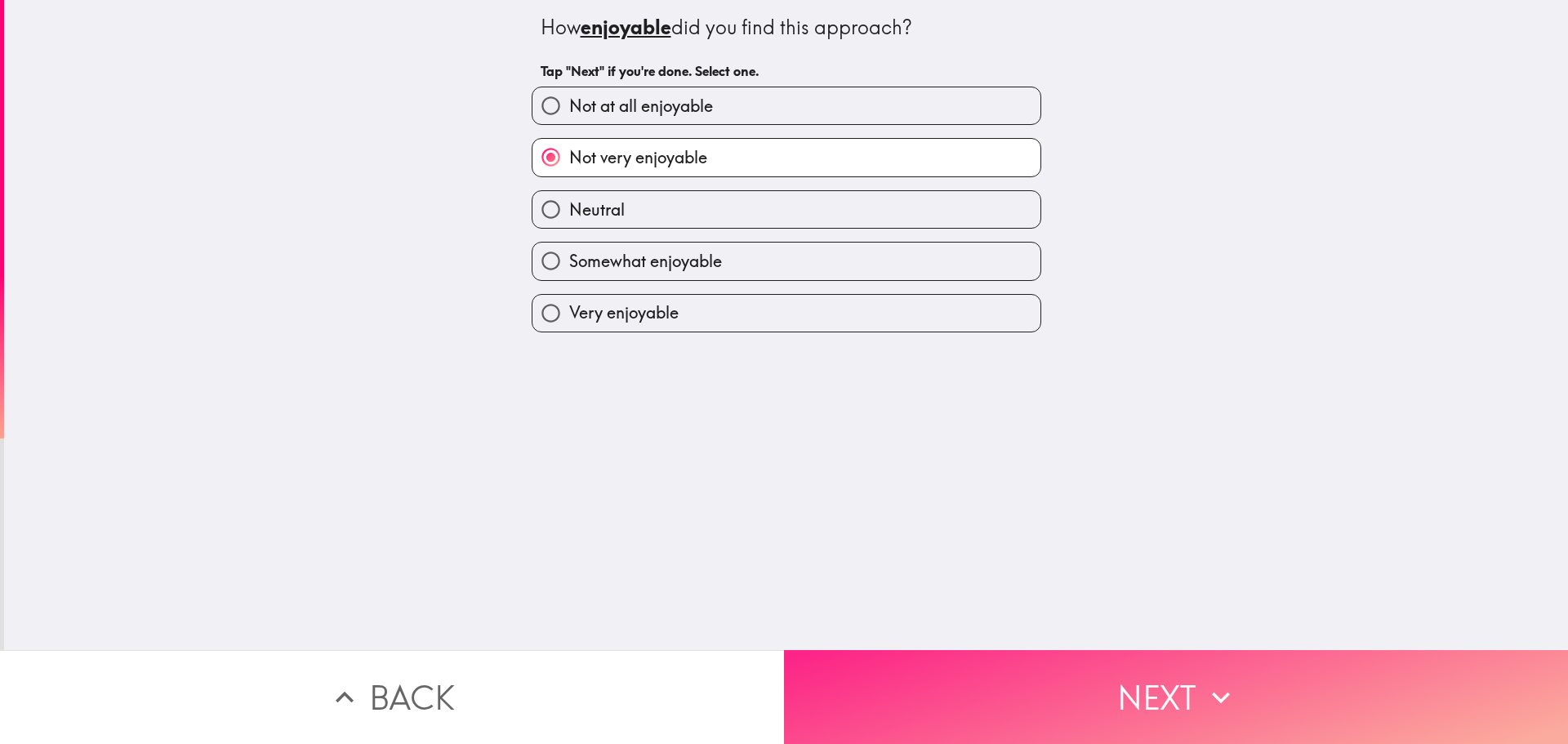
click at [971, 729] on button "Next" at bounding box center [1175, 697] width 784 height 93
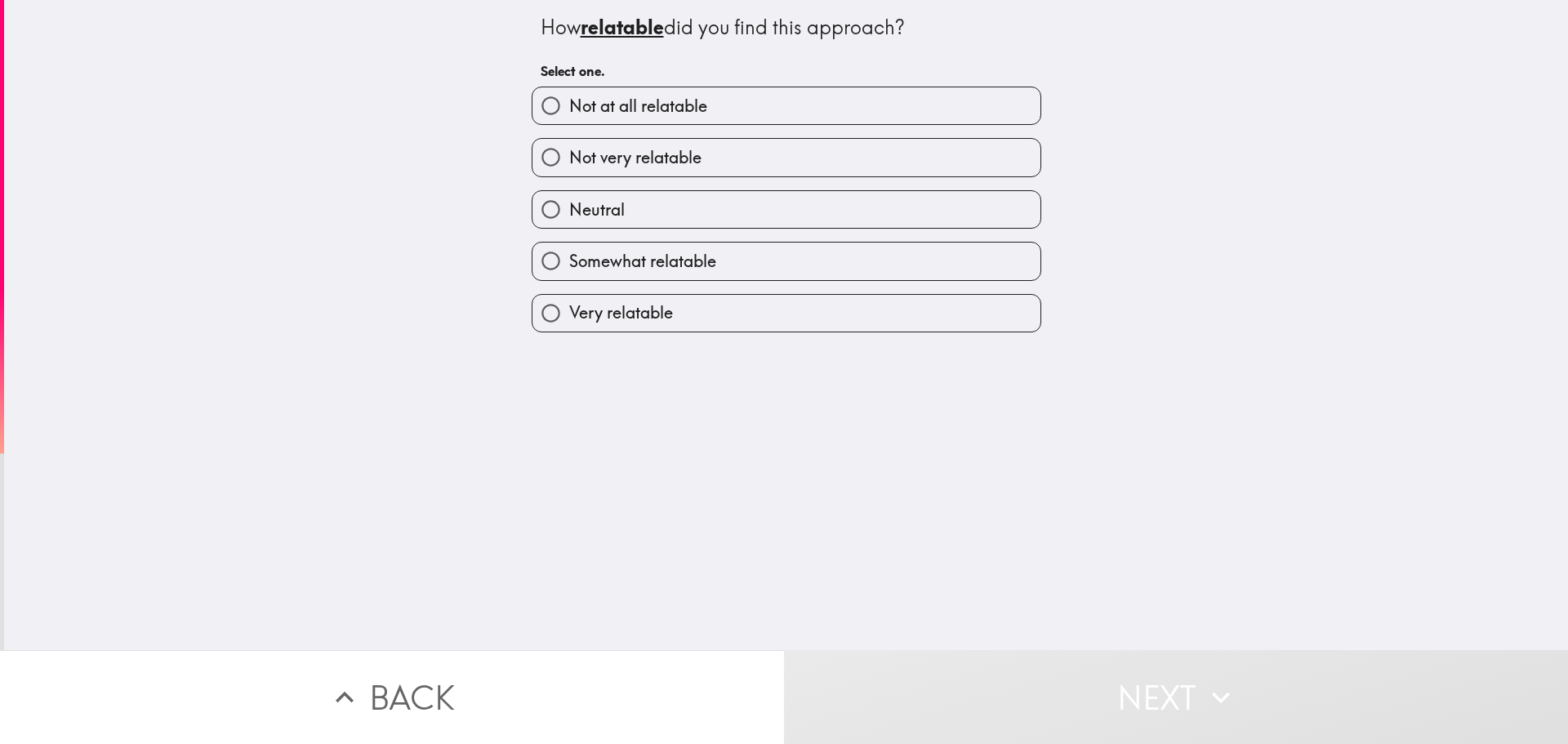
click at [742, 138] on div "Not very relatable" at bounding box center [786, 157] width 510 height 38
click at [744, 162] on label "Not very relatable" at bounding box center [786, 158] width 508 height 37
click at [569, 162] on input "Not very relatable" at bounding box center [551, 158] width 37 height 37
radio input "true"
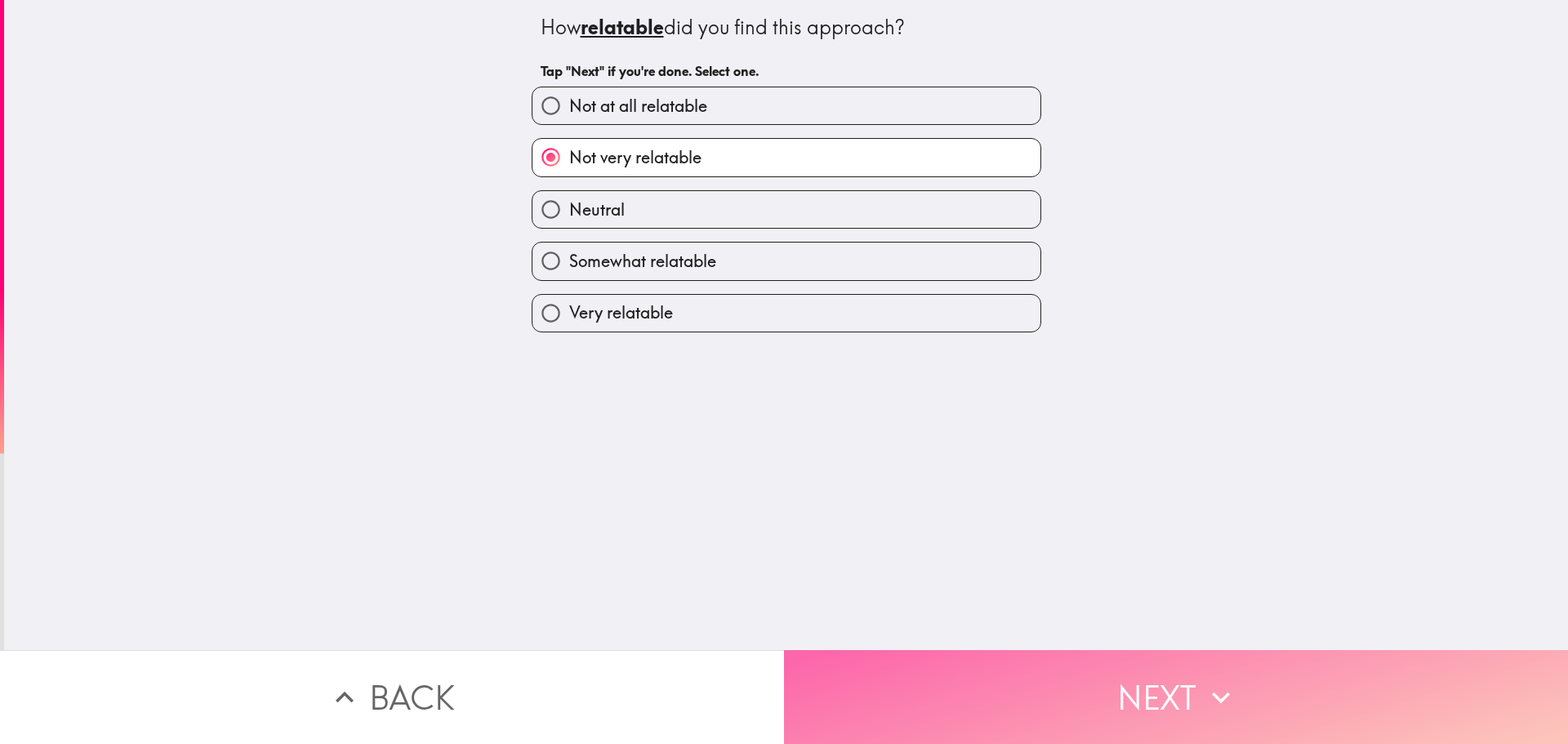
click at [969, 682] on button "Next" at bounding box center [1175, 697] width 784 height 93
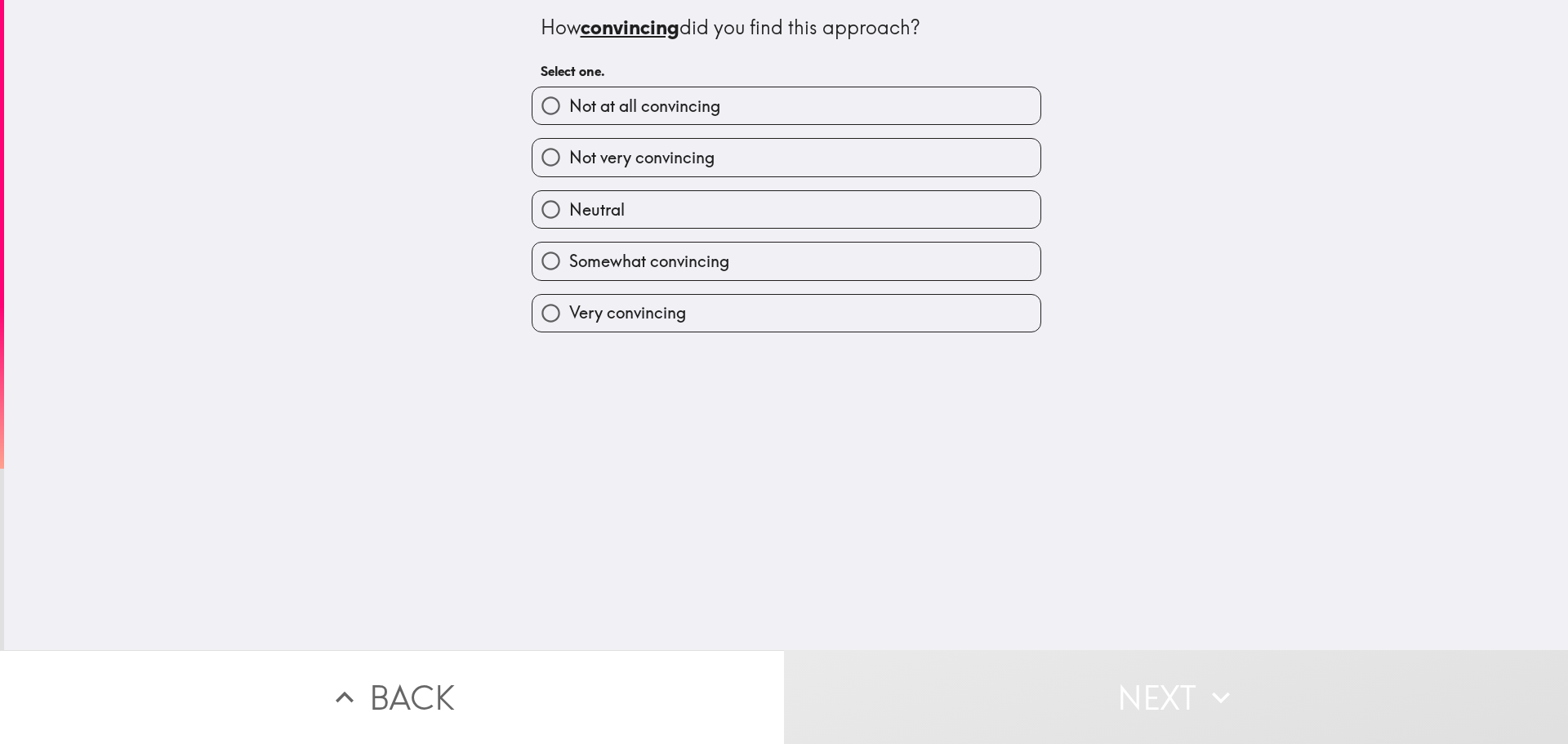
click at [650, 245] on label "Somewhat convincing" at bounding box center [786, 261] width 508 height 37
click at [569, 245] on input "Somewhat convincing" at bounding box center [551, 261] width 37 height 37
radio input "true"
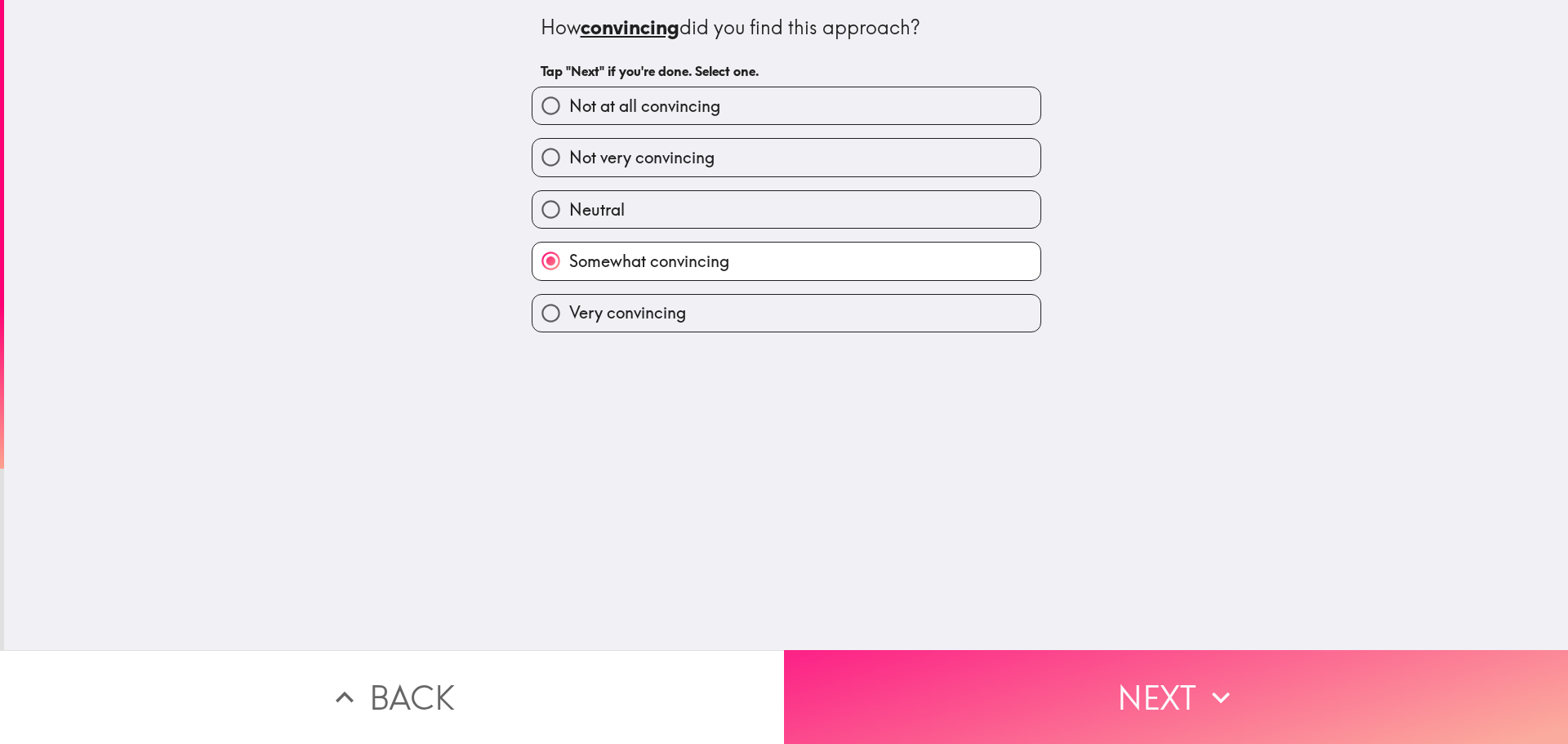
click at [1063, 679] on button "Next" at bounding box center [1175, 697] width 784 height 93
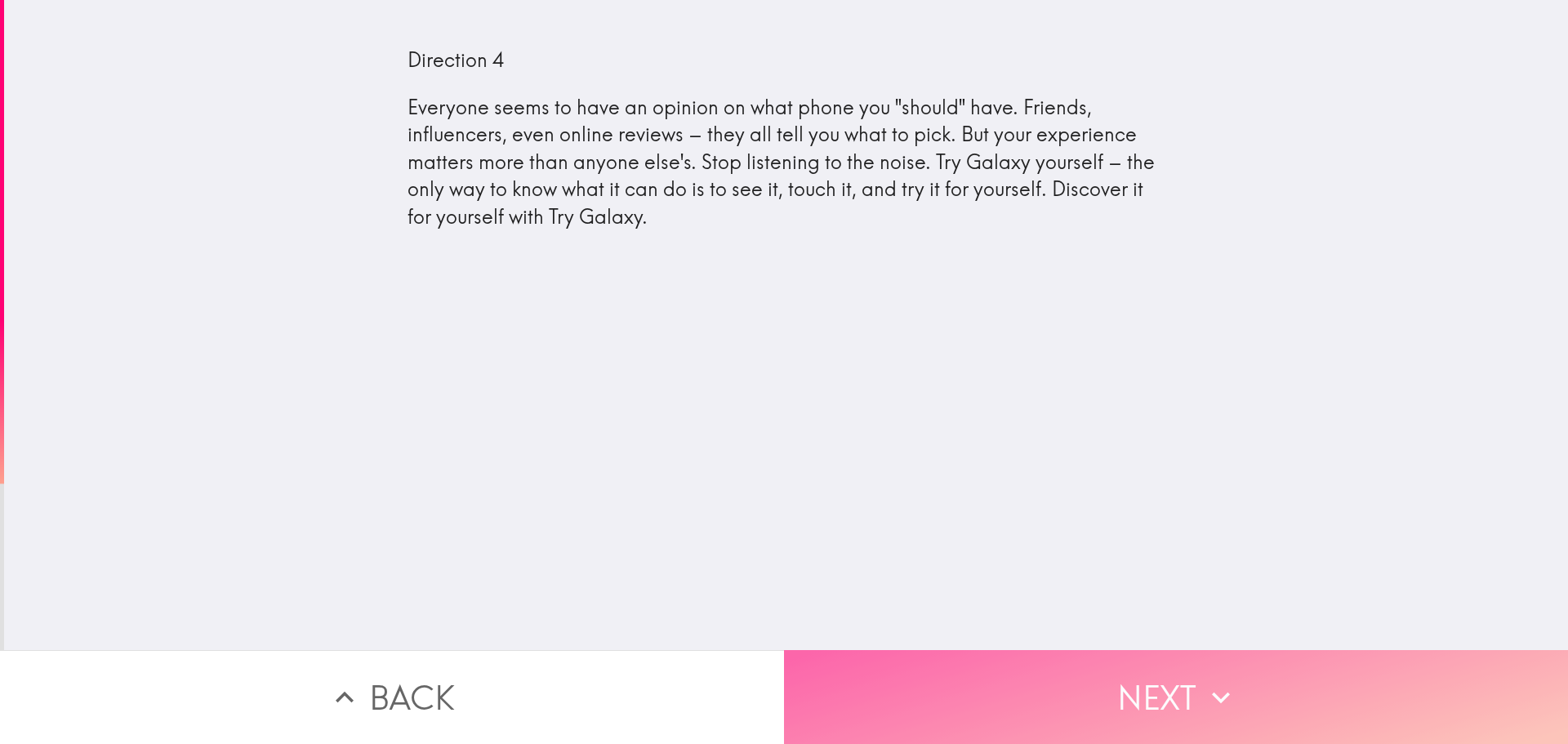
click at [929, 678] on button "Next" at bounding box center [1175, 697] width 784 height 93
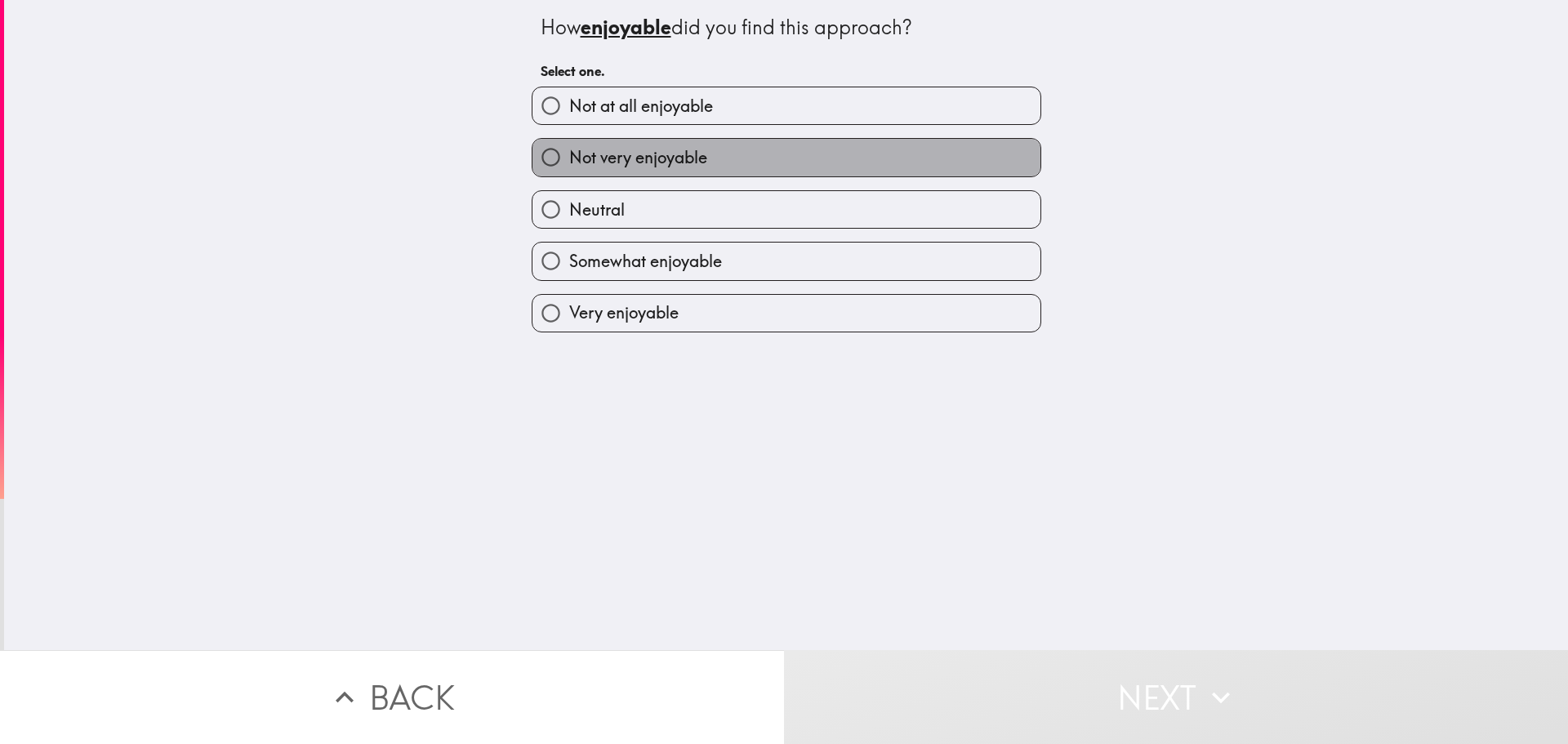
click at [657, 150] on span "Not very enjoyable" at bounding box center [638, 157] width 138 height 22
click at [569, 150] on input "Not very enjoyable" at bounding box center [551, 158] width 37 height 37
radio input "true"
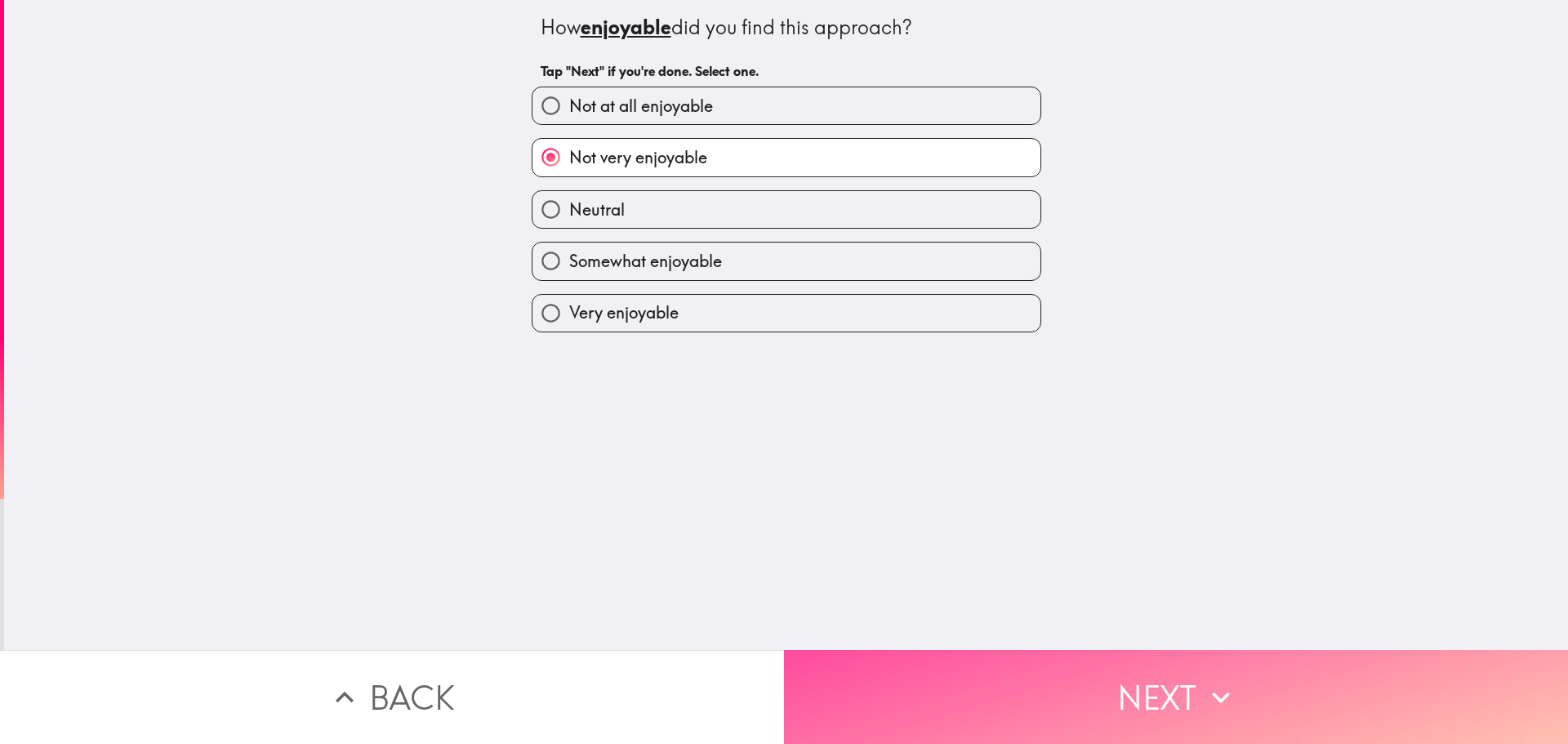
drag, startPoint x: 883, startPoint y: 684, endPoint x: 833, endPoint y: 391, distance: 297.2
click at [884, 684] on button "Next" at bounding box center [1175, 697] width 784 height 93
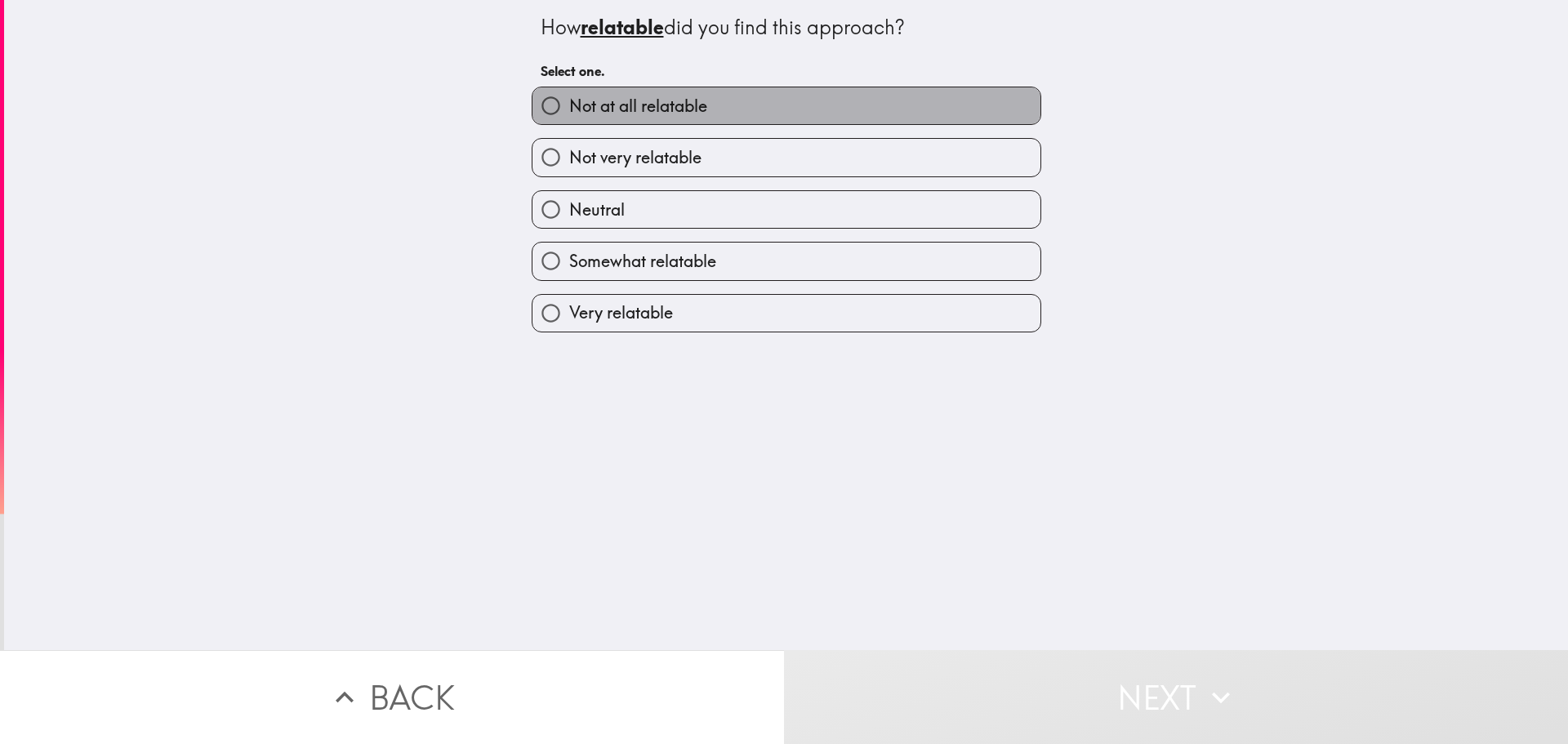
click at [737, 99] on label "Not at all relatable" at bounding box center [786, 106] width 508 height 37
click at [569, 99] on input "Not at all relatable" at bounding box center [551, 106] width 37 height 37
radio input "true"
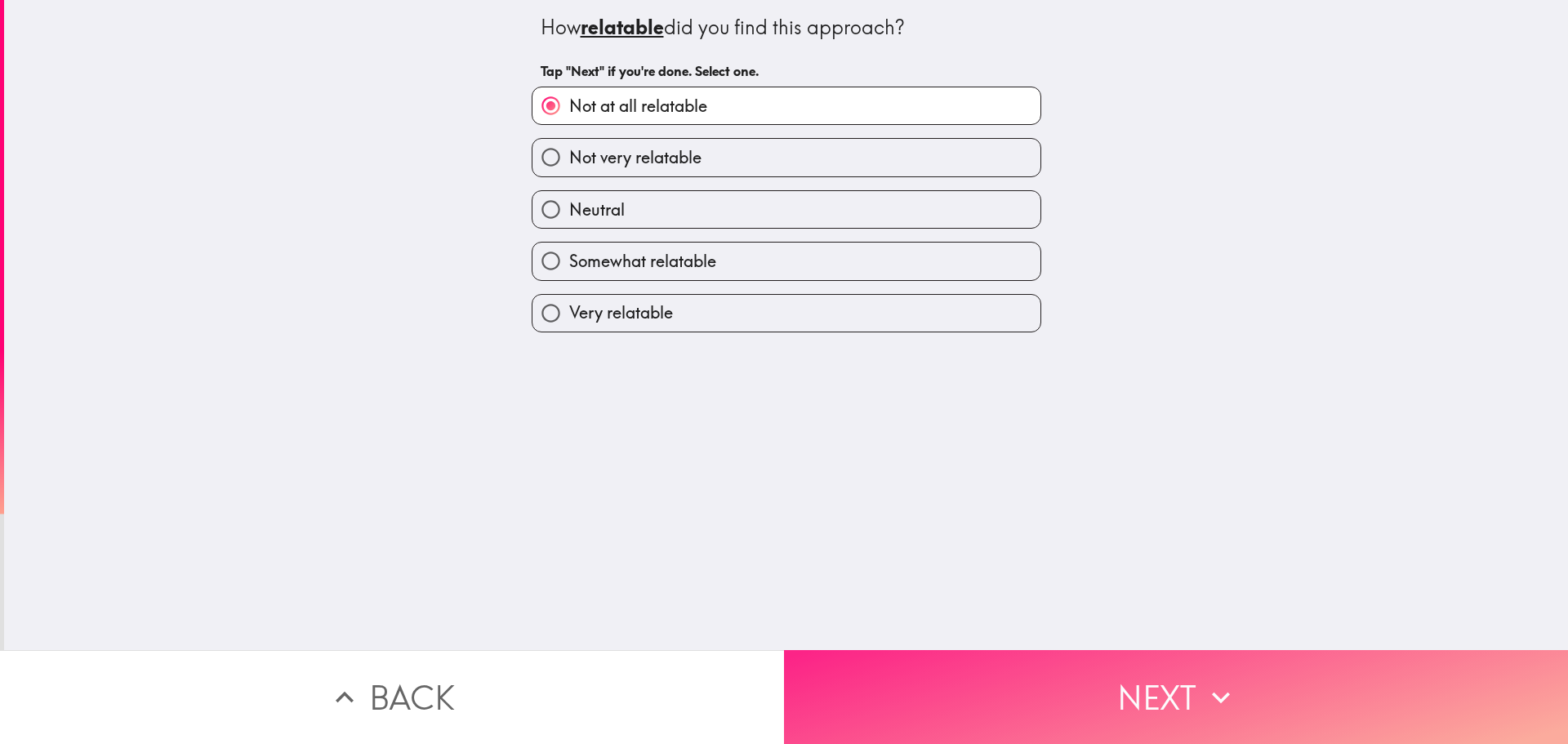
click at [936, 676] on button "Next" at bounding box center [1175, 697] width 784 height 93
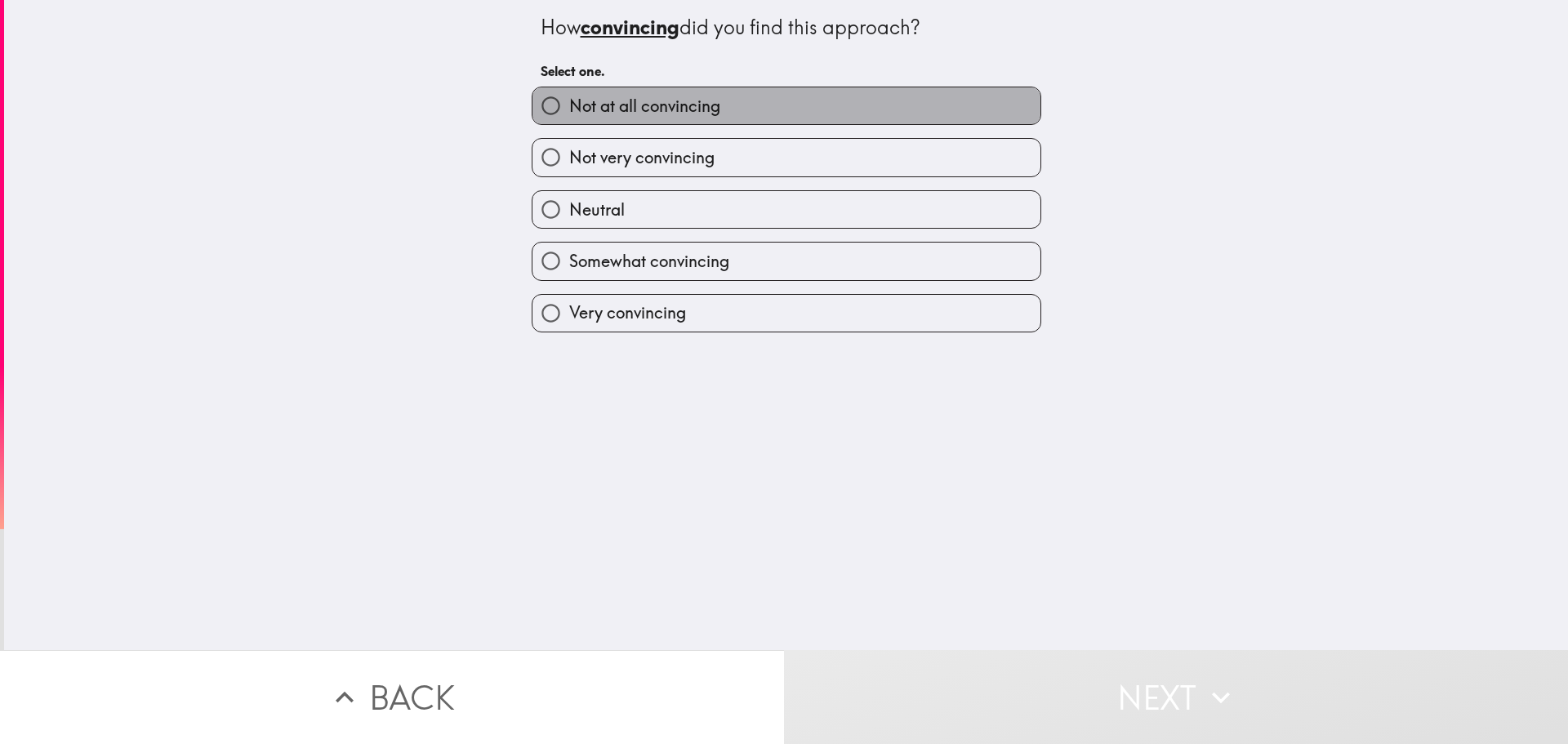
click at [700, 109] on span "Not at all convincing" at bounding box center [644, 105] width 151 height 22
click at [569, 109] on input "Not at all convincing" at bounding box center [551, 106] width 37 height 37
radio input "true"
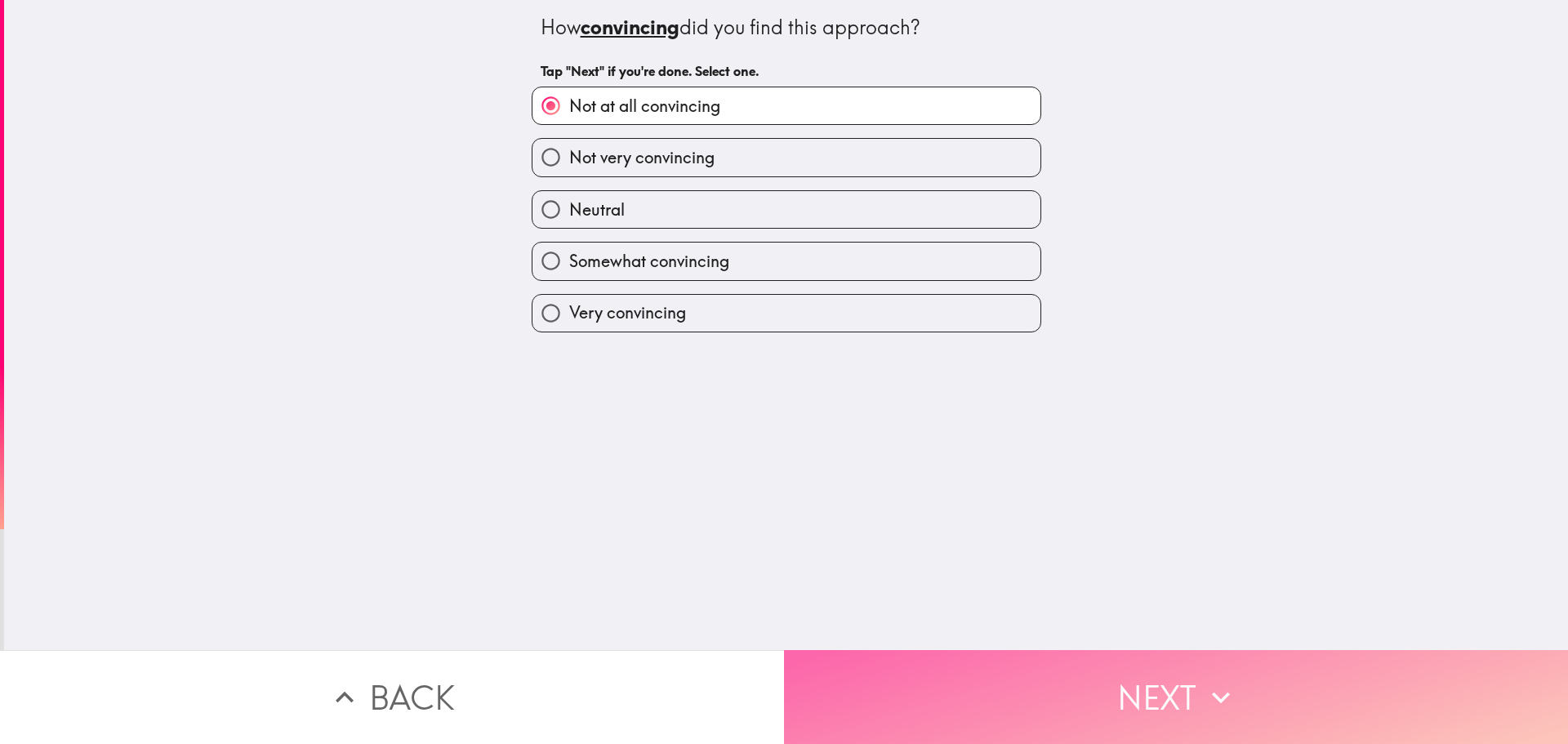
click at [916, 655] on button "Next" at bounding box center [1175, 697] width 784 height 93
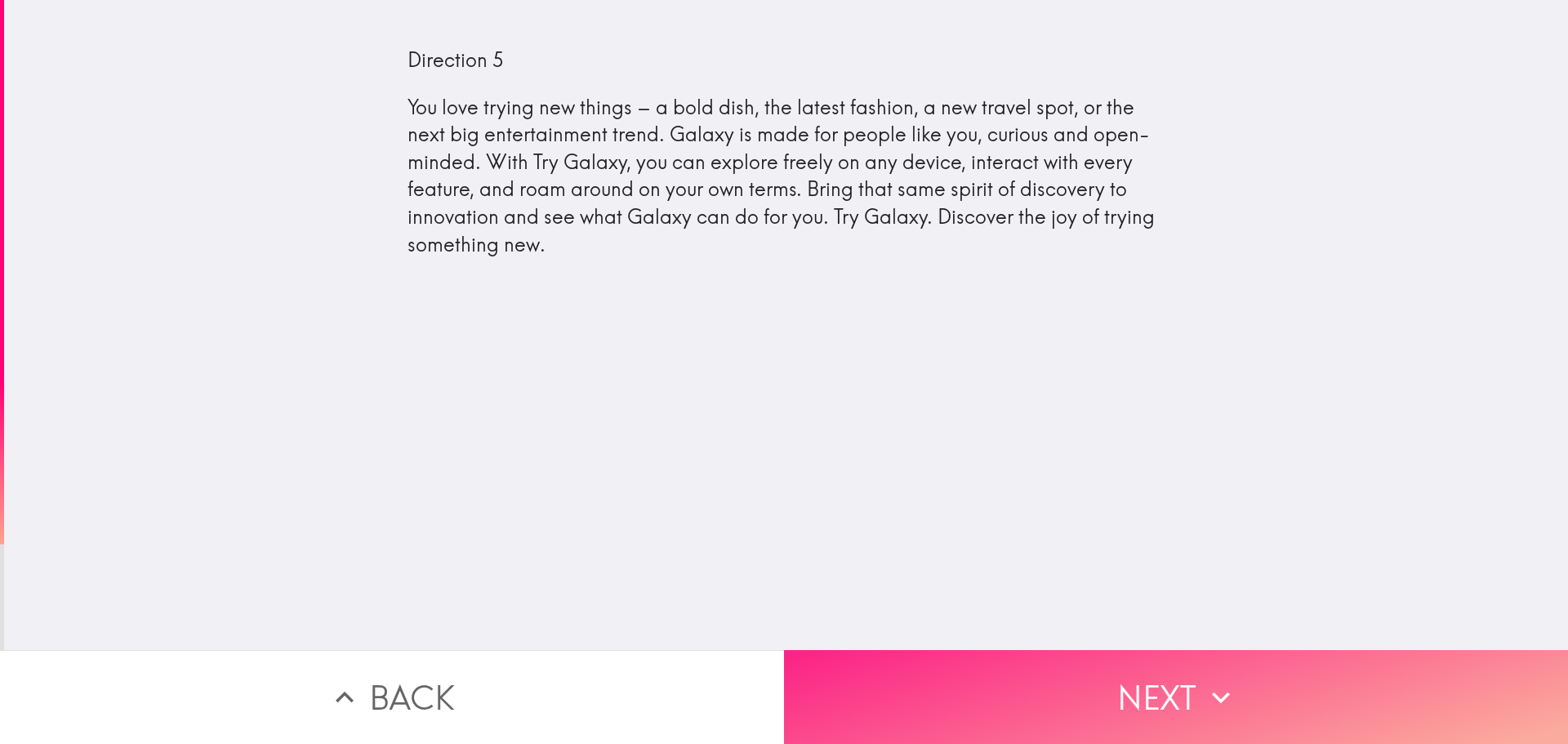
click at [1012, 685] on button "Next" at bounding box center [1175, 697] width 784 height 93
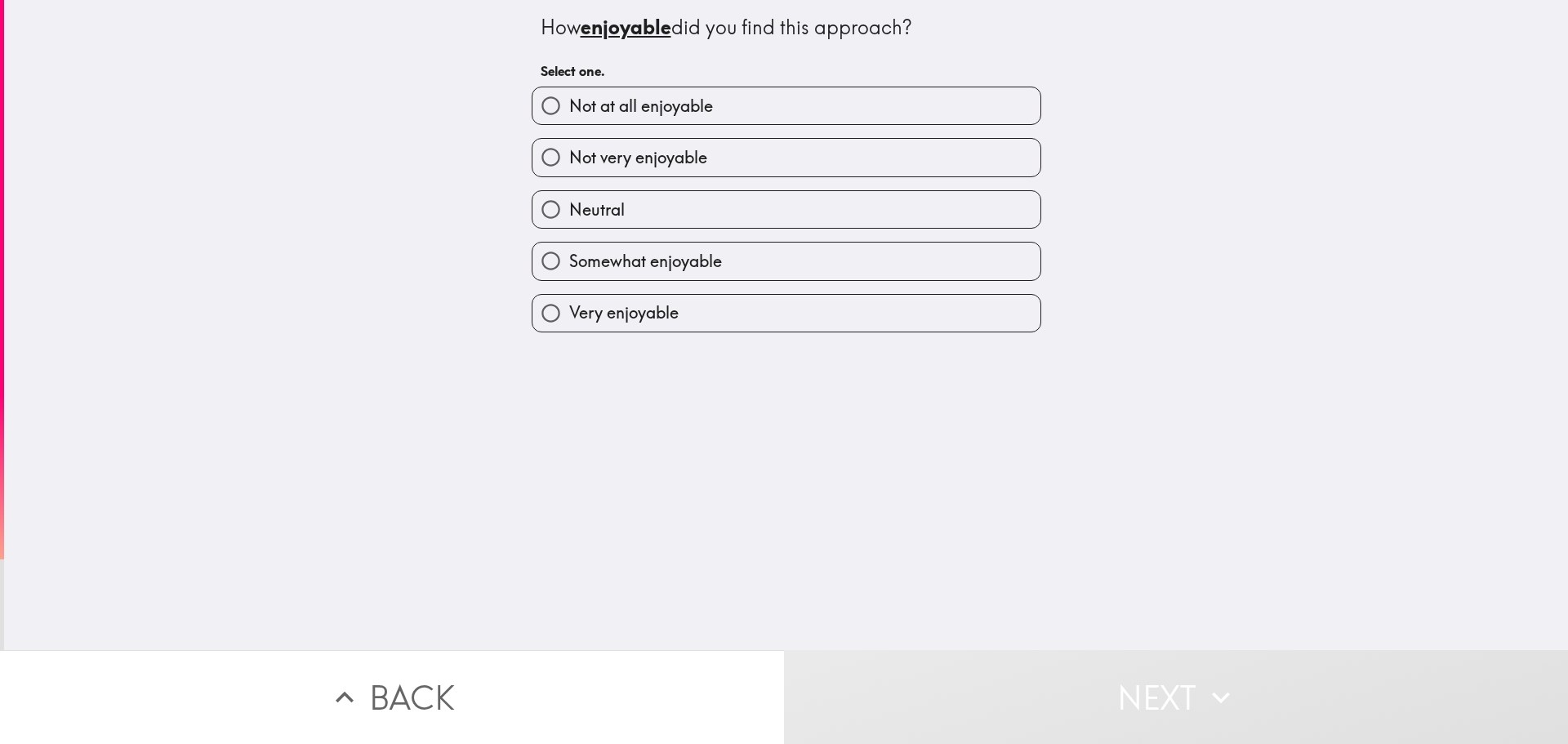
click at [667, 166] on span "Not very enjoyable" at bounding box center [638, 157] width 138 height 22
click at [569, 166] on input "Not very enjoyable" at bounding box center [551, 158] width 37 height 37
radio input "true"
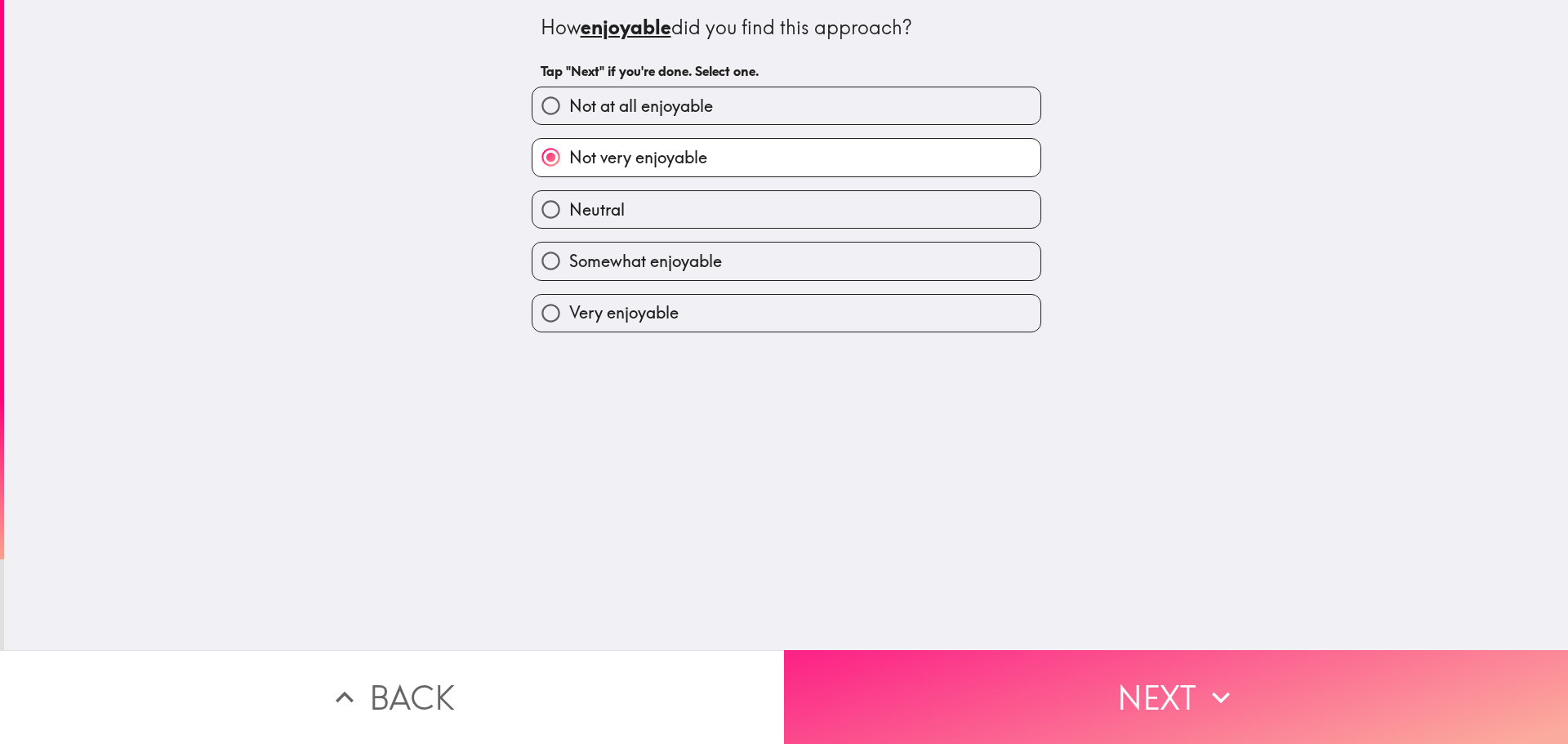
click at [1017, 709] on button "Next" at bounding box center [1175, 697] width 784 height 93
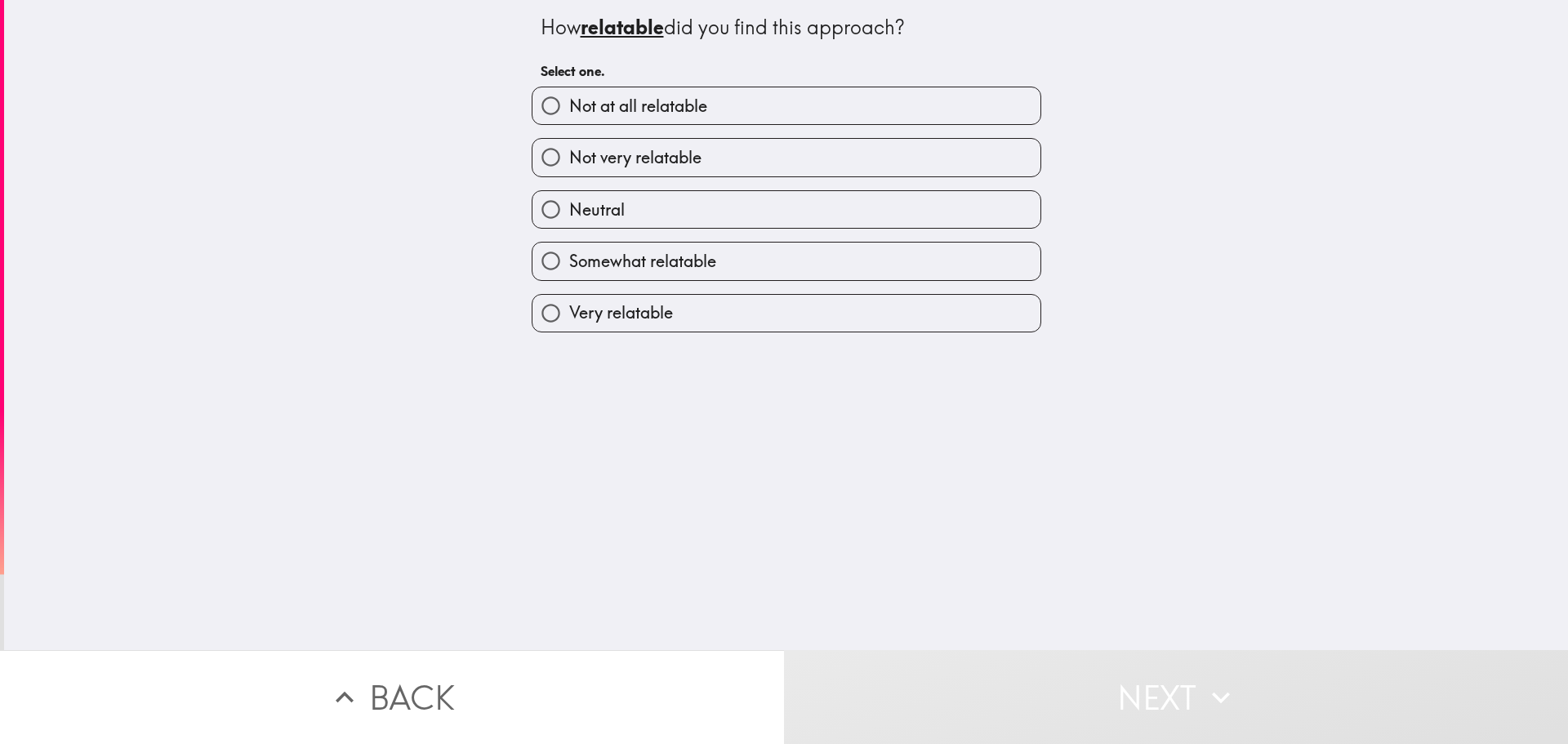
click at [805, 252] on label "Somewhat relatable" at bounding box center [786, 261] width 508 height 37
click at [569, 252] on input "Somewhat relatable" at bounding box center [551, 261] width 37 height 37
radio input "true"
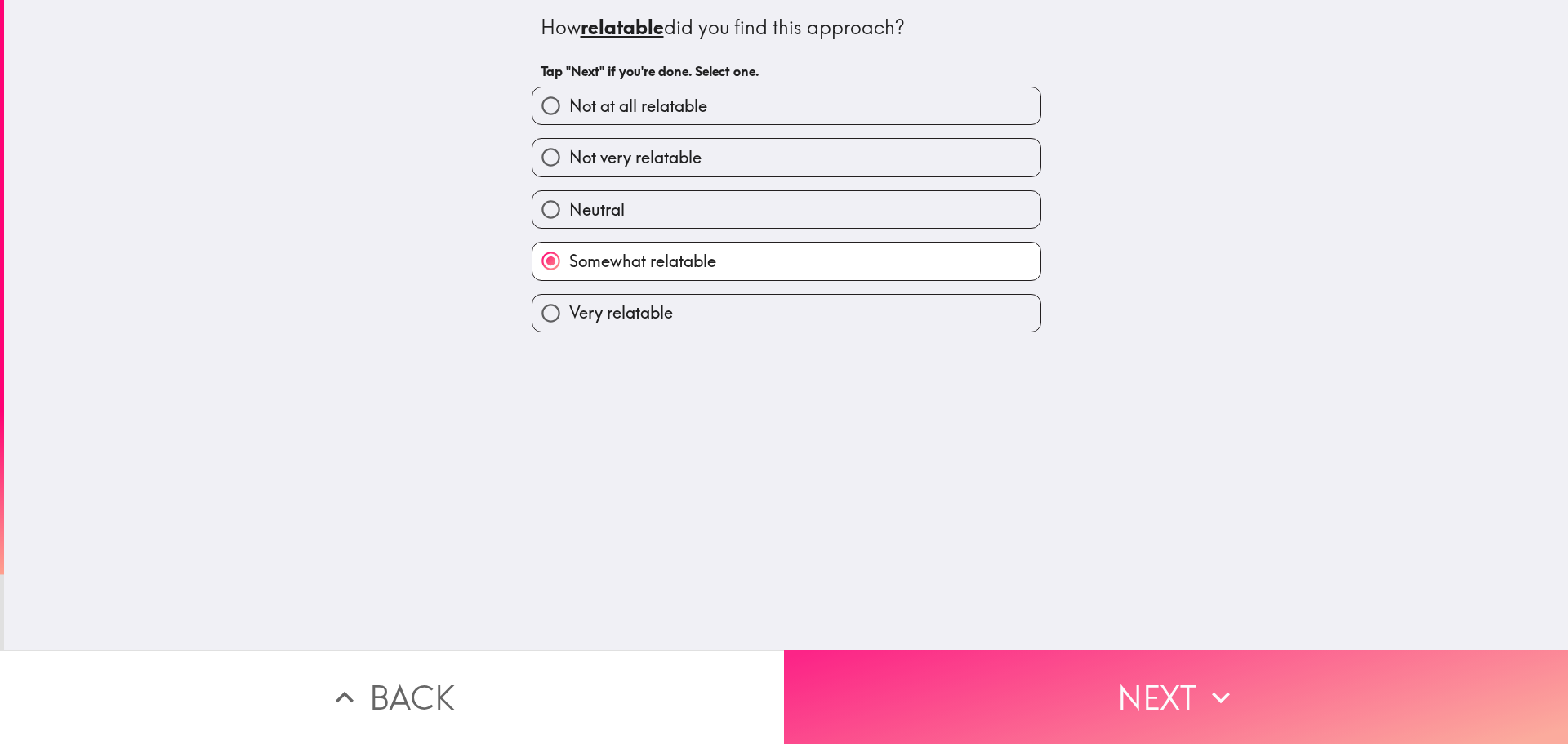
click at [1017, 673] on button "Next" at bounding box center [1175, 697] width 784 height 93
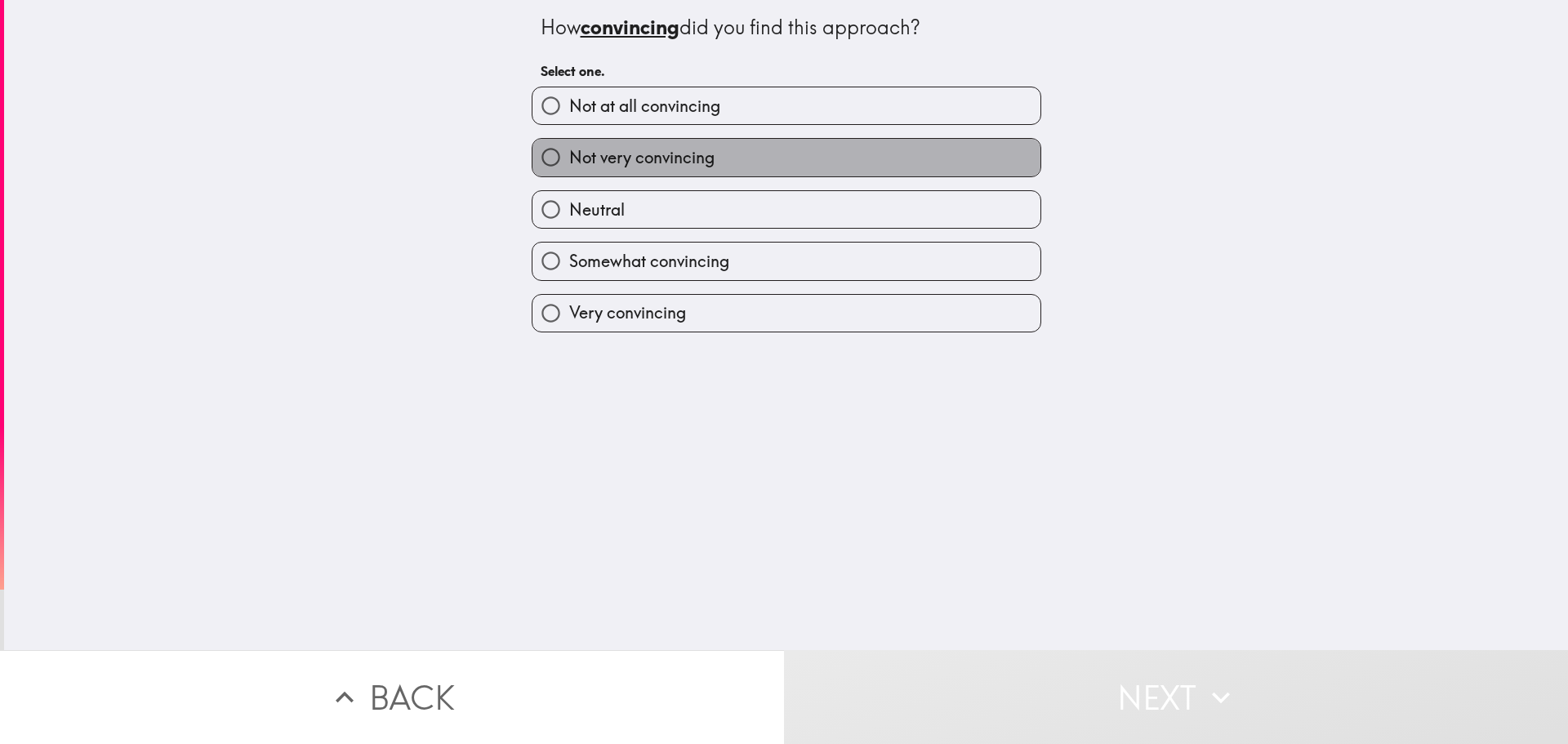
click at [653, 156] on span "Not very convincing" at bounding box center [641, 157] width 145 height 22
click at [569, 156] on input "Not very convincing" at bounding box center [551, 158] width 37 height 37
radio input "true"
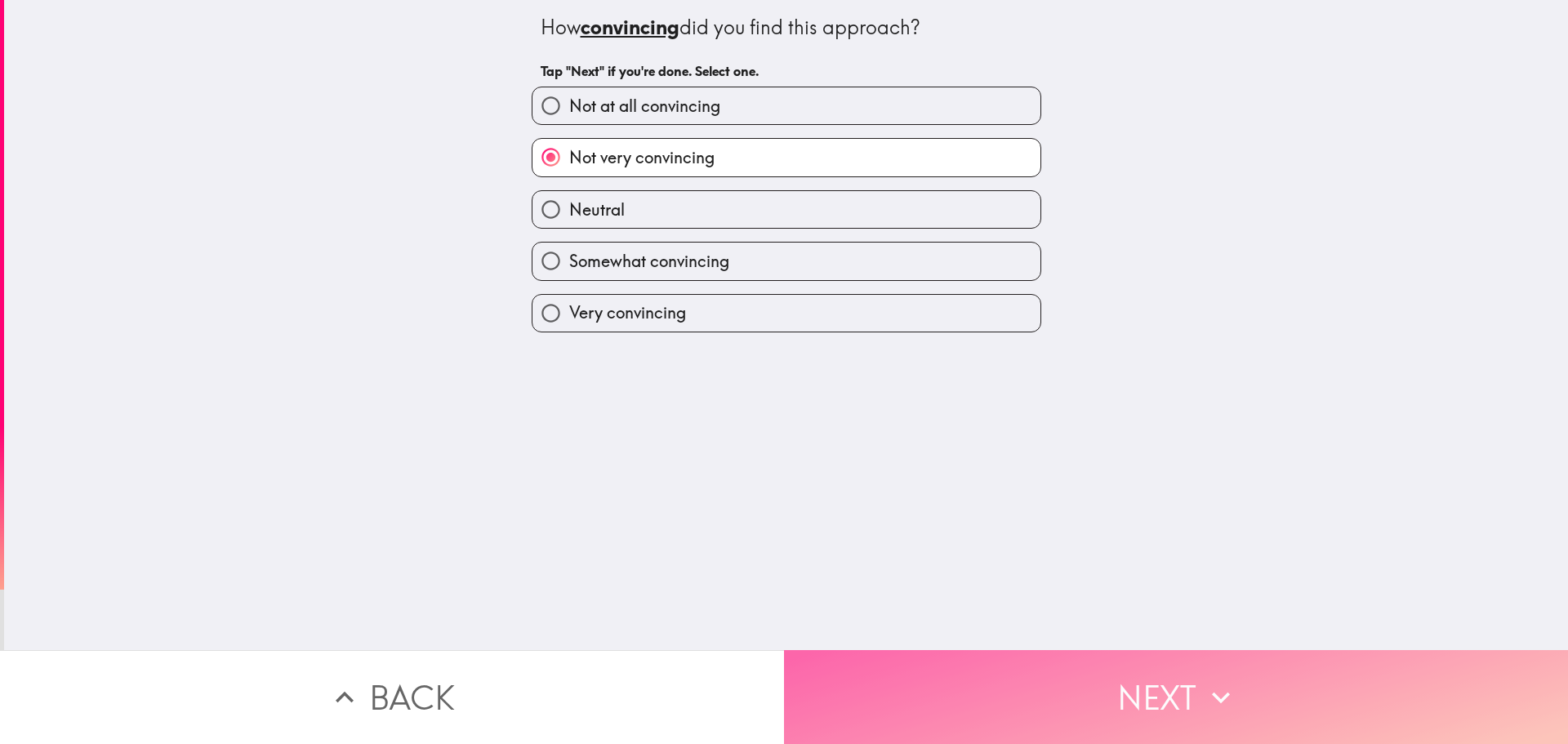
click at [951, 666] on button "Next" at bounding box center [1175, 697] width 784 height 93
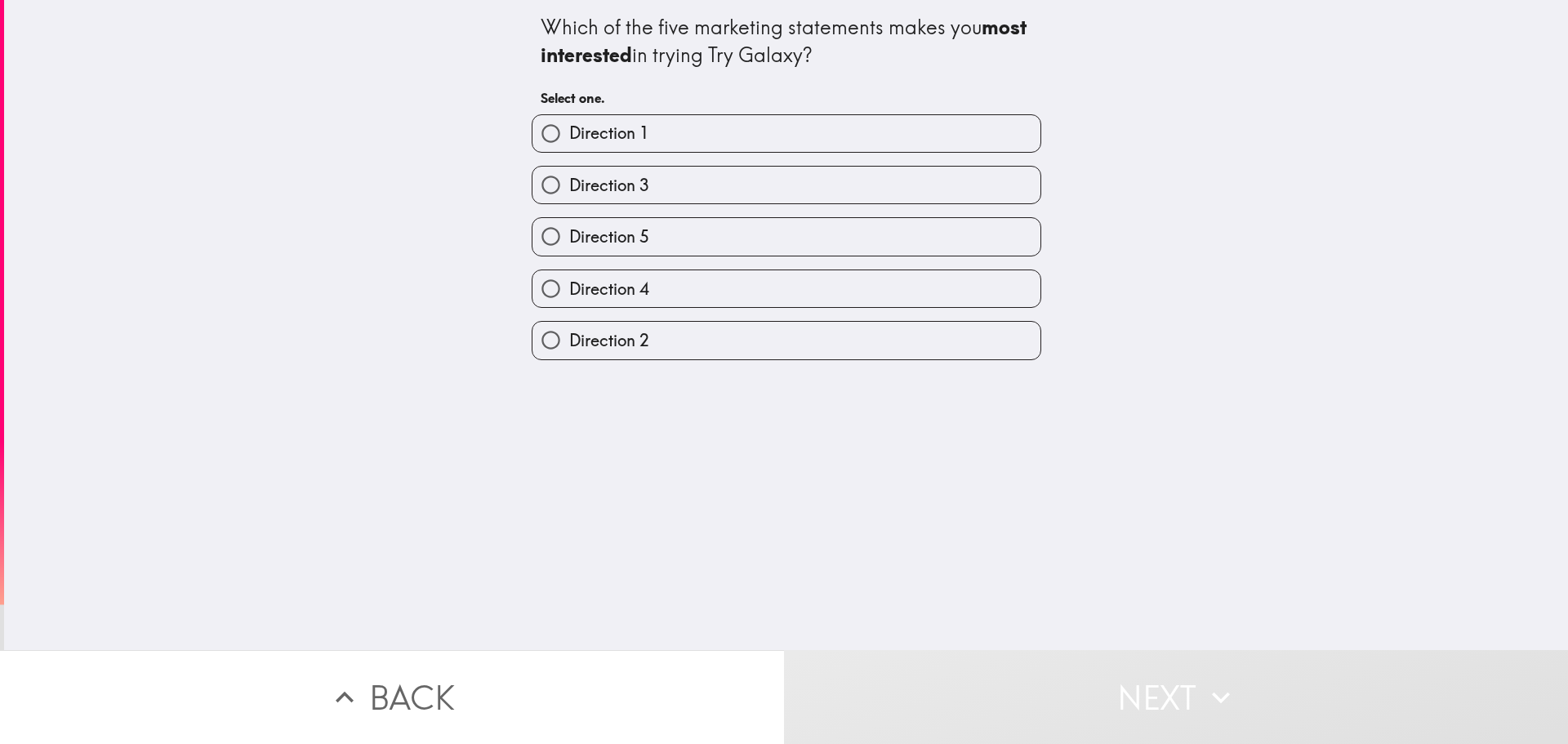
click at [665, 317] on div "Direction 2" at bounding box center [780, 333] width 523 height 52
click at [663, 284] on label "Direction 4" at bounding box center [786, 289] width 508 height 37
click at [569, 284] on input "Direction 4" at bounding box center [551, 289] width 37 height 37
radio input "true"
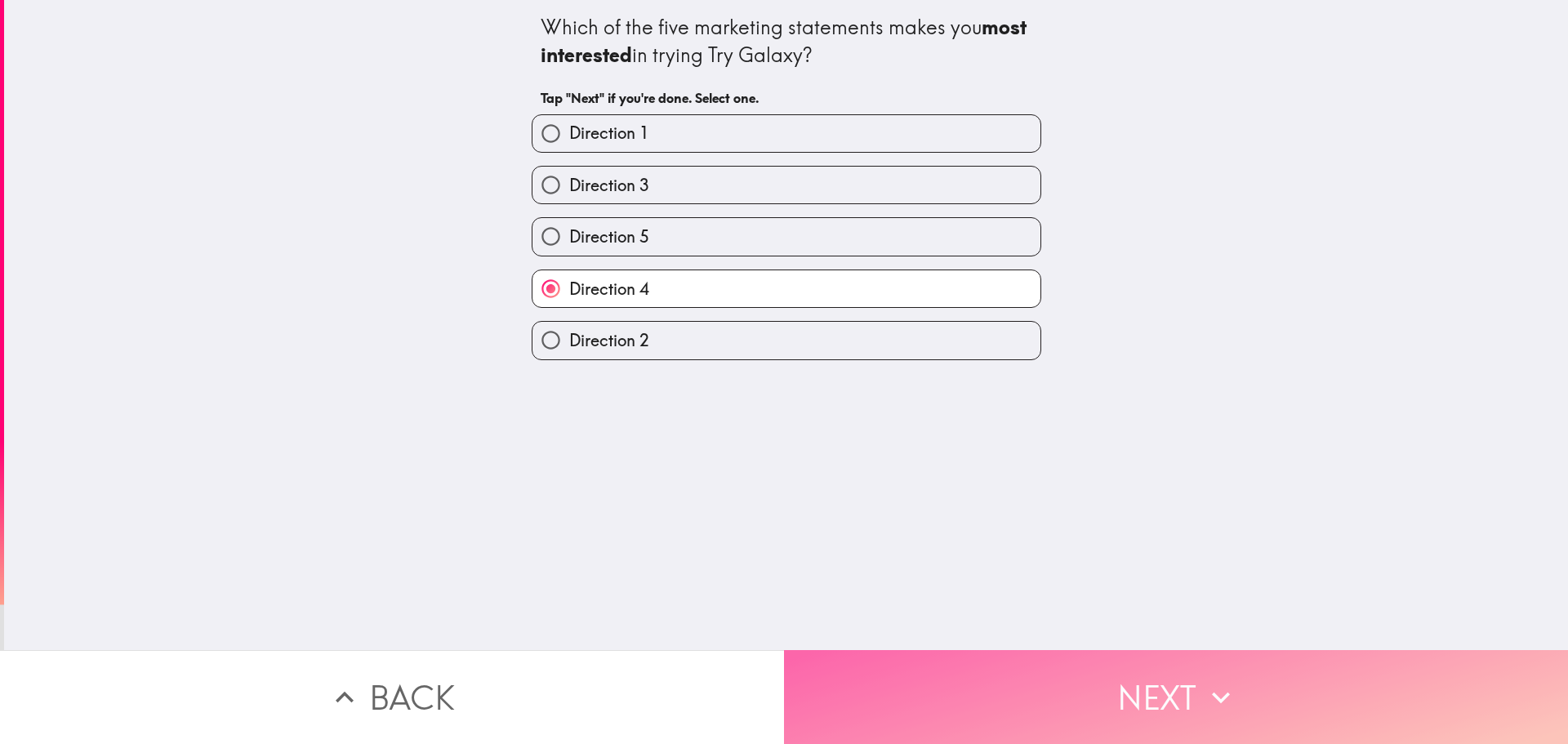
click at [951, 678] on button "Next" at bounding box center [1175, 697] width 784 height 93
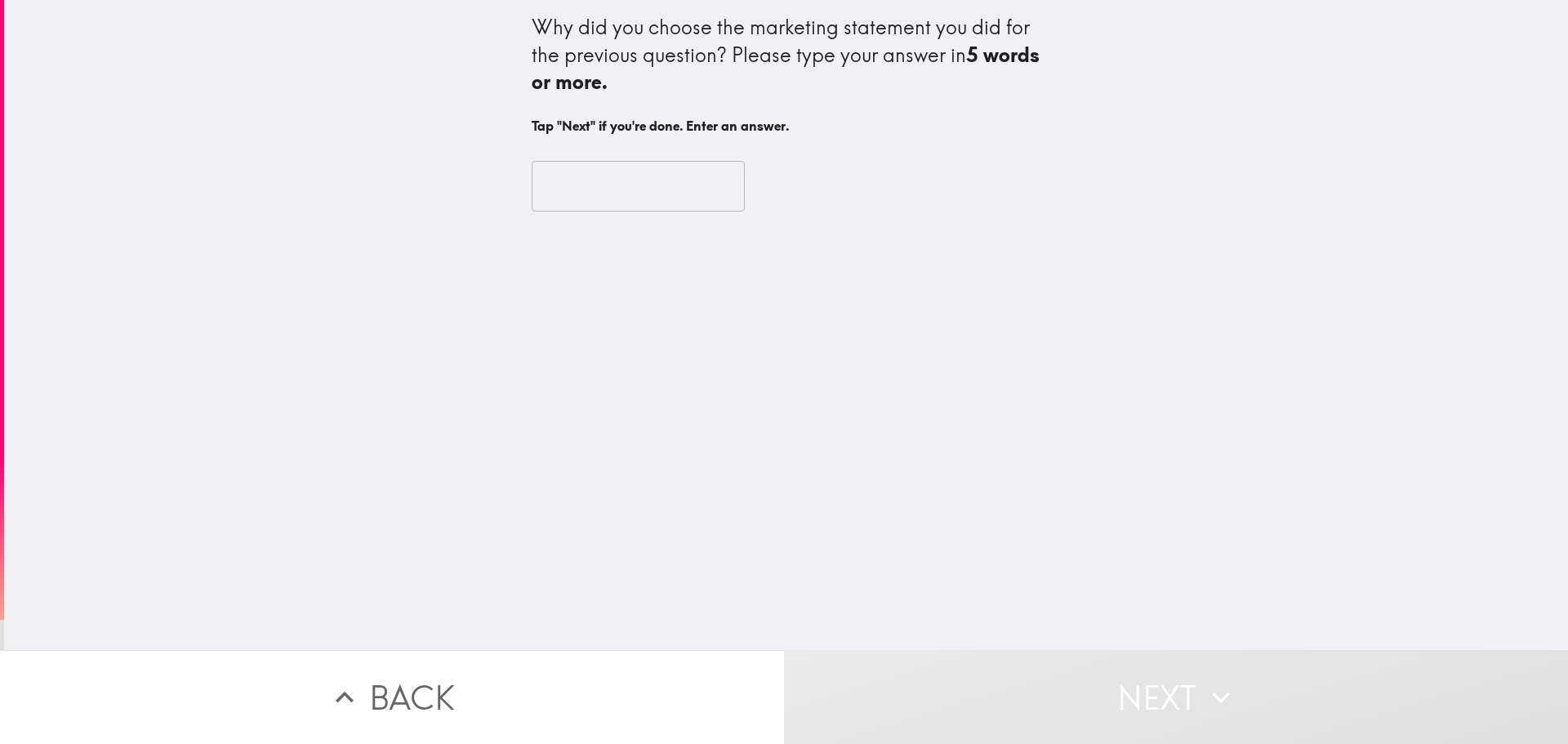
click at [630, 190] on input "text" at bounding box center [638, 186] width 213 height 51
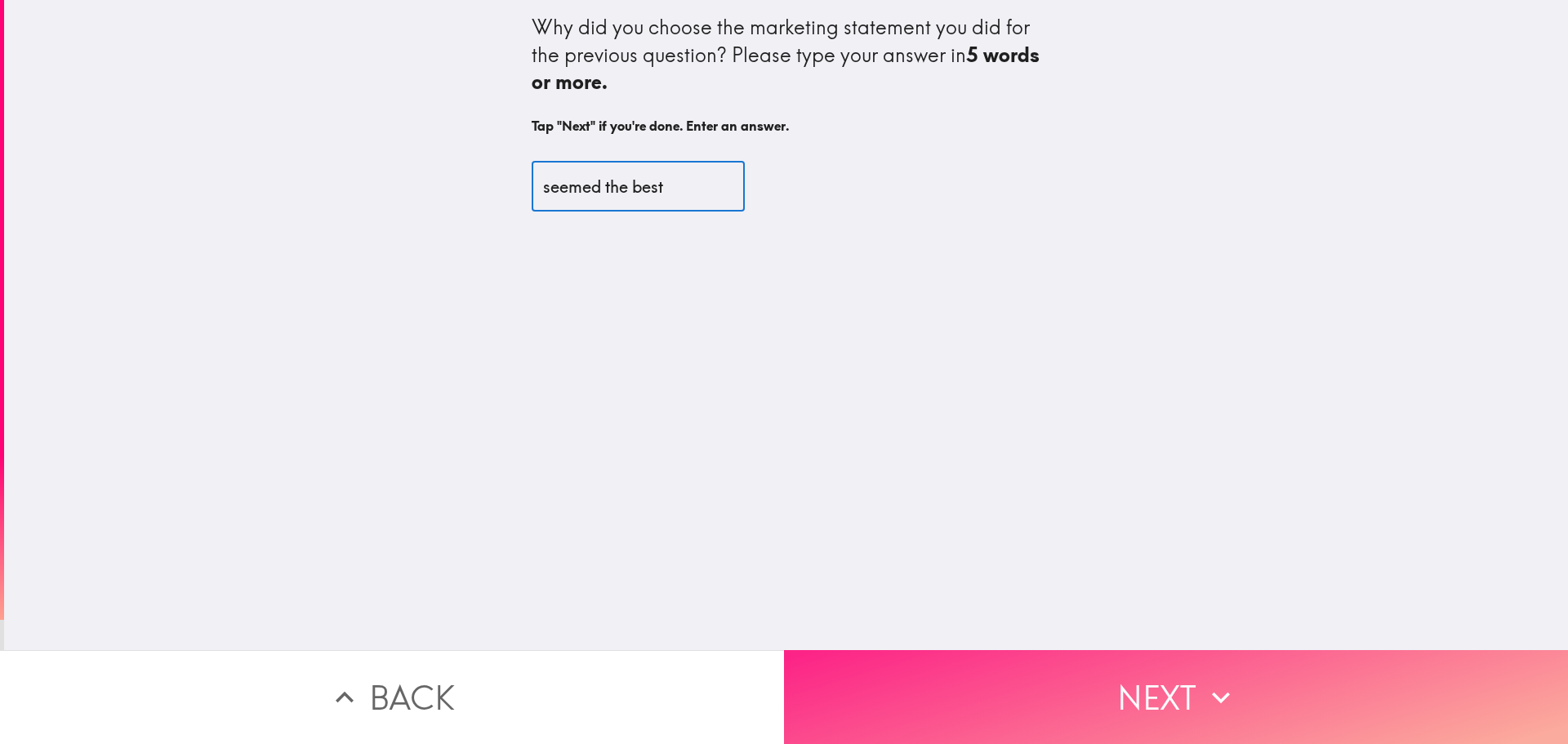
type input "seemed the best"
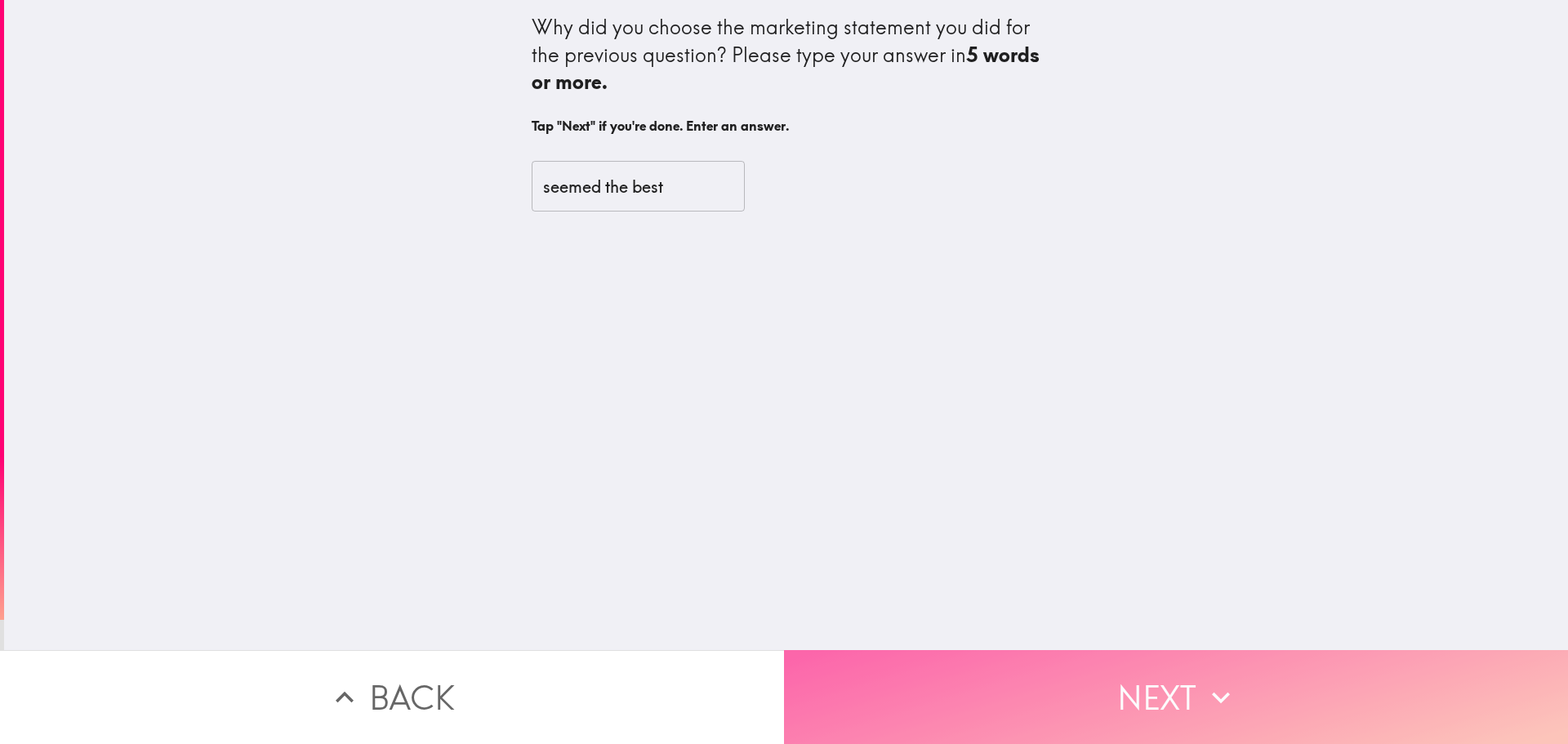
click at [1228, 703] on icon "button" at bounding box center [1221, 697] width 36 height 36
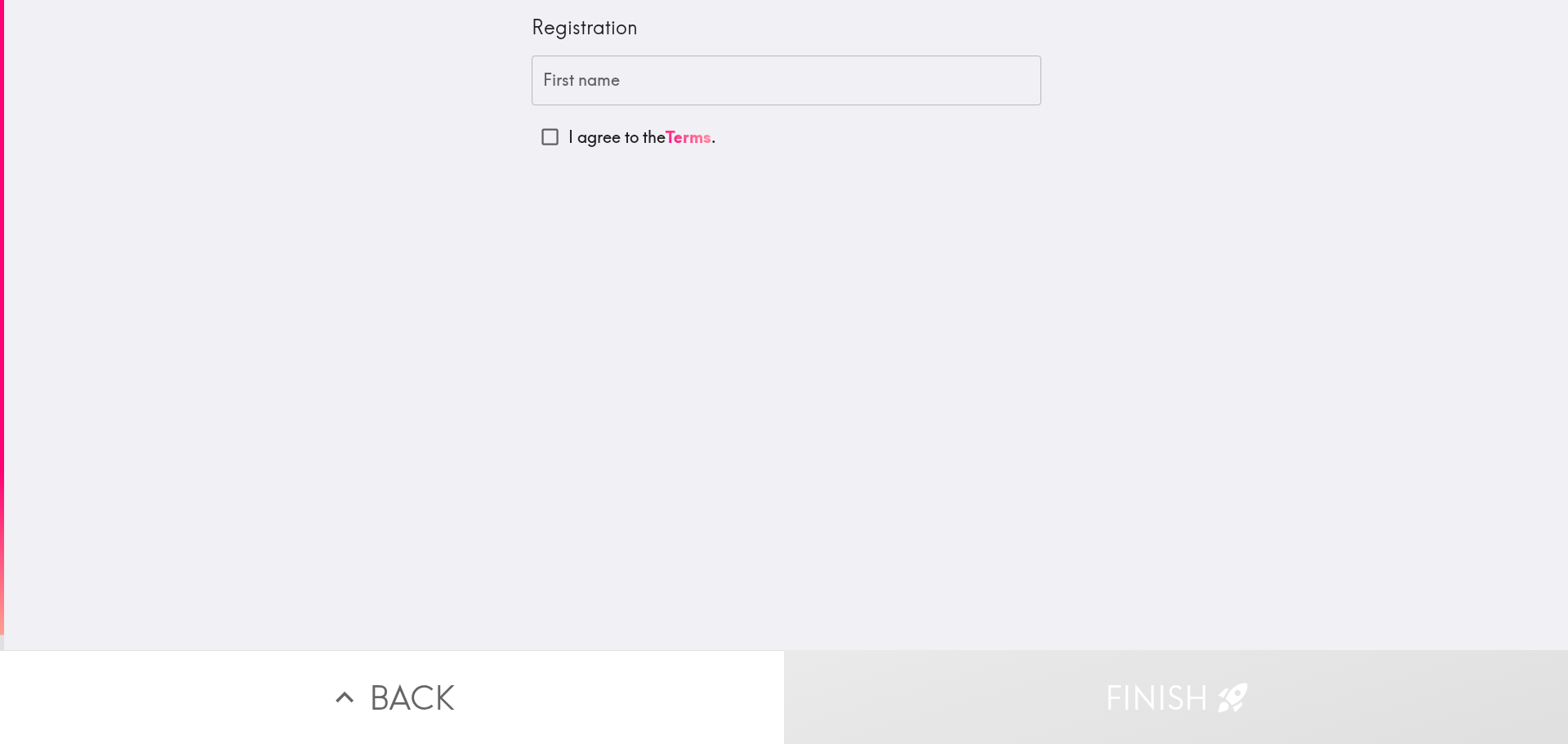
click at [644, 86] on input "First name" at bounding box center [786, 81] width 510 height 51
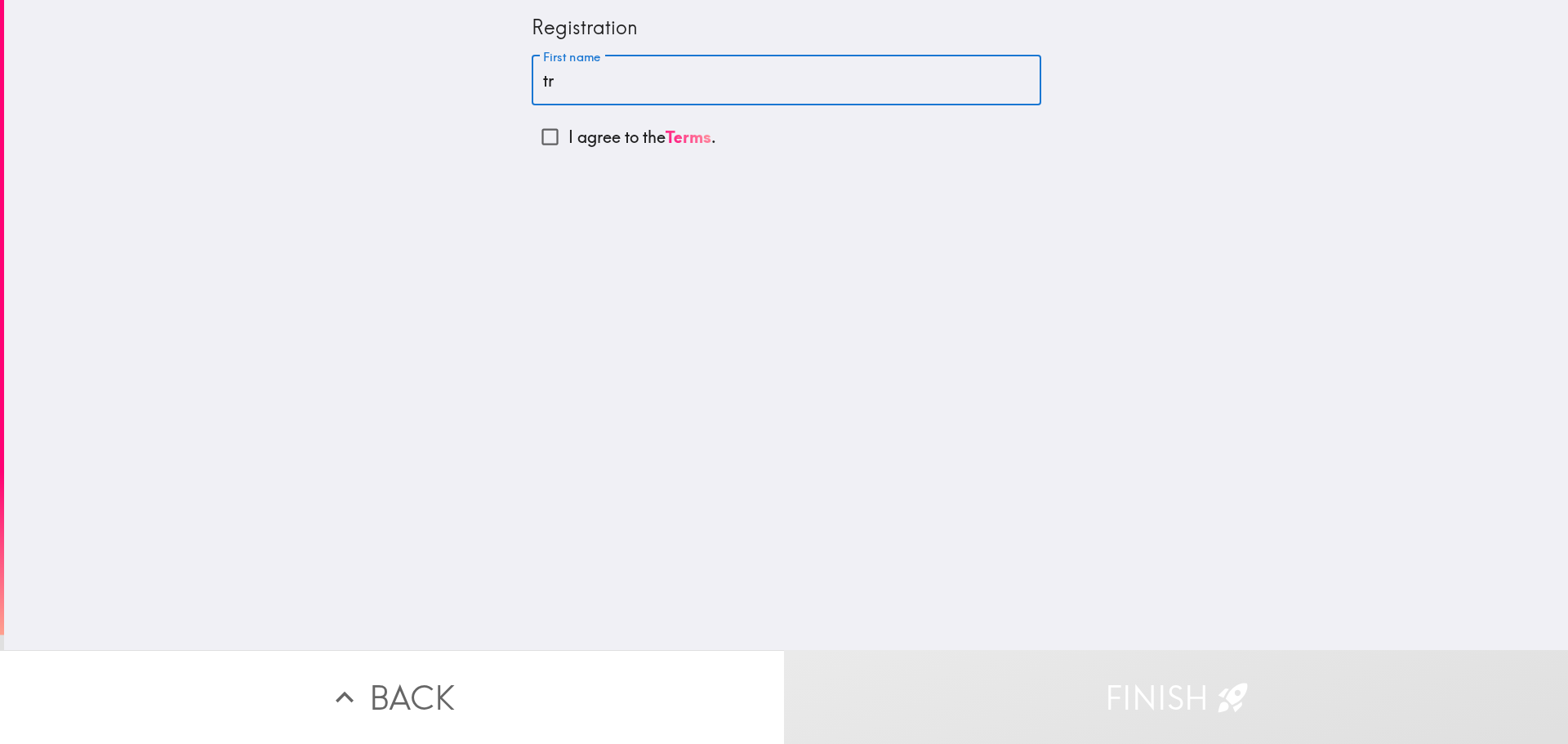
type input "tr"
click at [535, 137] on input "I agree to the Terms ." at bounding box center [550, 137] width 37 height 37
checkbox input "true"
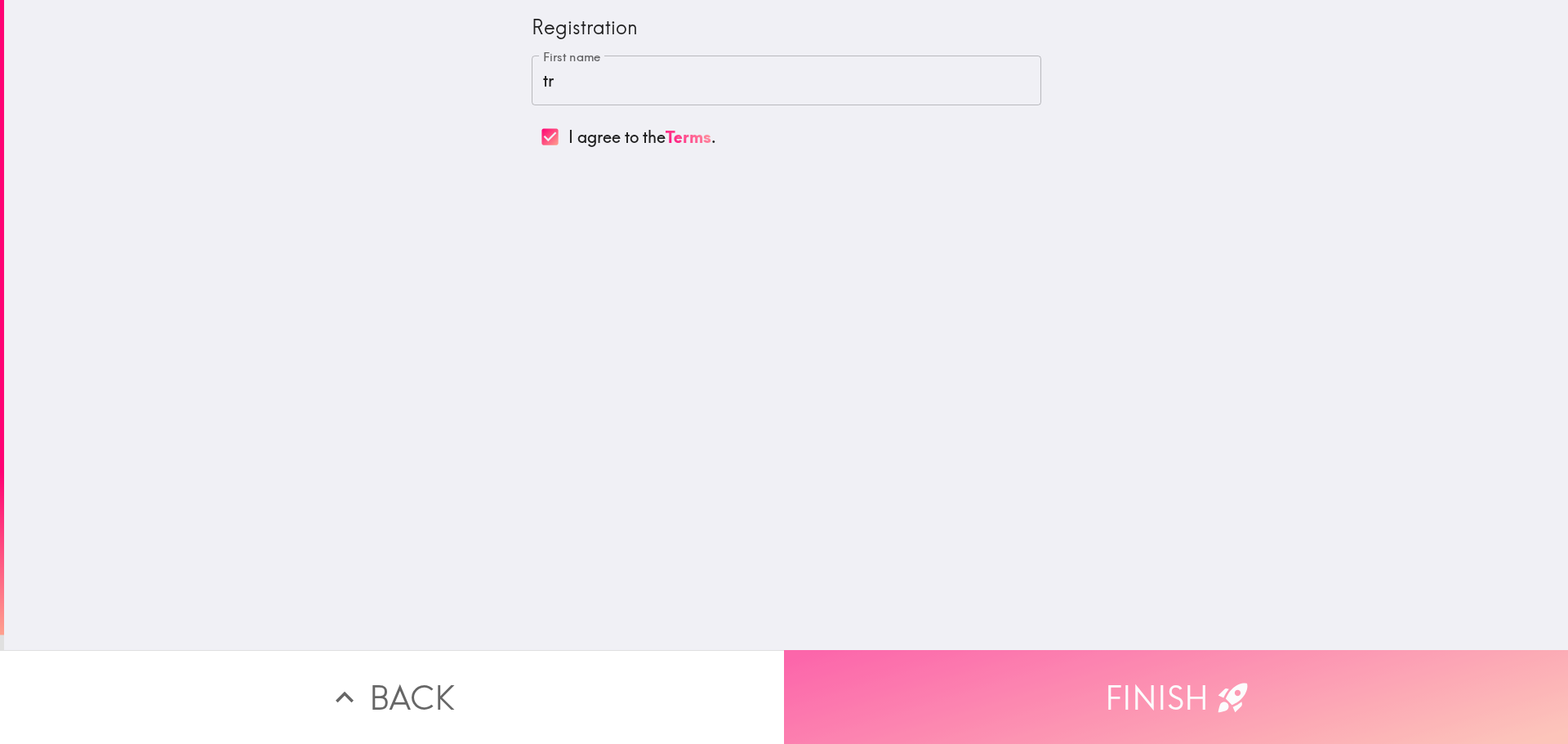
click at [1122, 651] on button "Finish" at bounding box center [1175, 697] width 784 height 93
